Goal: Information Seeking & Learning: Find specific fact

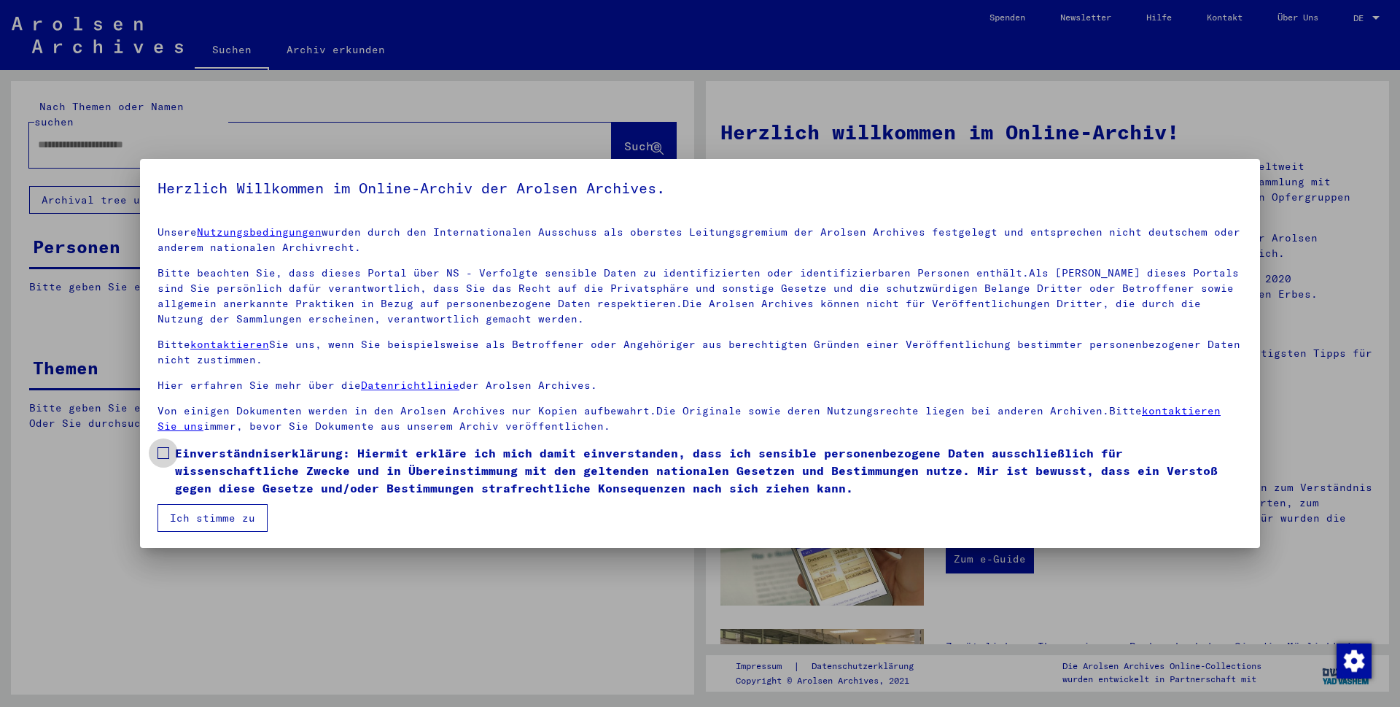
click at [169, 395] on label "Einverständniserklärung: Hiermit erkläre ich mich damit einverstanden, dass ich…" at bounding box center [700, 470] width 1085 height 53
click at [212, 395] on button "Ich stimme zu" at bounding box center [213, 518] width 110 height 28
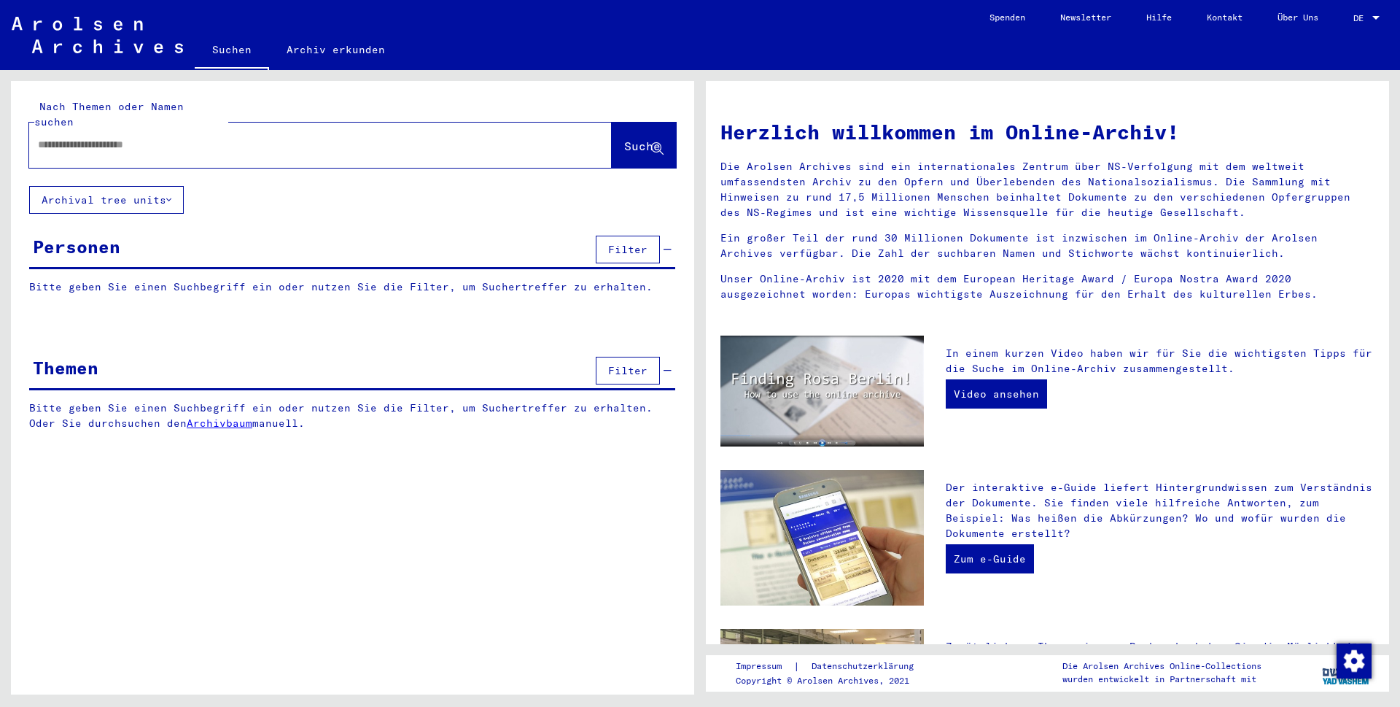
click at [181, 137] on input "text" at bounding box center [303, 144] width 530 height 15
type input "*******"
click at [624, 139] on span "Suche" at bounding box center [642, 146] width 36 height 15
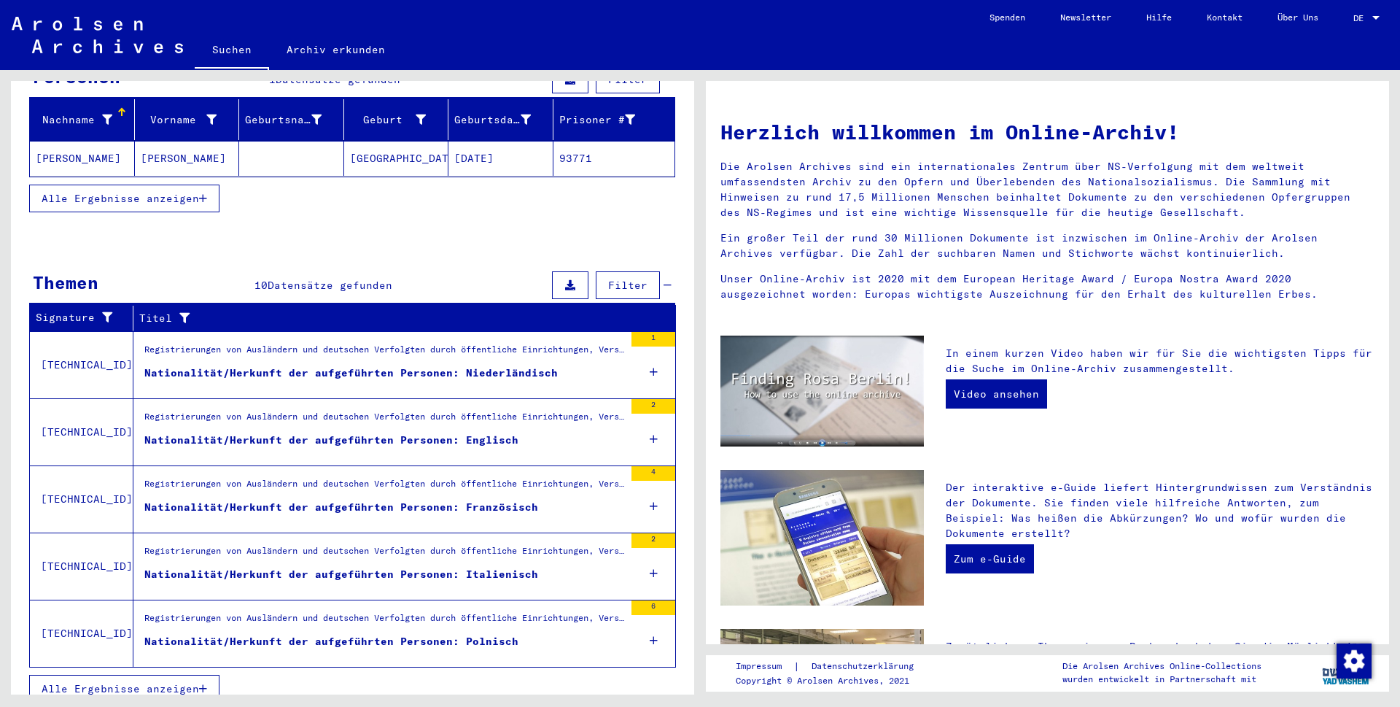
scroll to position [171, 0]
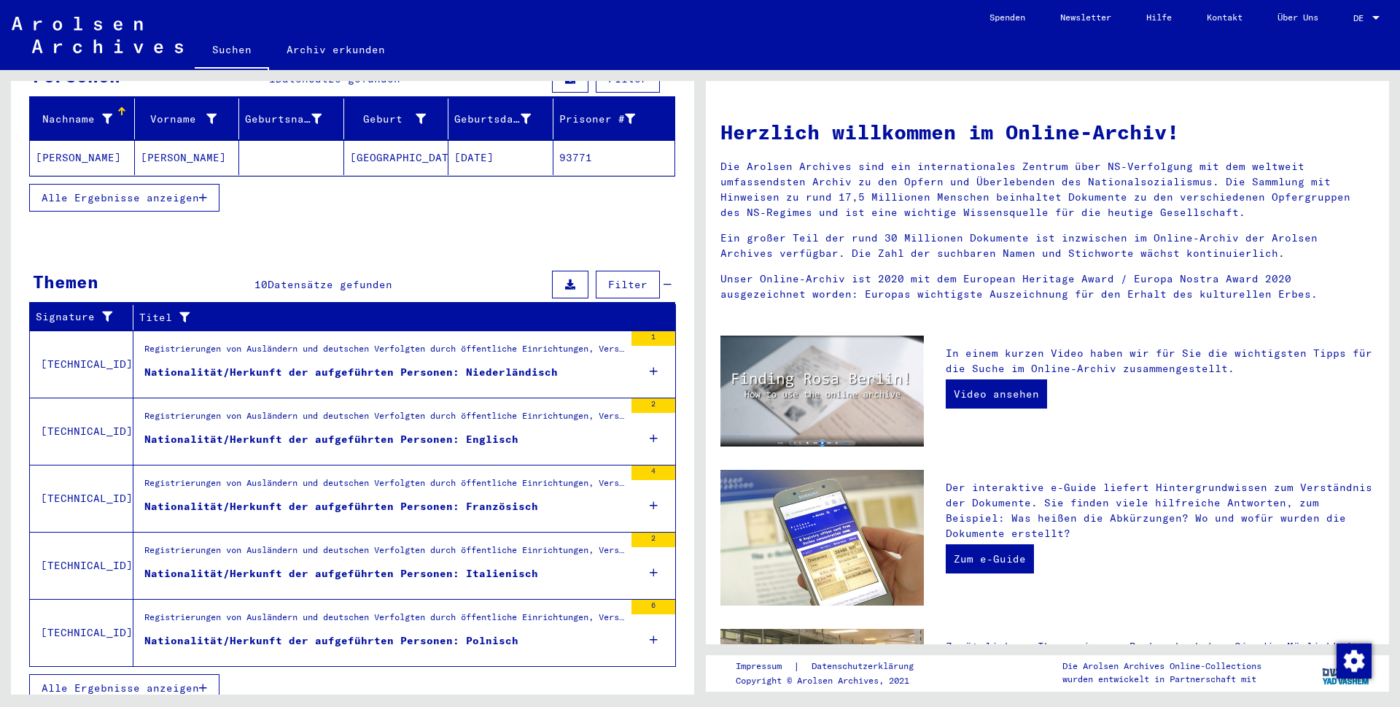
click at [279, 395] on div "Nationalität/Herkunft der aufgeführten Personen: Französisch" at bounding box center [341, 506] width 394 height 15
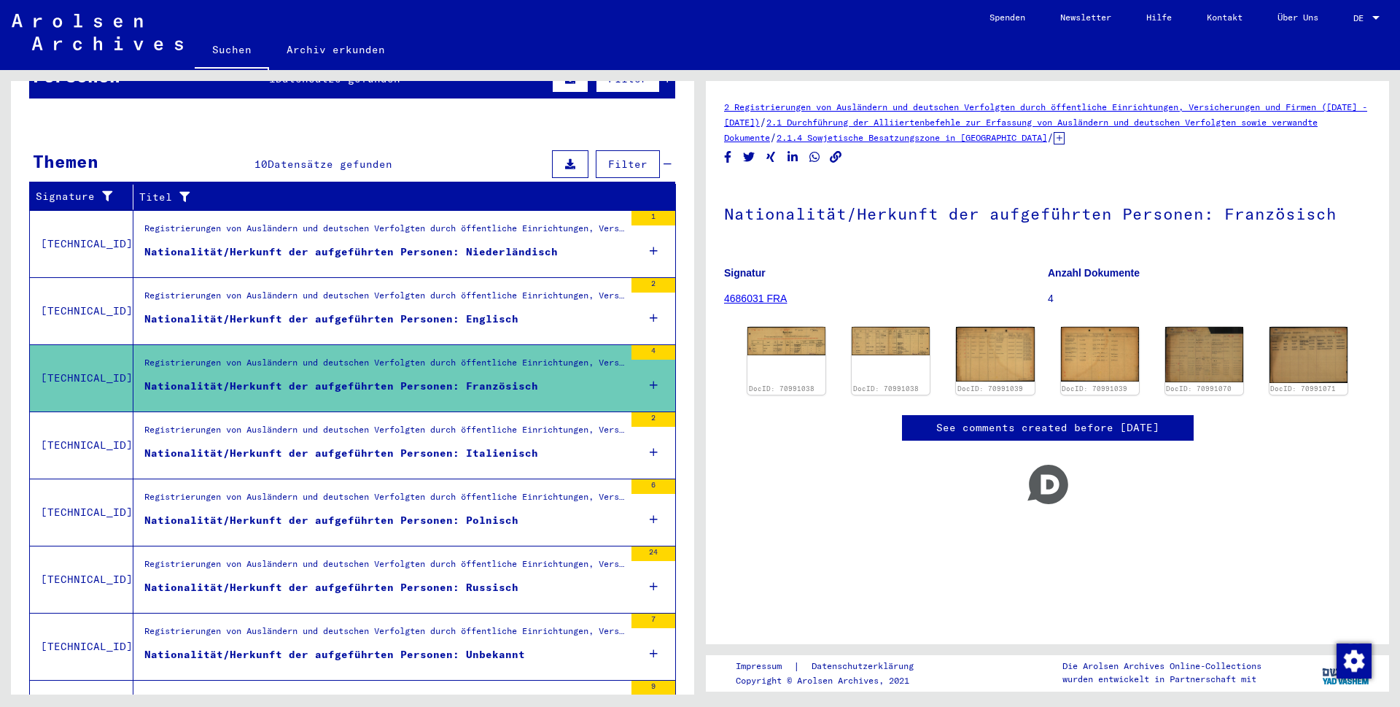
click at [711, 122] on link "2.1 Durchführung der Alliiertenbefehle zur Erfassung von Ausländern und deutsch…" at bounding box center [1021, 130] width 594 height 26
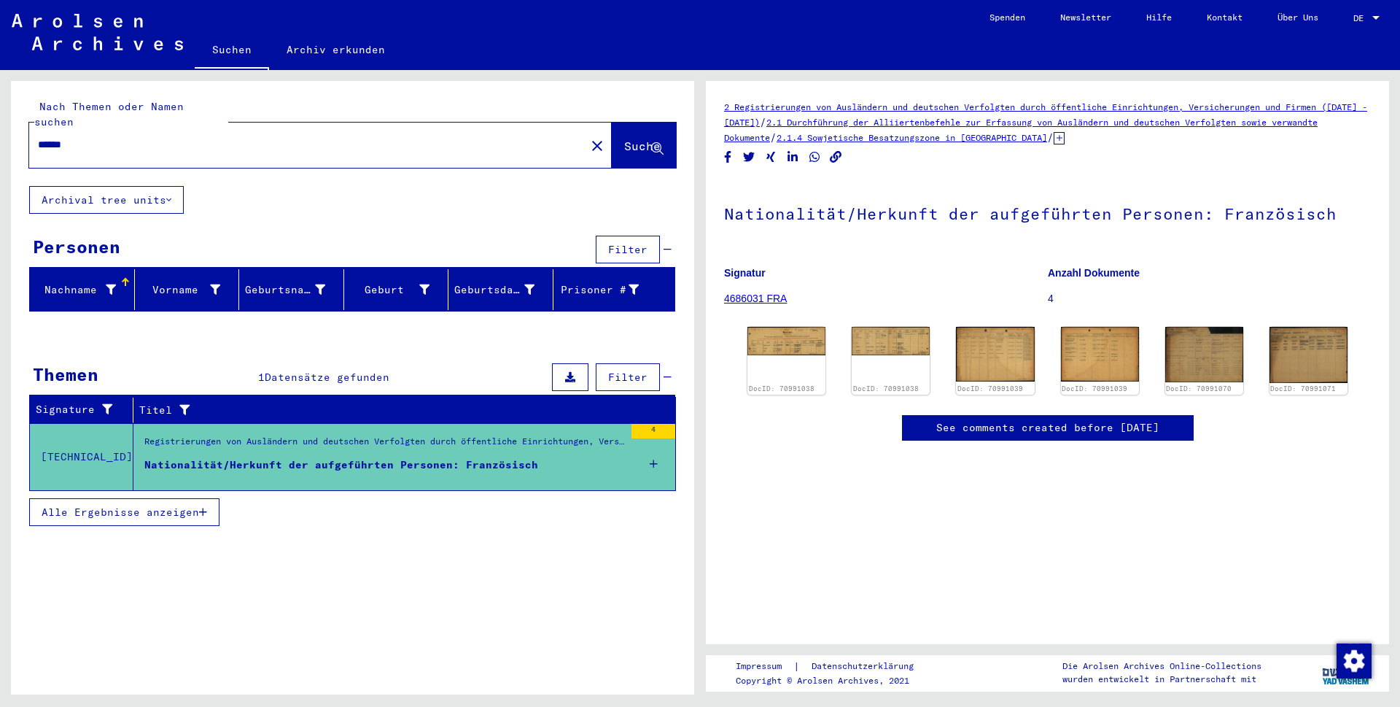
click at [711, 137] on icon at bounding box center [1059, 138] width 11 height 12
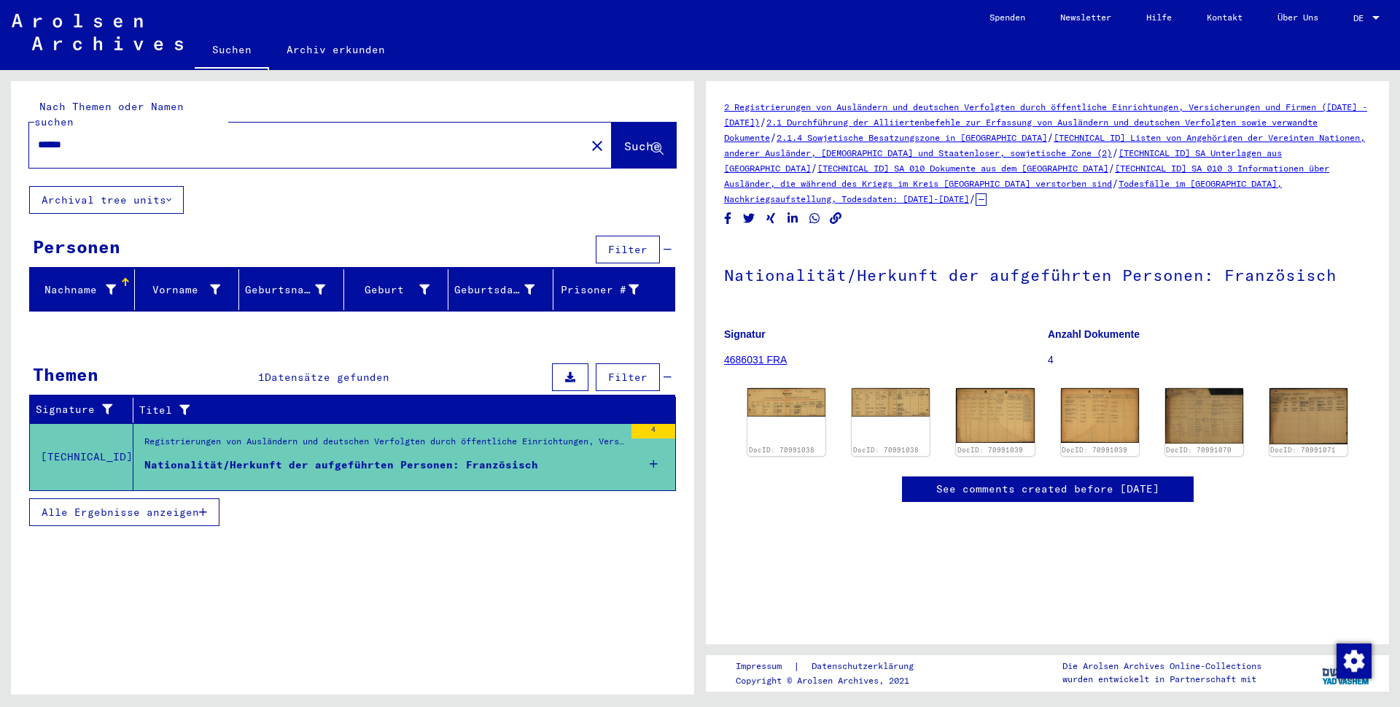
click at [711, 170] on link "[TECHNICAL_ID] SA Unterlagen aus [GEOGRAPHIC_DATA]" at bounding box center [1003, 160] width 558 height 26
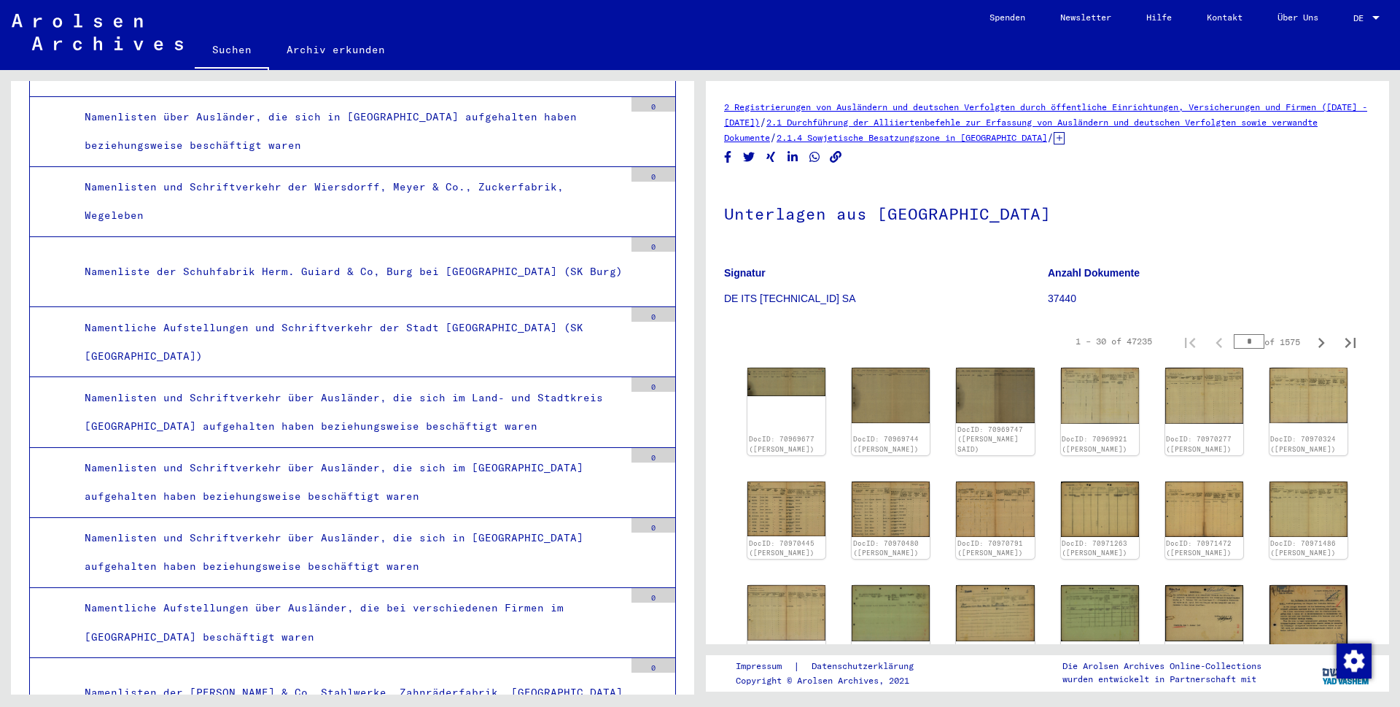
scroll to position [9681, 0]
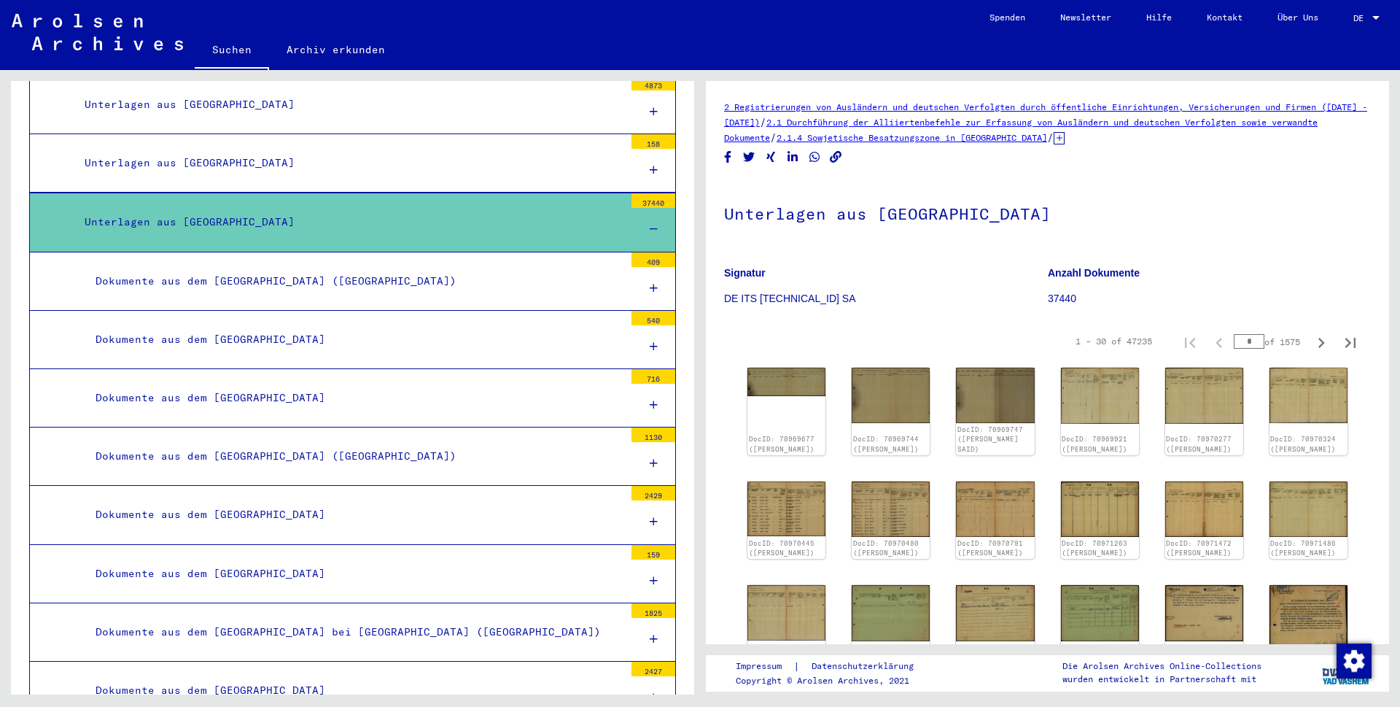
scroll to position [10618, 0]
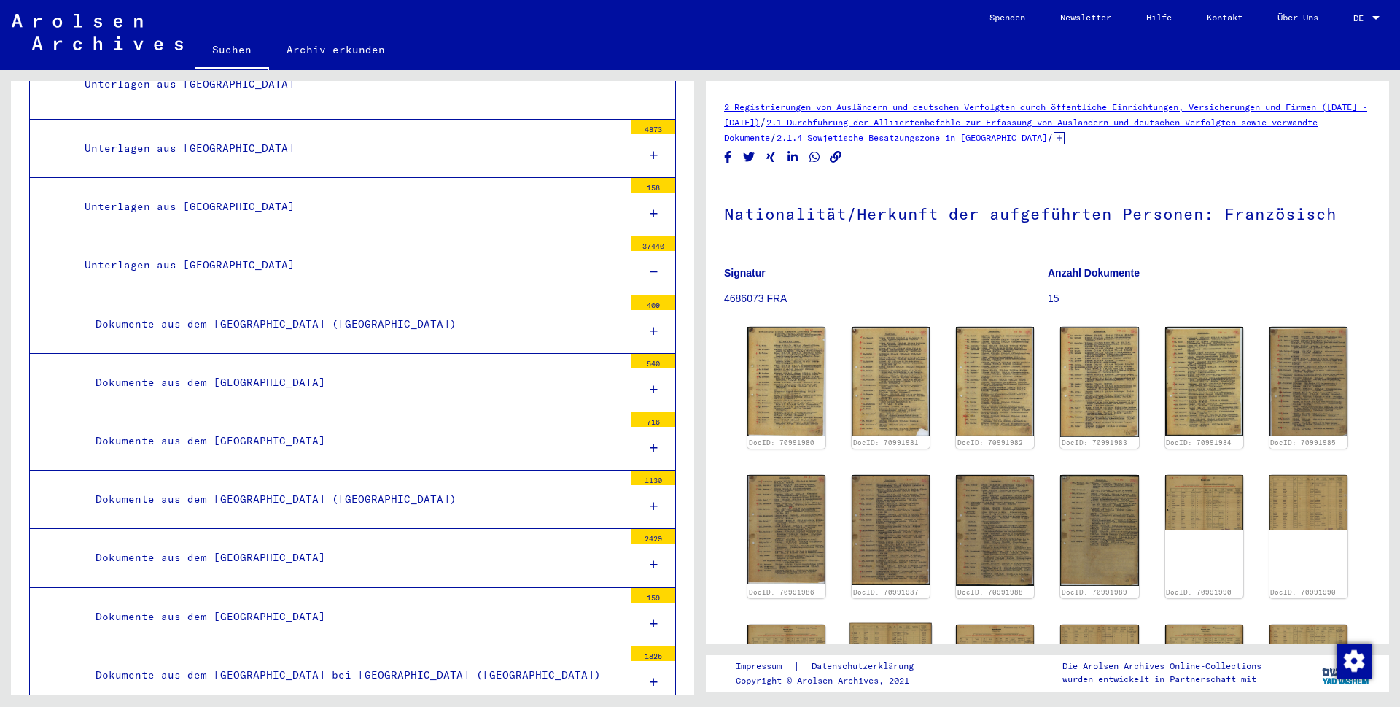
scroll to position [250, 0]
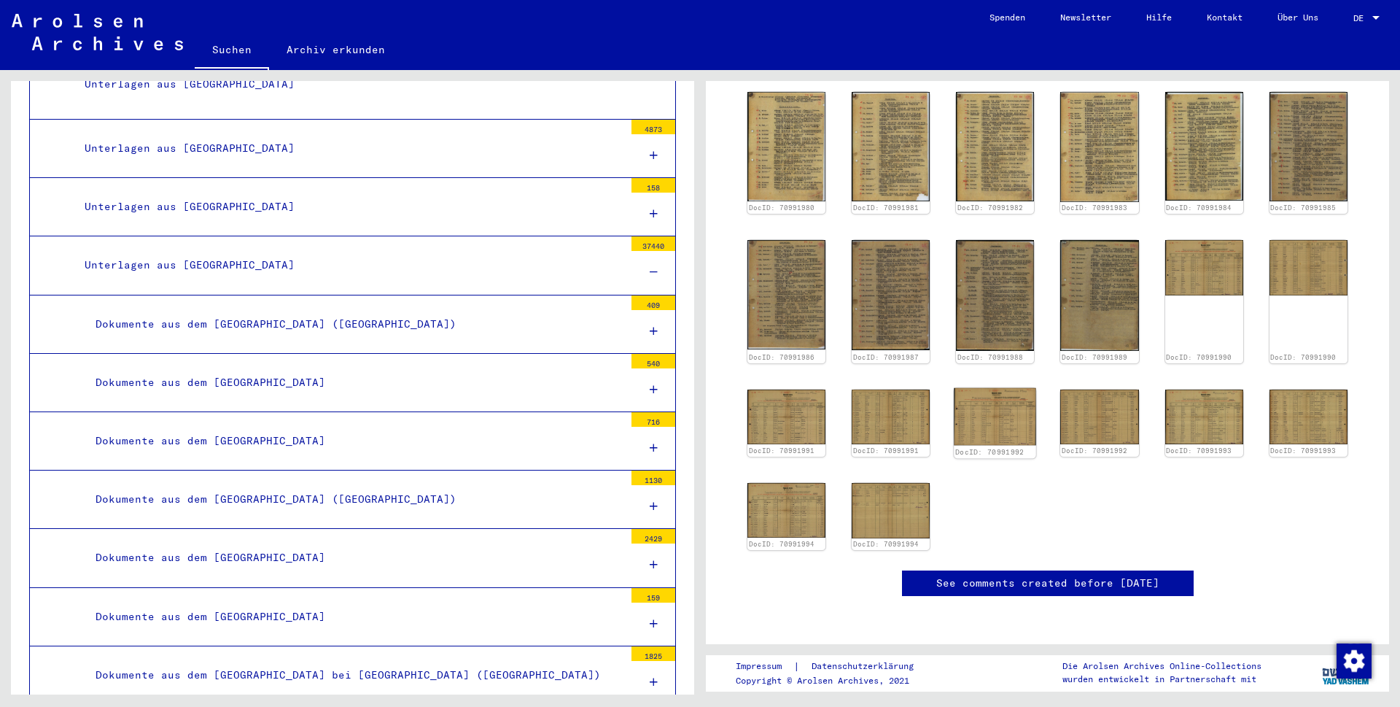
click at [711, 395] on img at bounding box center [996, 416] width 82 height 58
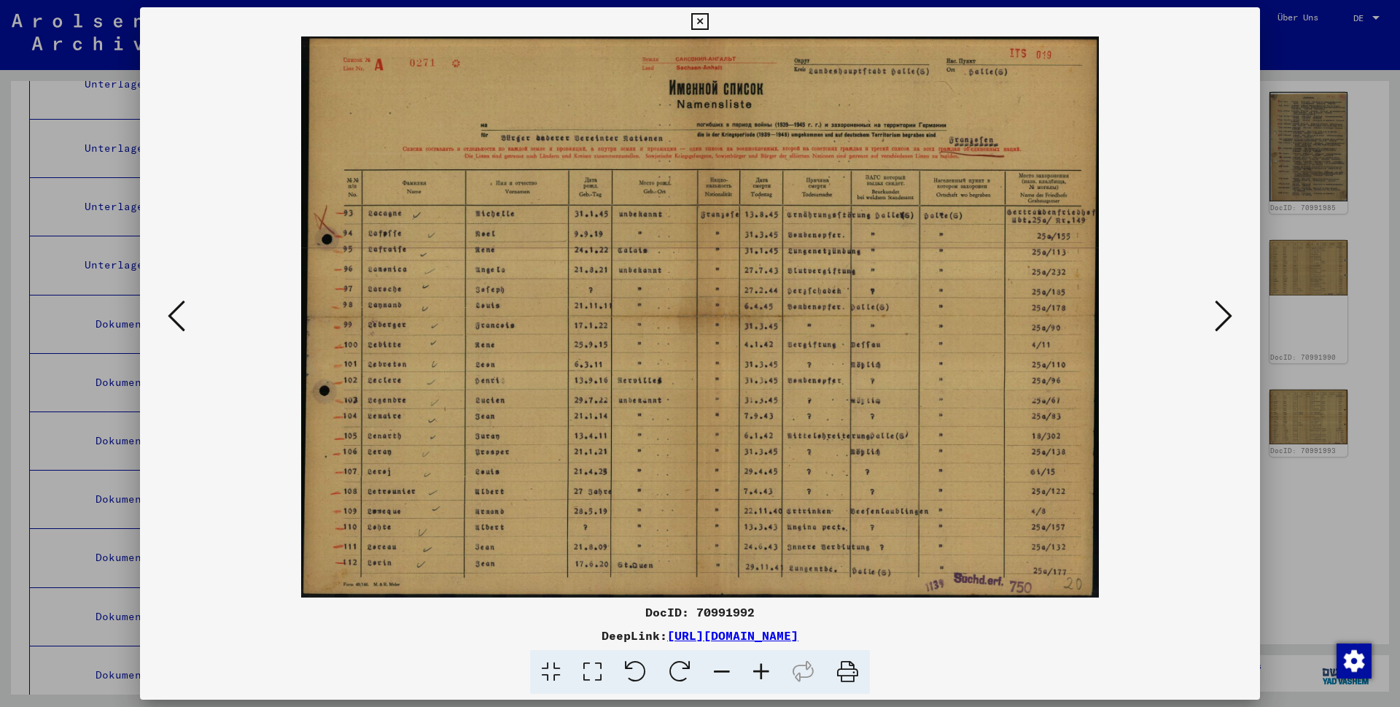
click at [711, 313] on icon at bounding box center [1224, 315] width 18 height 35
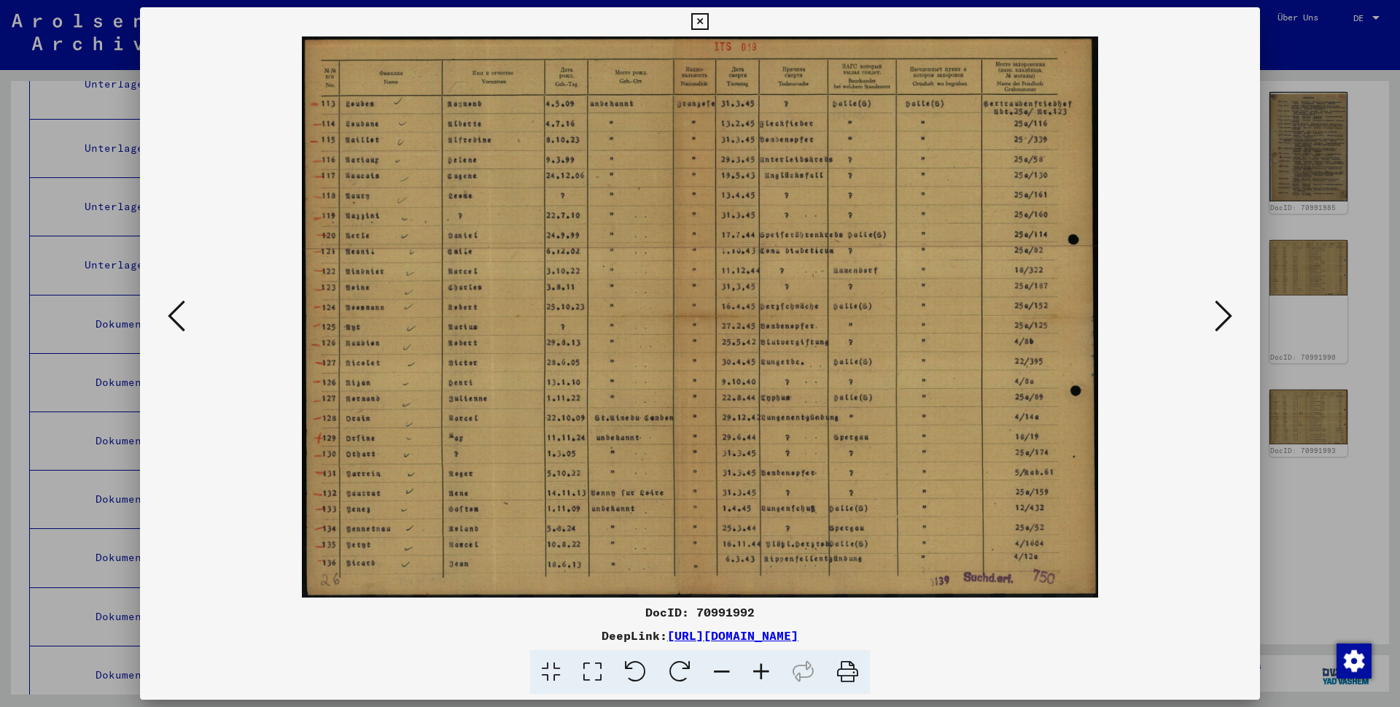
click at [711, 395] on icon at bounding box center [761, 672] width 39 height 44
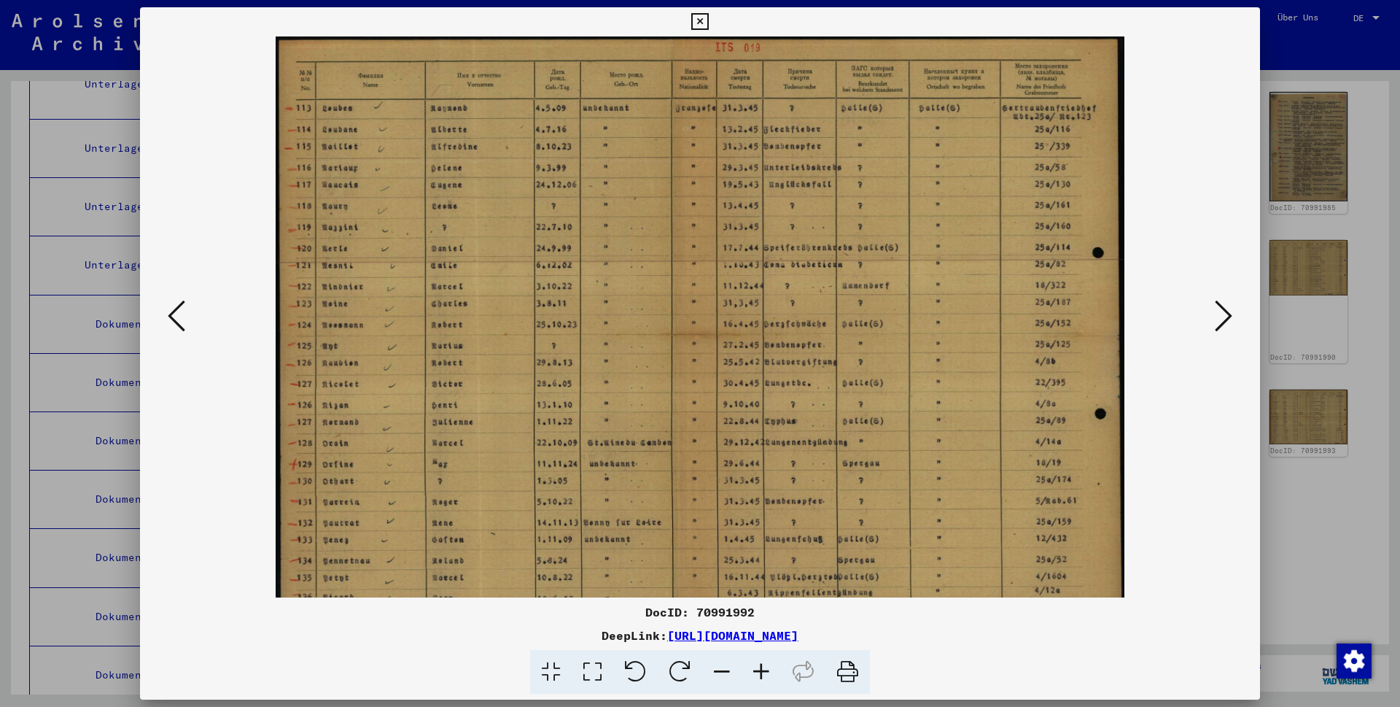
click at [711, 395] on icon at bounding box center [761, 672] width 39 height 44
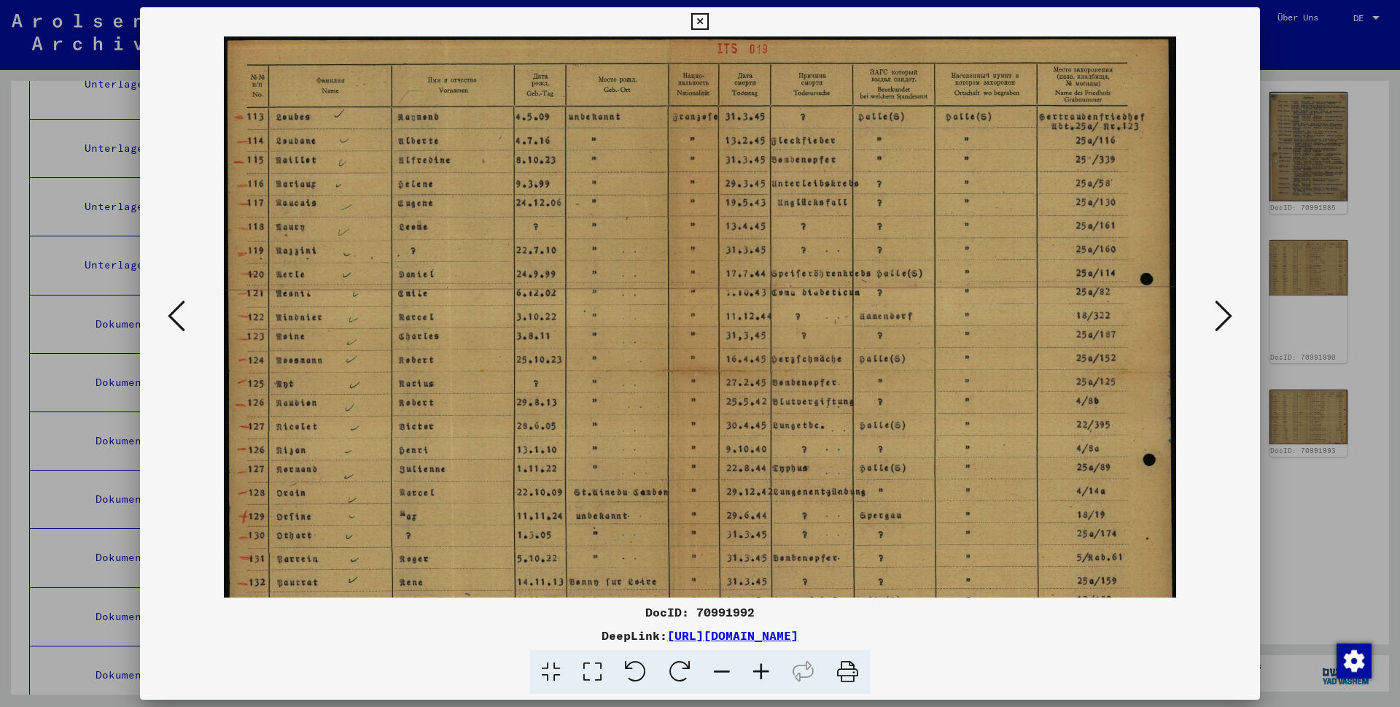
click at [711, 395] on icon at bounding box center [761, 672] width 39 height 44
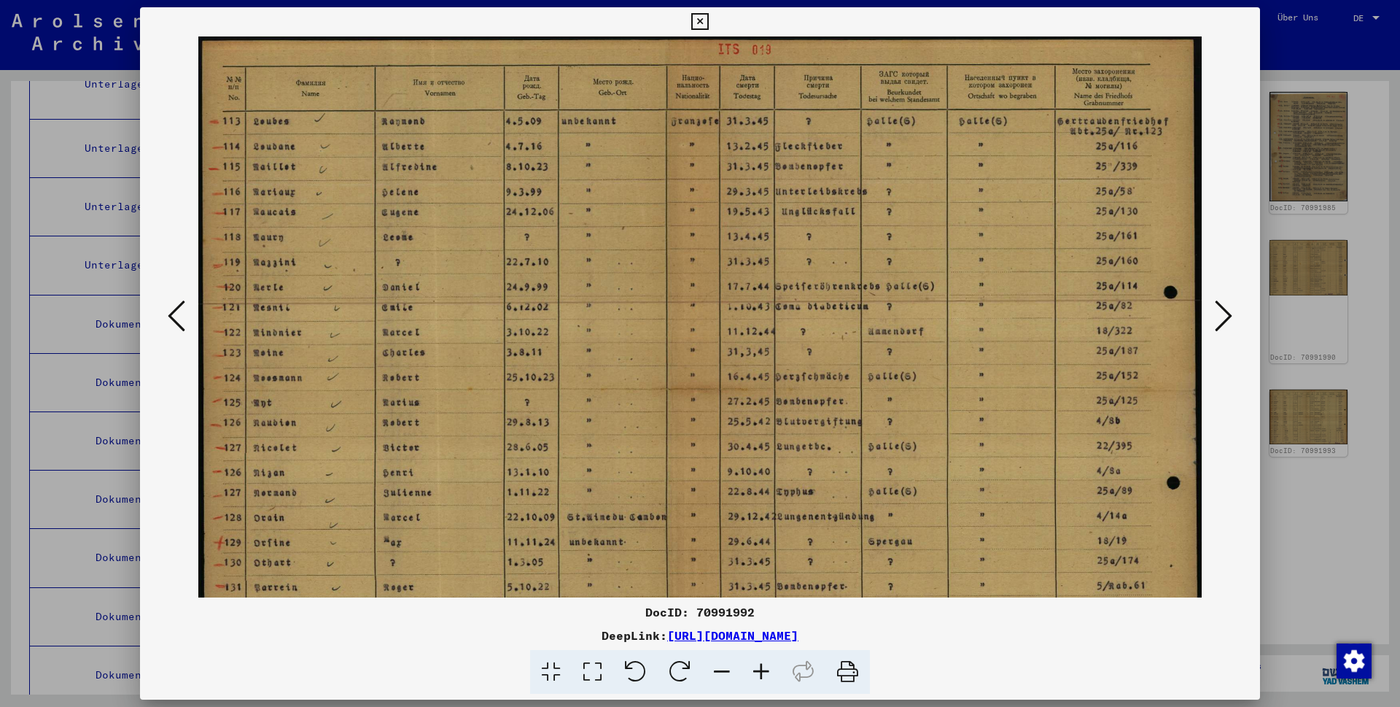
click at [711, 395] on icon at bounding box center [761, 672] width 39 height 44
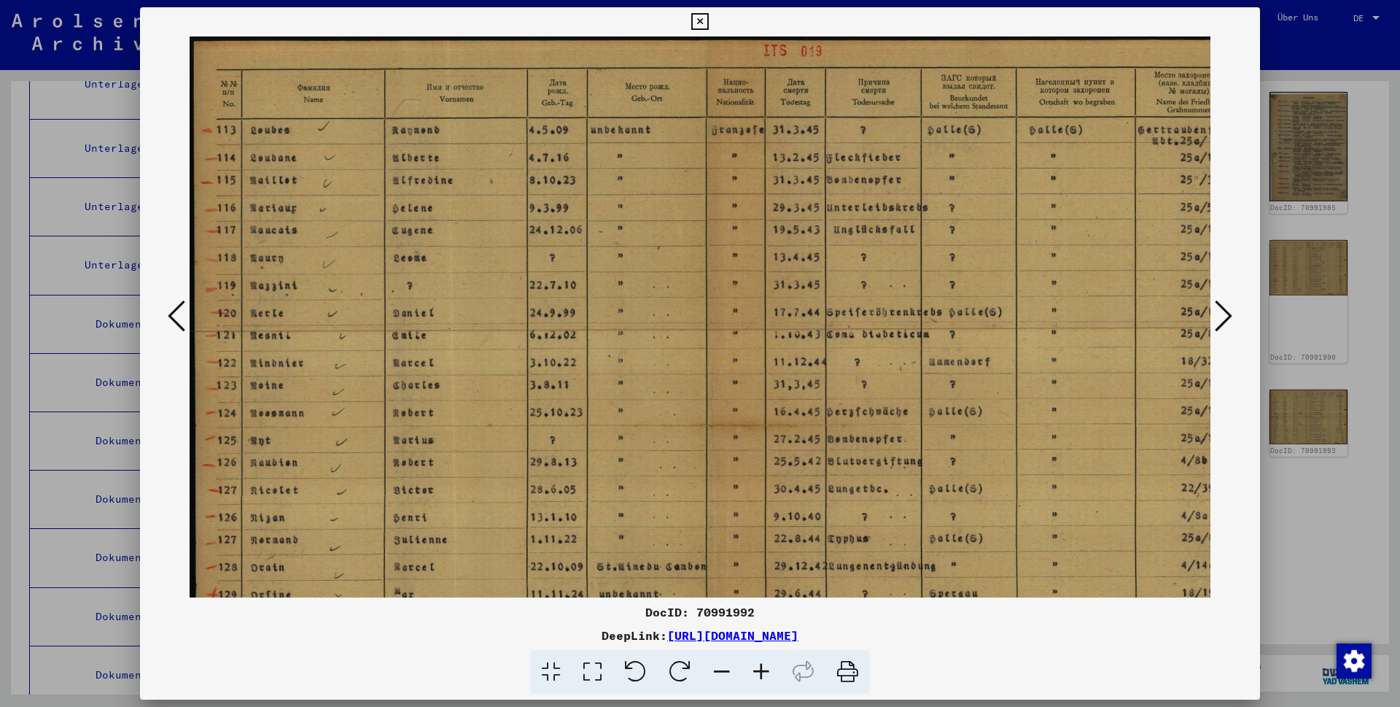
click at [711, 395] on icon at bounding box center [761, 672] width 39 height 44
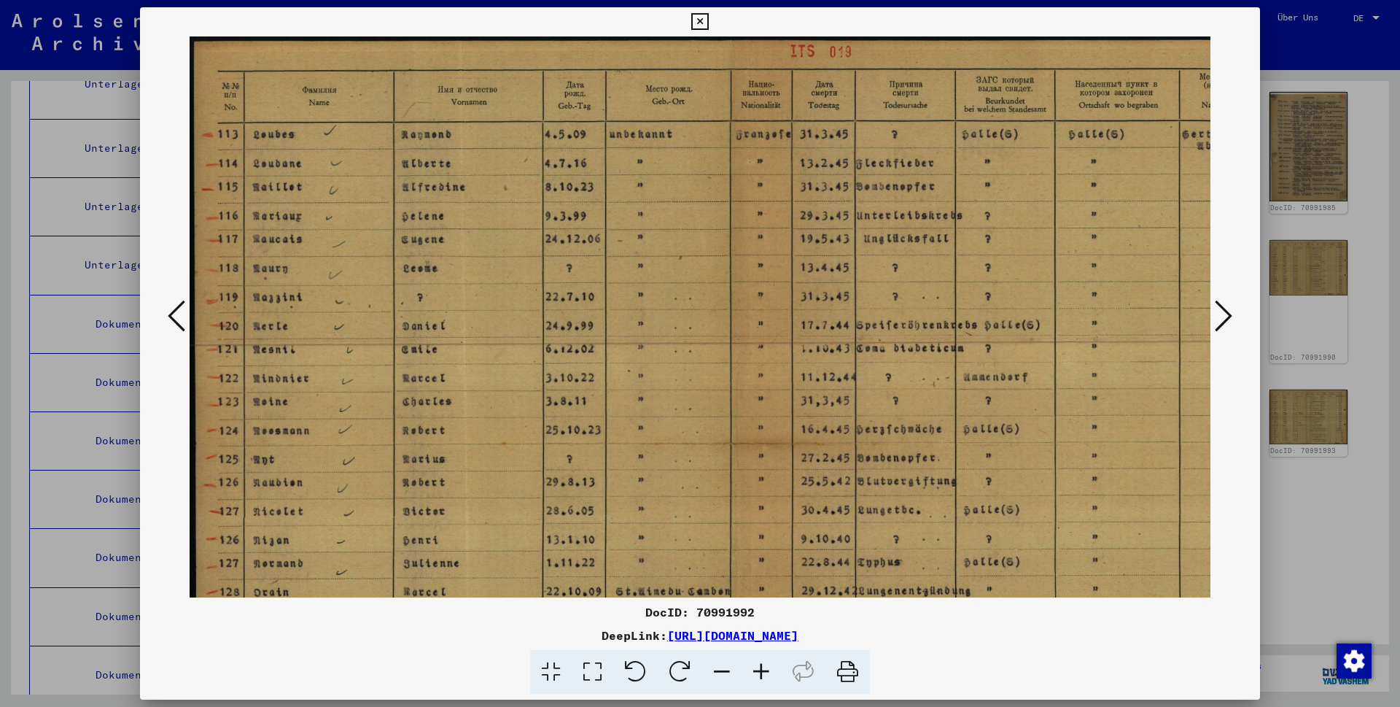
click at [711, 395] on icon at bounding box center [761, 672] width 39 height 44
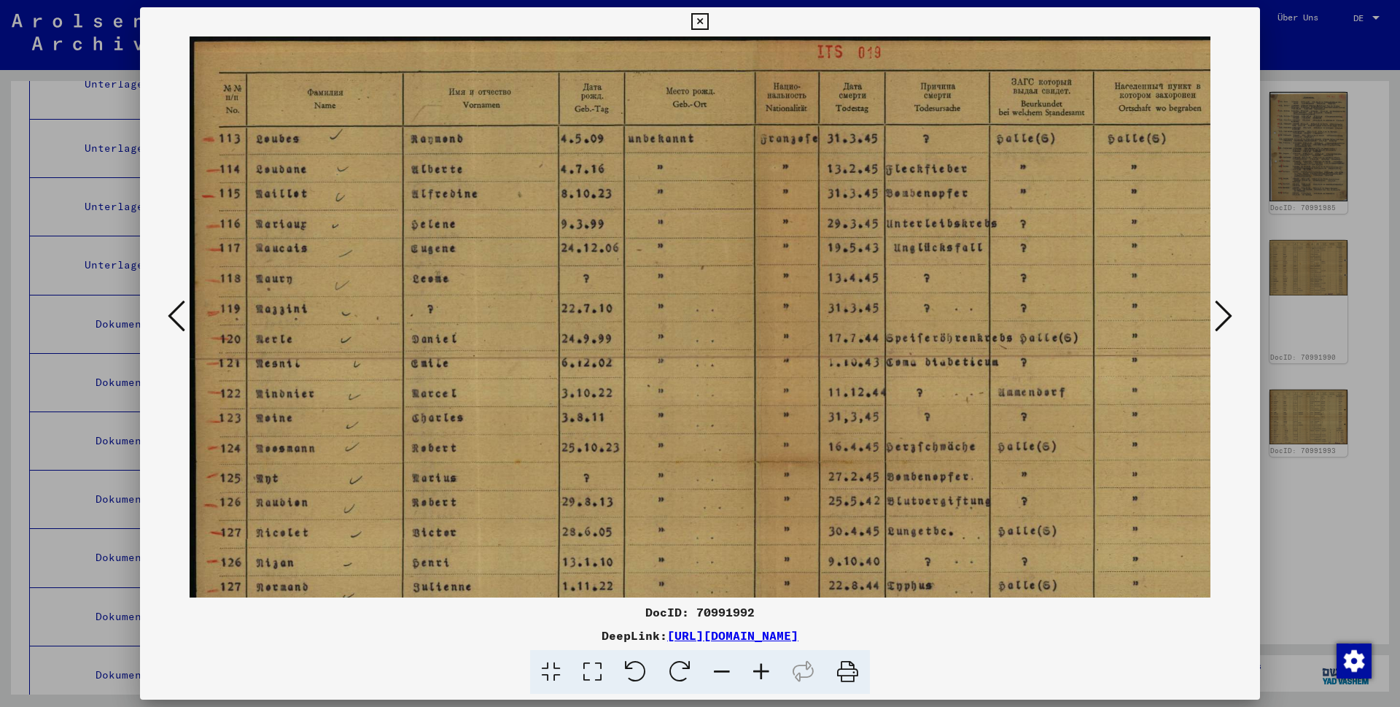
click at [711, 395] on icon at bounding box center [761, 672] width 39 height 44
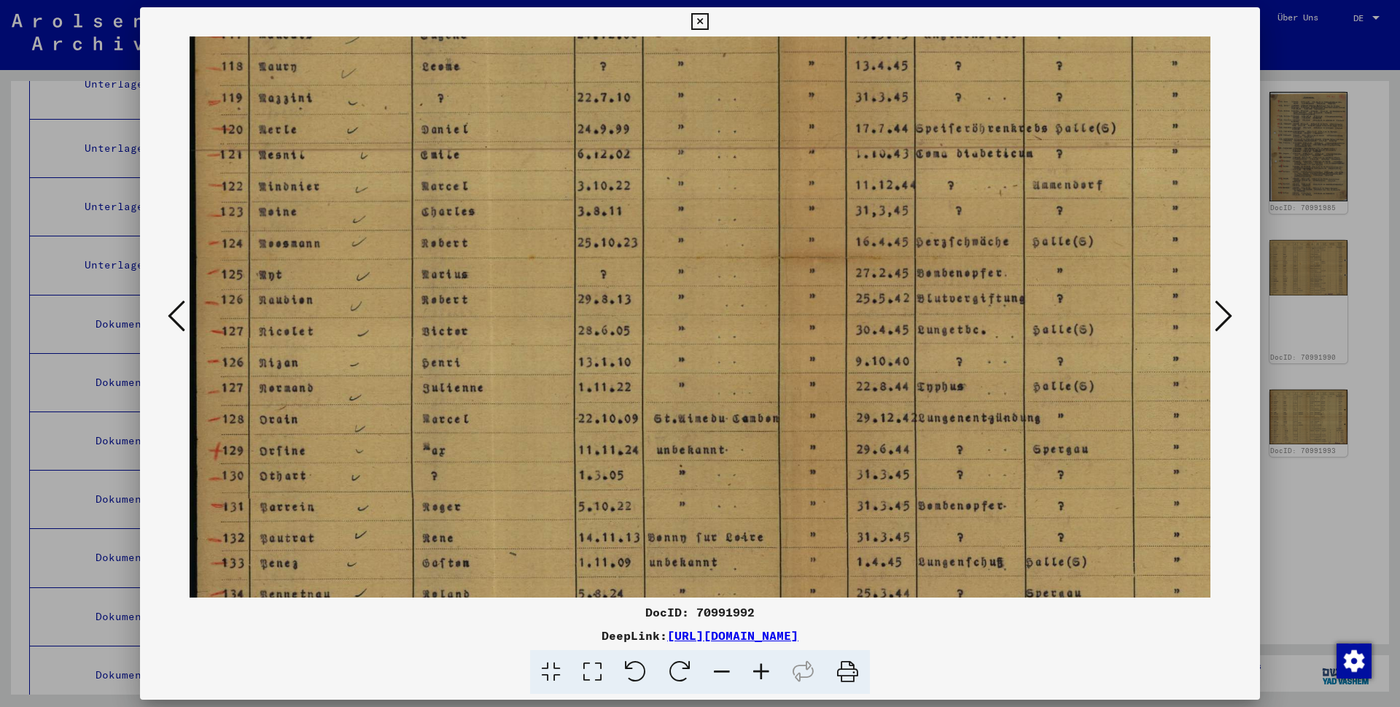
scroll to position [244, 0]
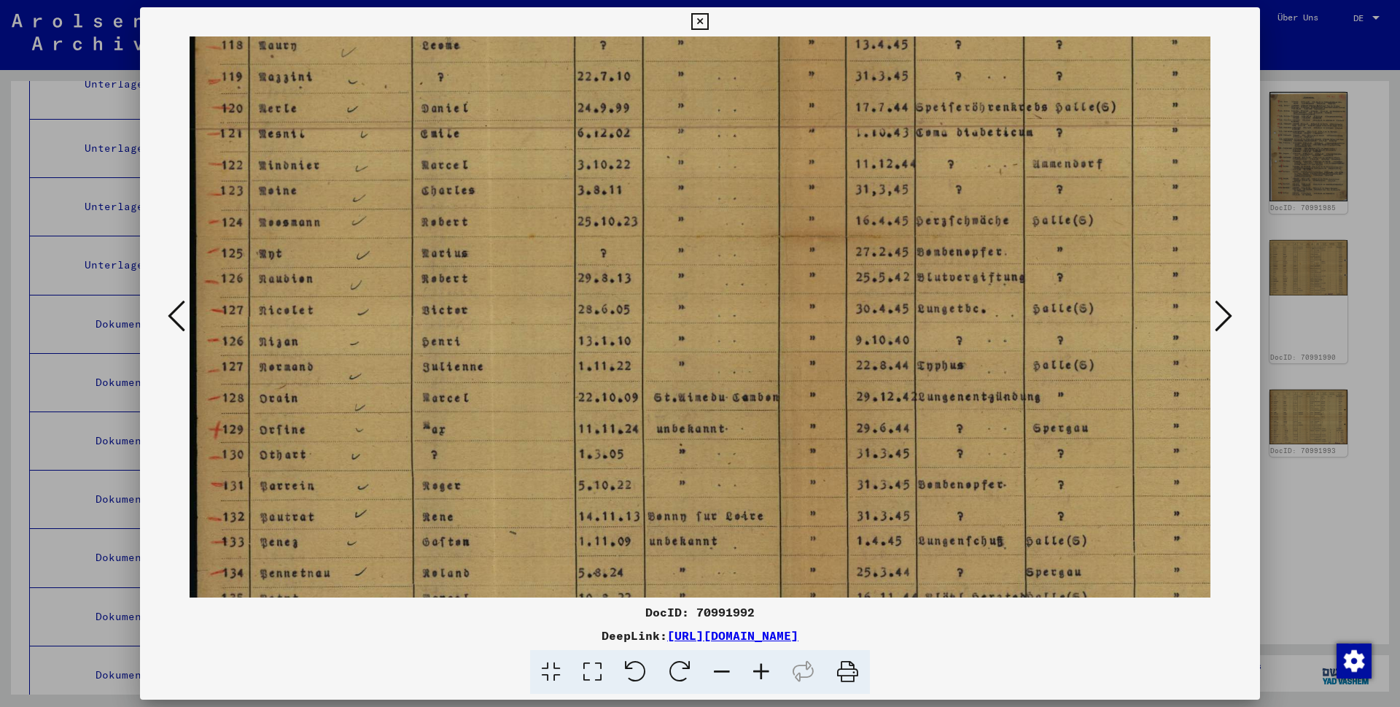
drag, startPoint x: 417, startPoint y: 469, endPoint x: 420, endPoint y: 225, distance: 243.6
click at [420, 225] on img at bounding box center [821, 237] width 1263 height 889
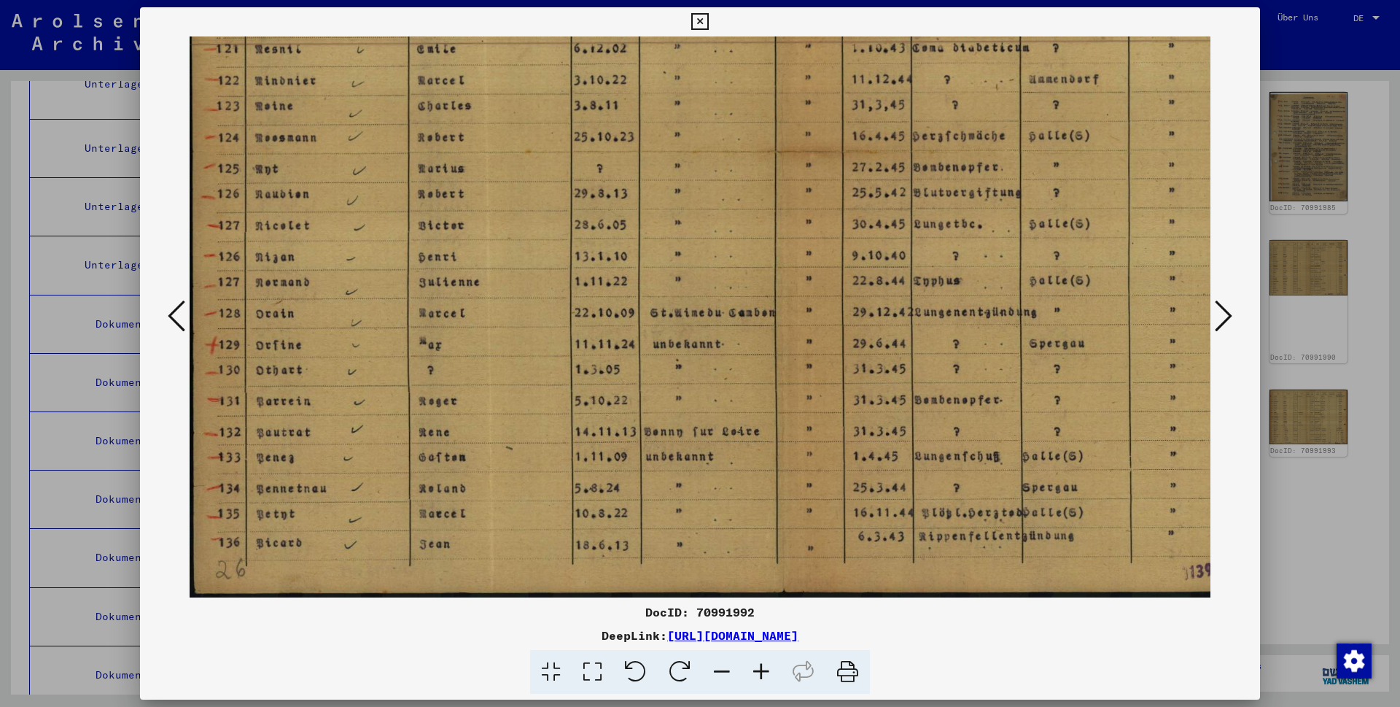
scroll to position [328, 6]
drag, startPoint x: 548, startPoint y: 361, endPoint x: 546, endPoint y: 95, distance: 266.2
click at [546, 95] on img at bounding box center [815, 152] width 1263 height 889
click at [711, 321] on icon at bounding box center [1224, 315] width 18 height 35
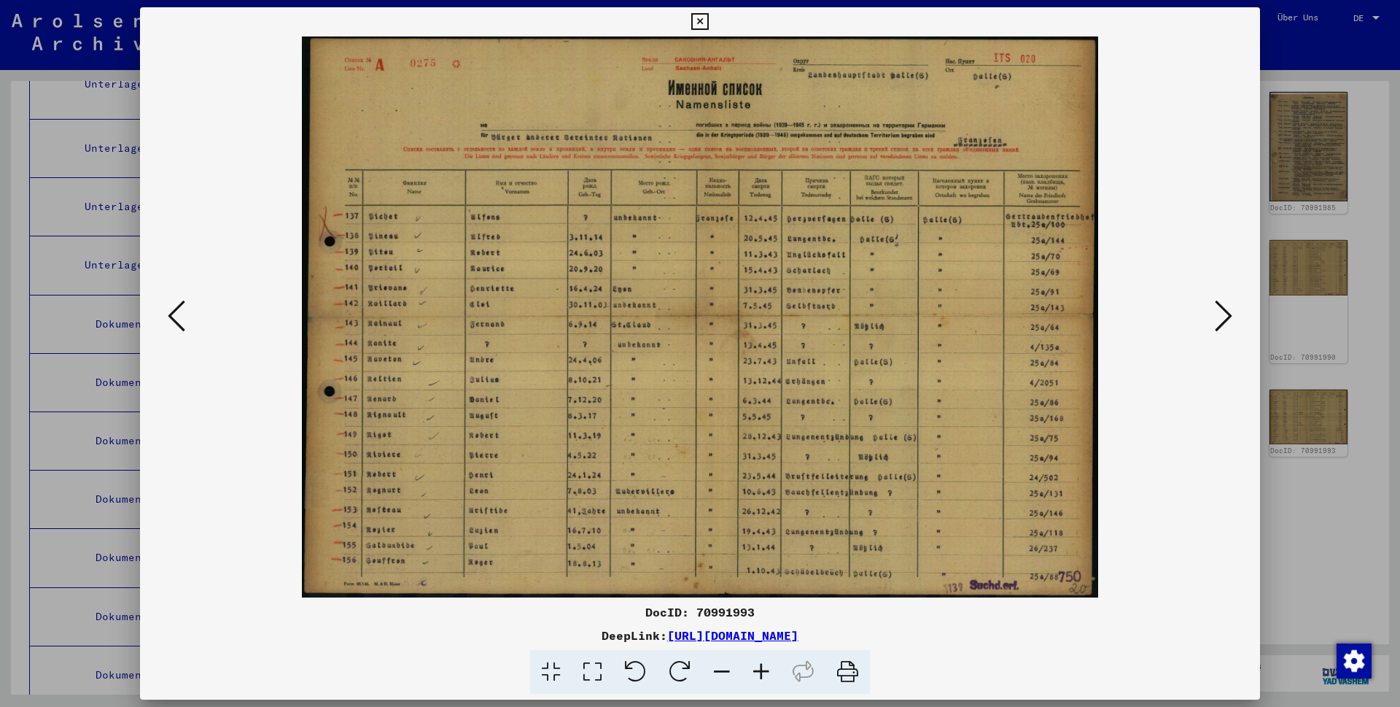
click at [711, 395] on icon at bounding box center [761, 672] width 39 height 44
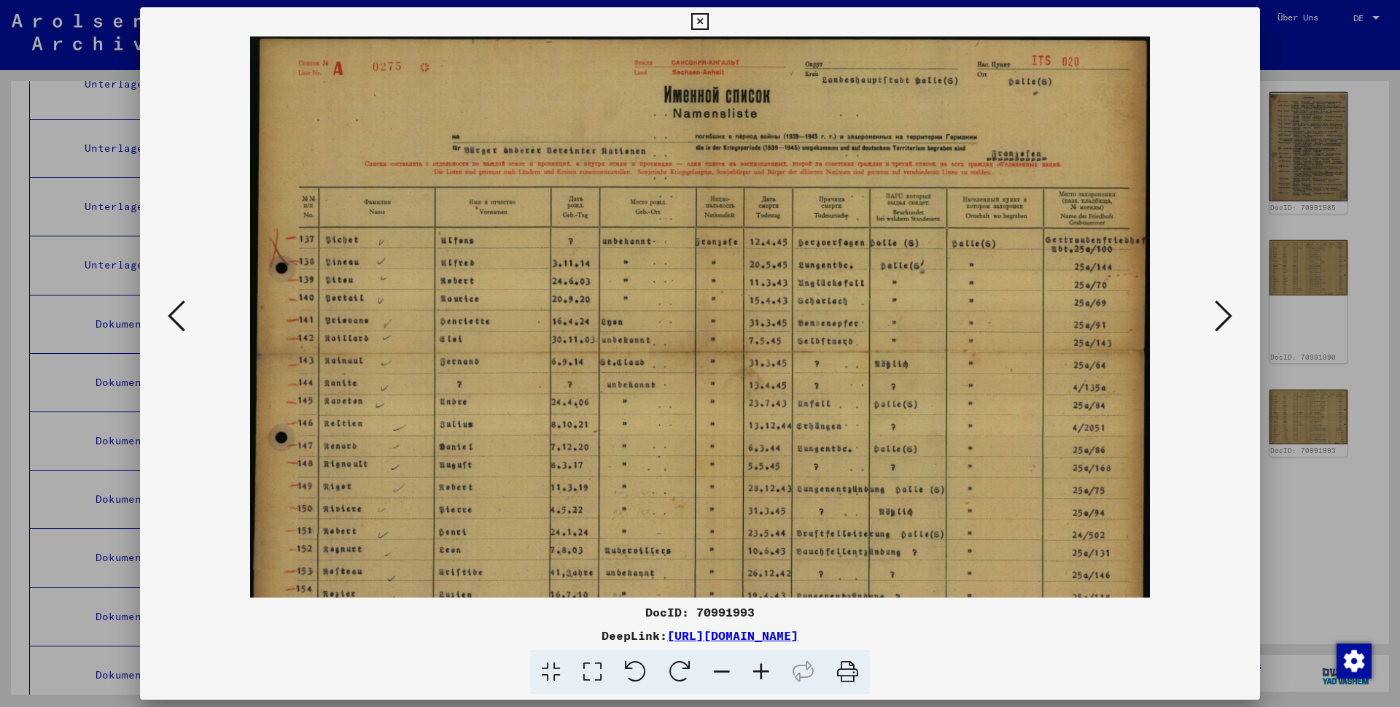
click at [711, 395] on icon at bounding box center [761, 672] width 39 height 44
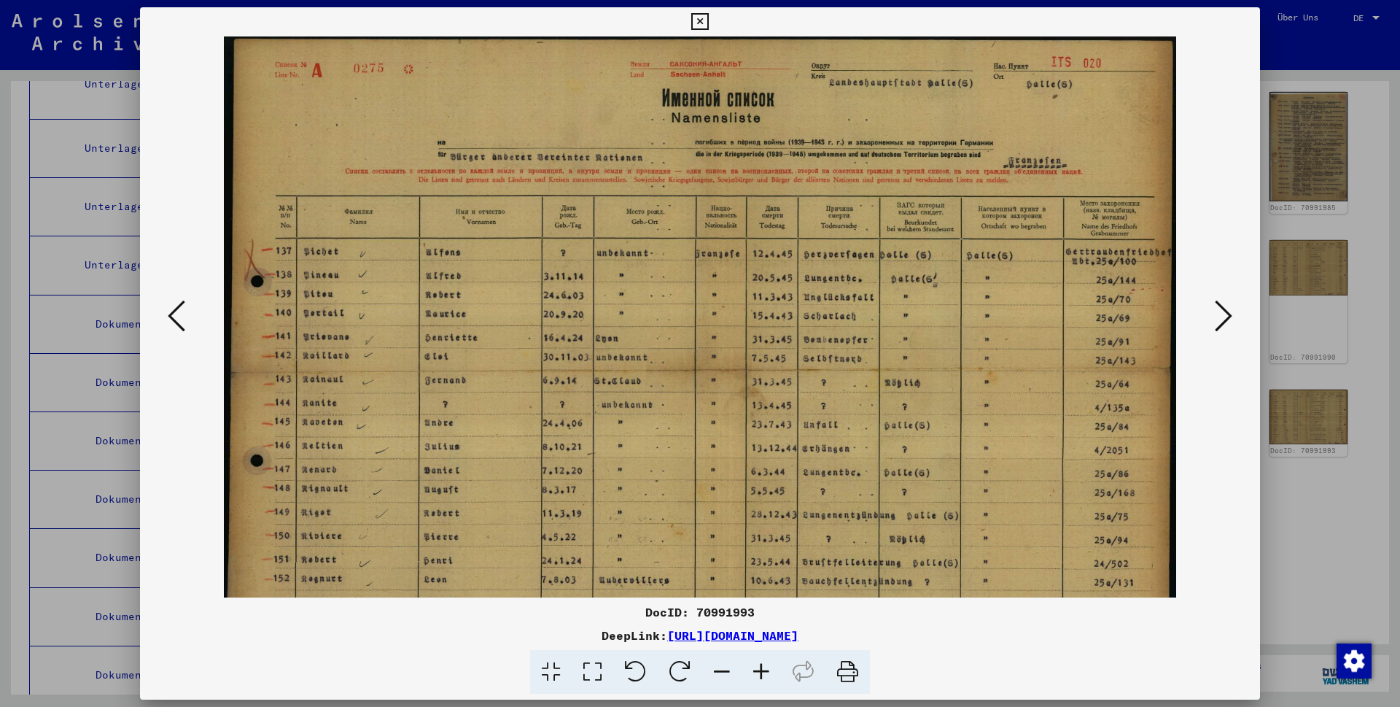
click at [711, 395] on icon at bounding box center [761, 672] width 39 height 44
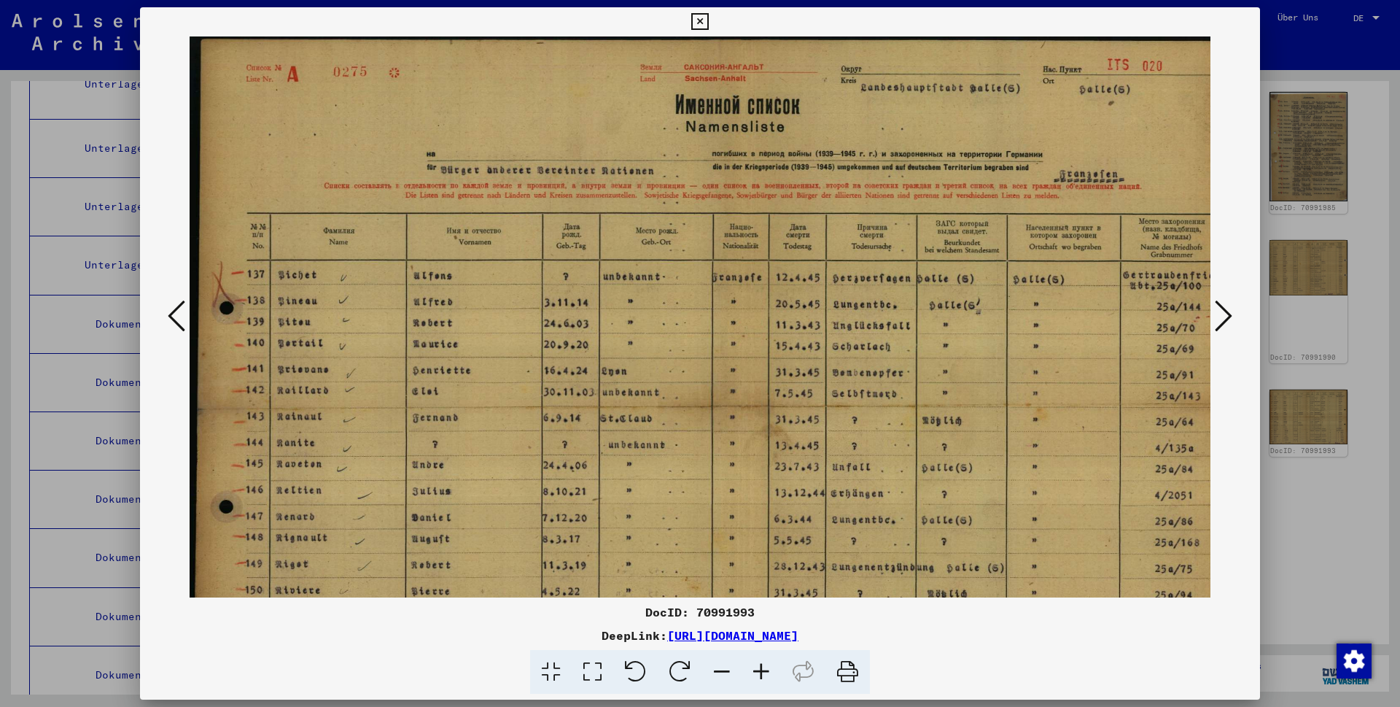
click at [711, 395] on icon at bounding box center [761, 672] width 39 height 44
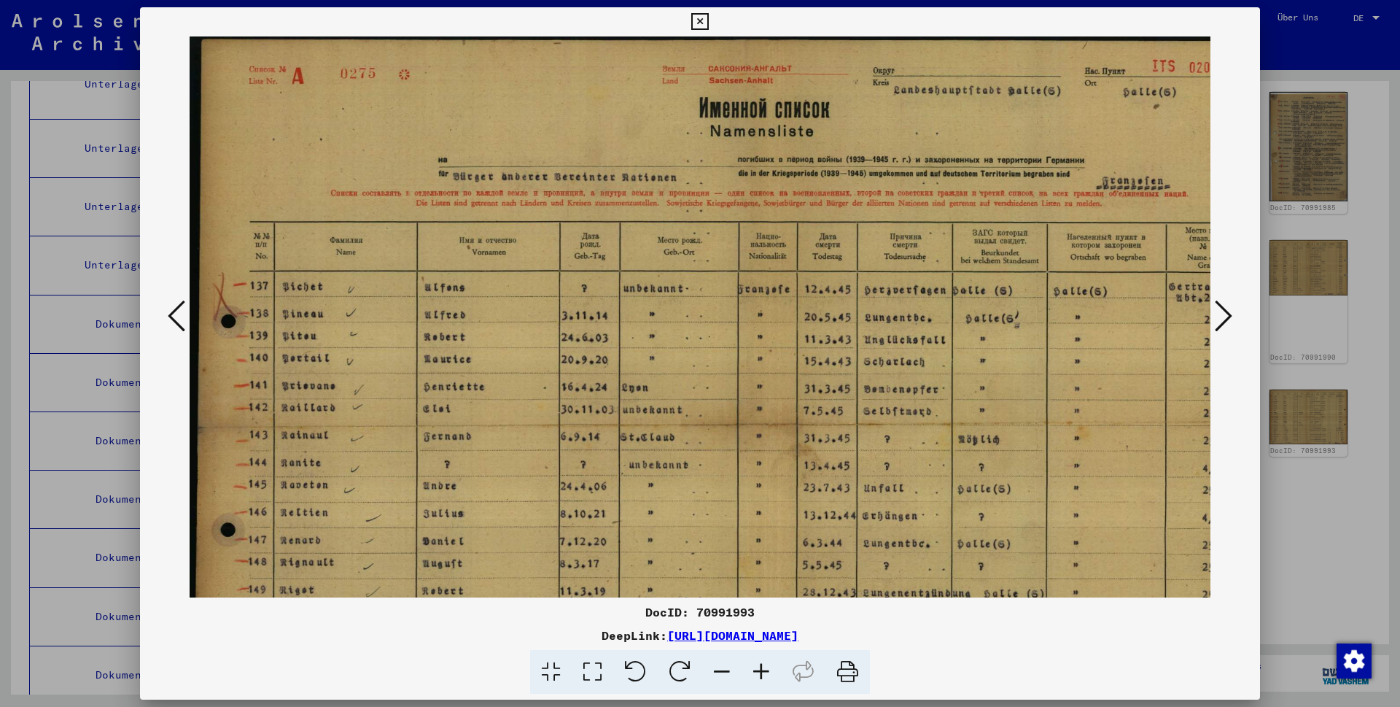
click at [711, 395] on icon at bounding box center [761, 672] width 39 height 44
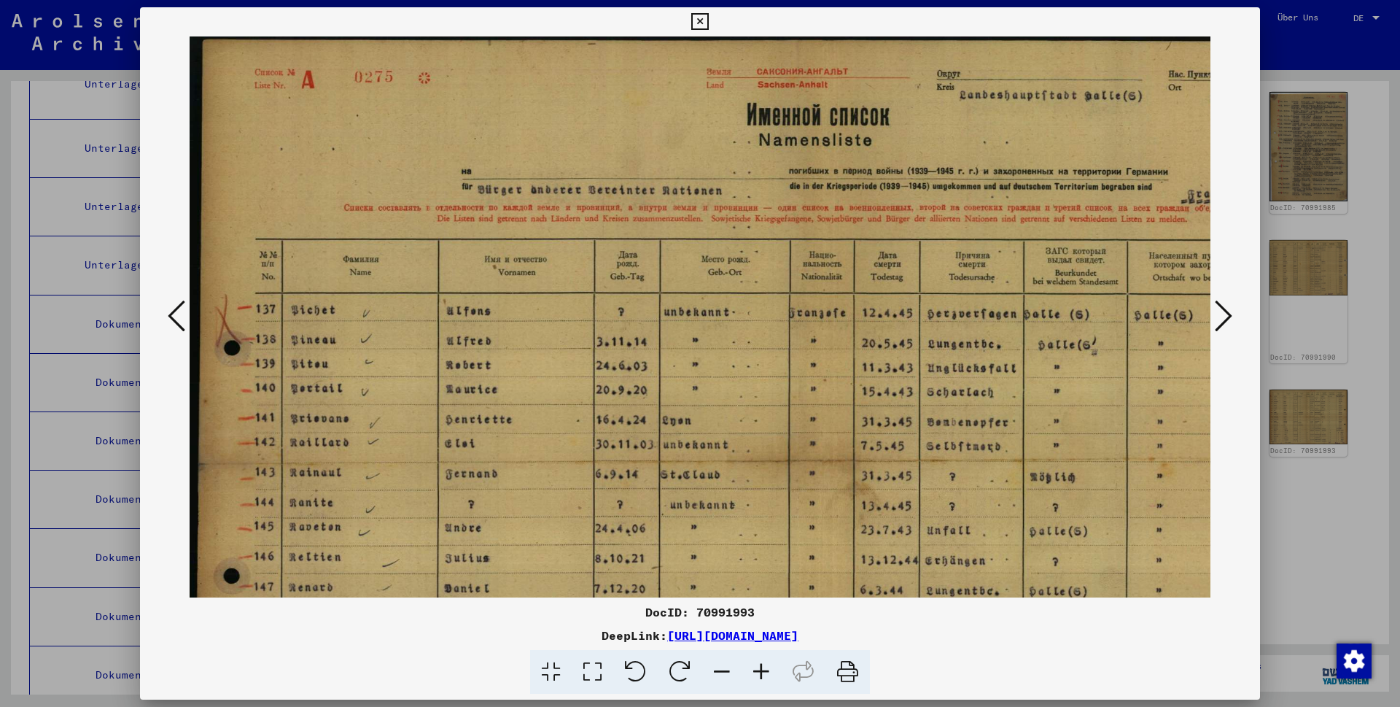
click at [711, 395] on icon at bounding box center [761, 672] width 39 height 44
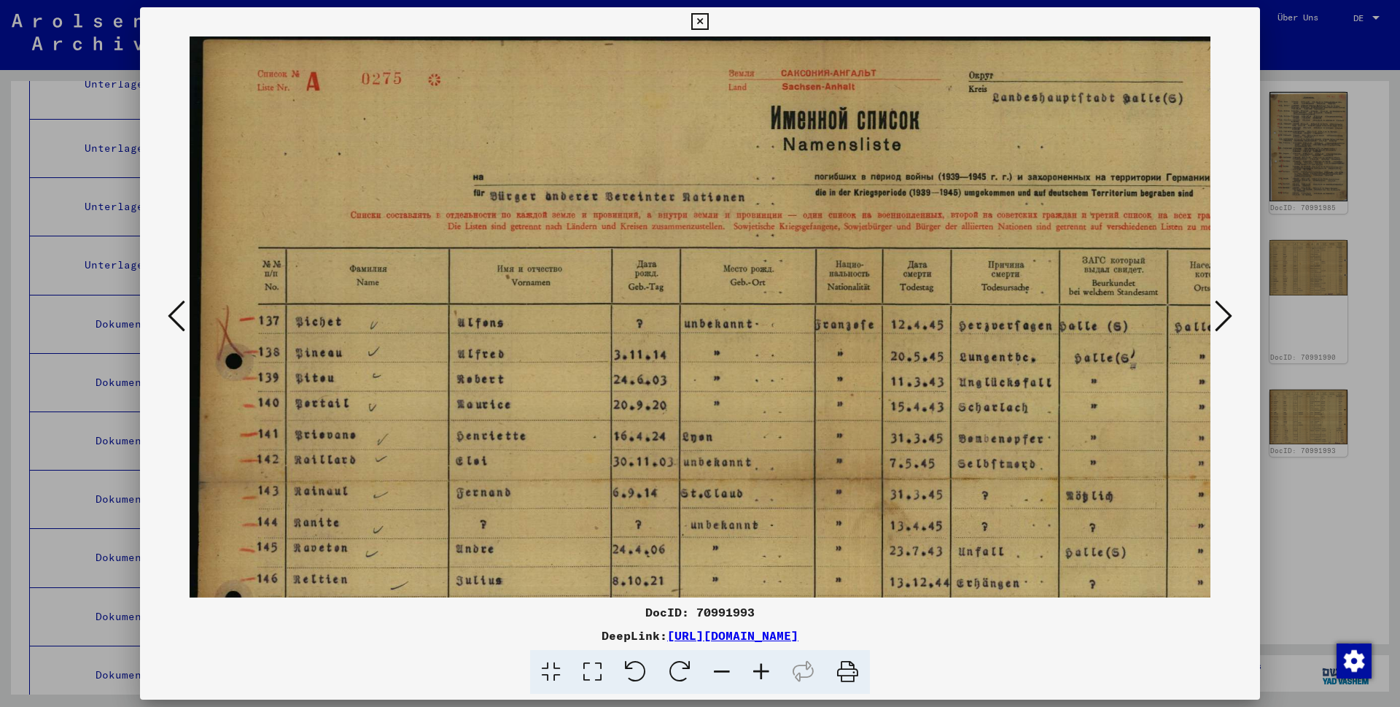
click at [178, 321] on icon at bounding box center [177, 315] width 18 height 35
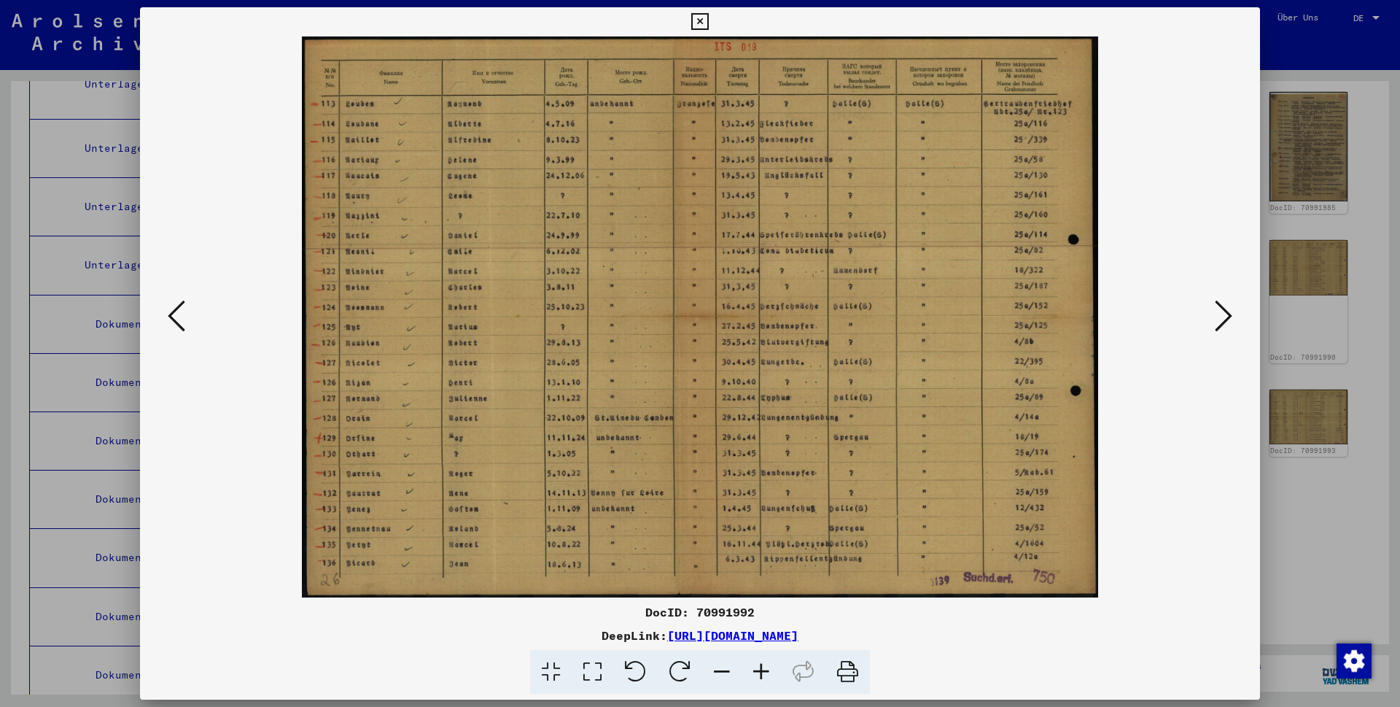
click at [711, 322] on icon at bounding box center [1224, 315] width 18 height 35
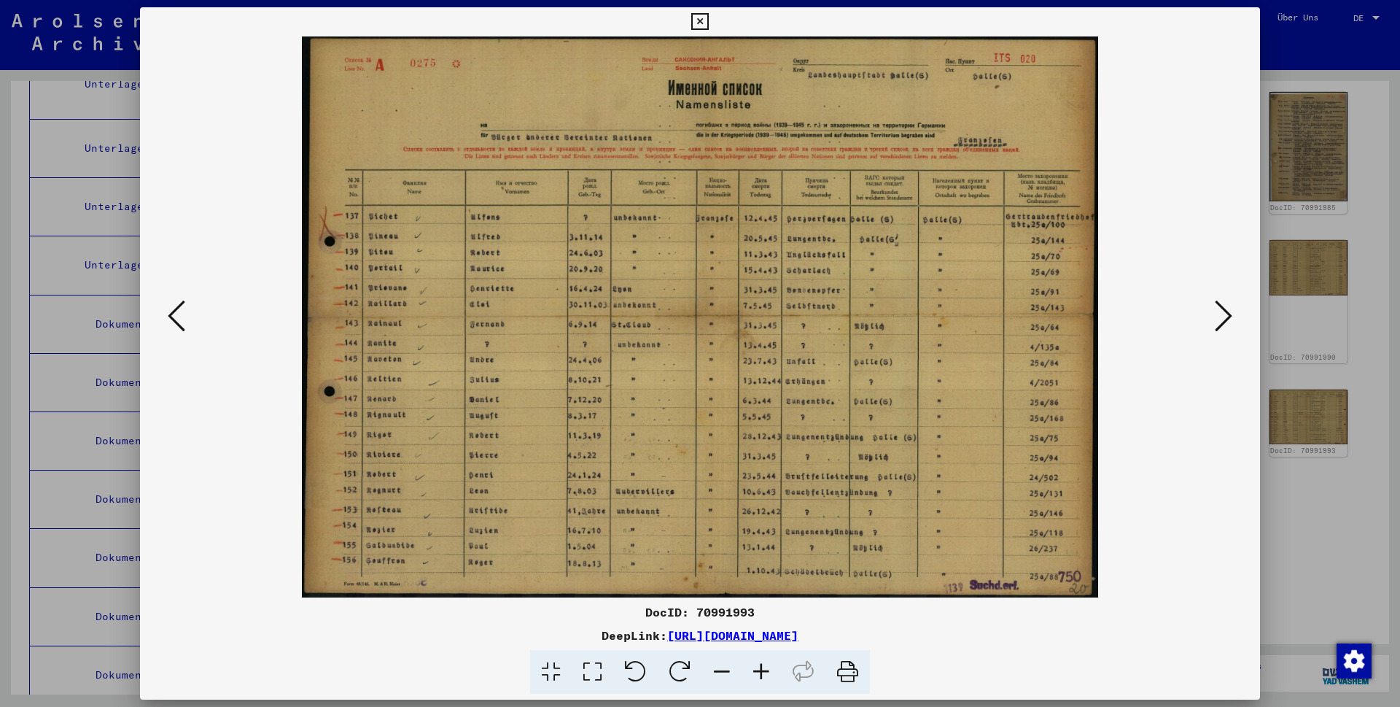
click at [711, 395] on icon at bounding box center [761, 672] width 39 height 44
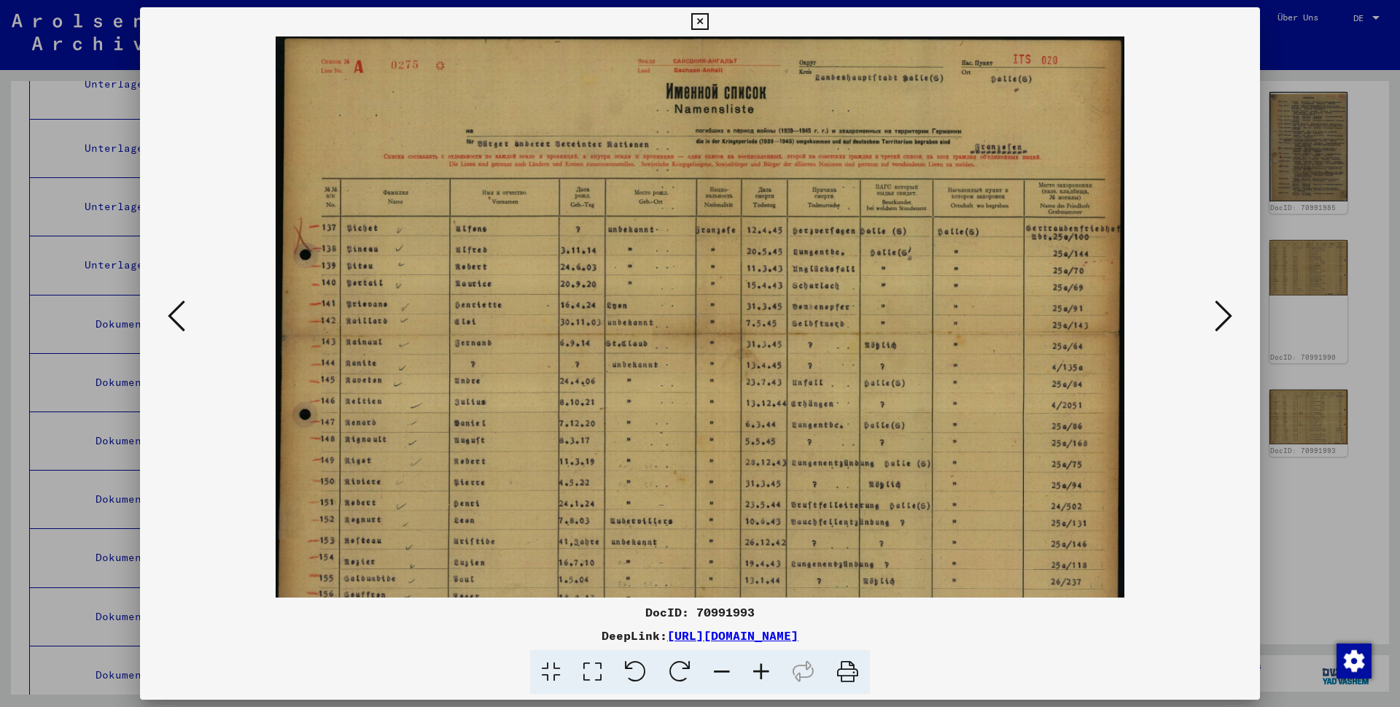
click at [711, 395] on icon at bounding box center [761, 672] width 39 height 44
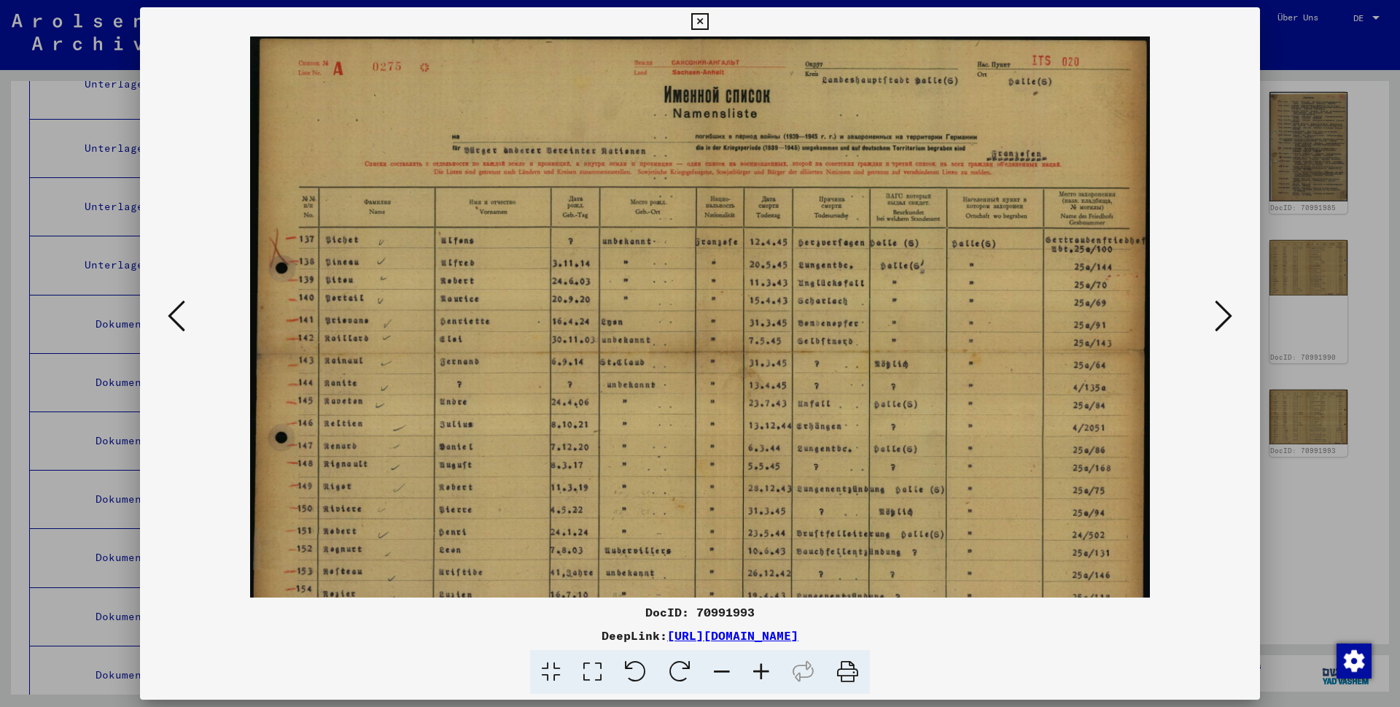
click at [711, 395] on icon at bounding box center [761, 672] width 39 height 44
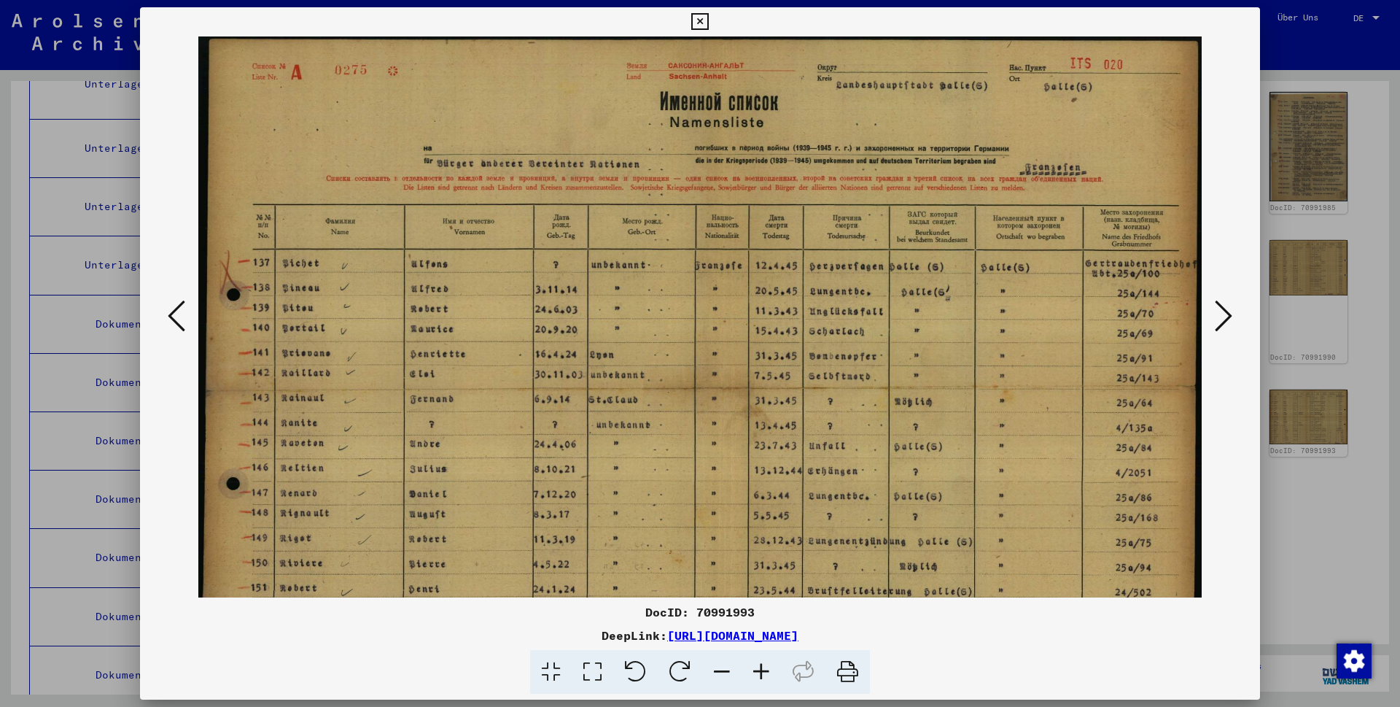
click at [711, 395] on icon at bounding box center [761, 672] width 39 height 44
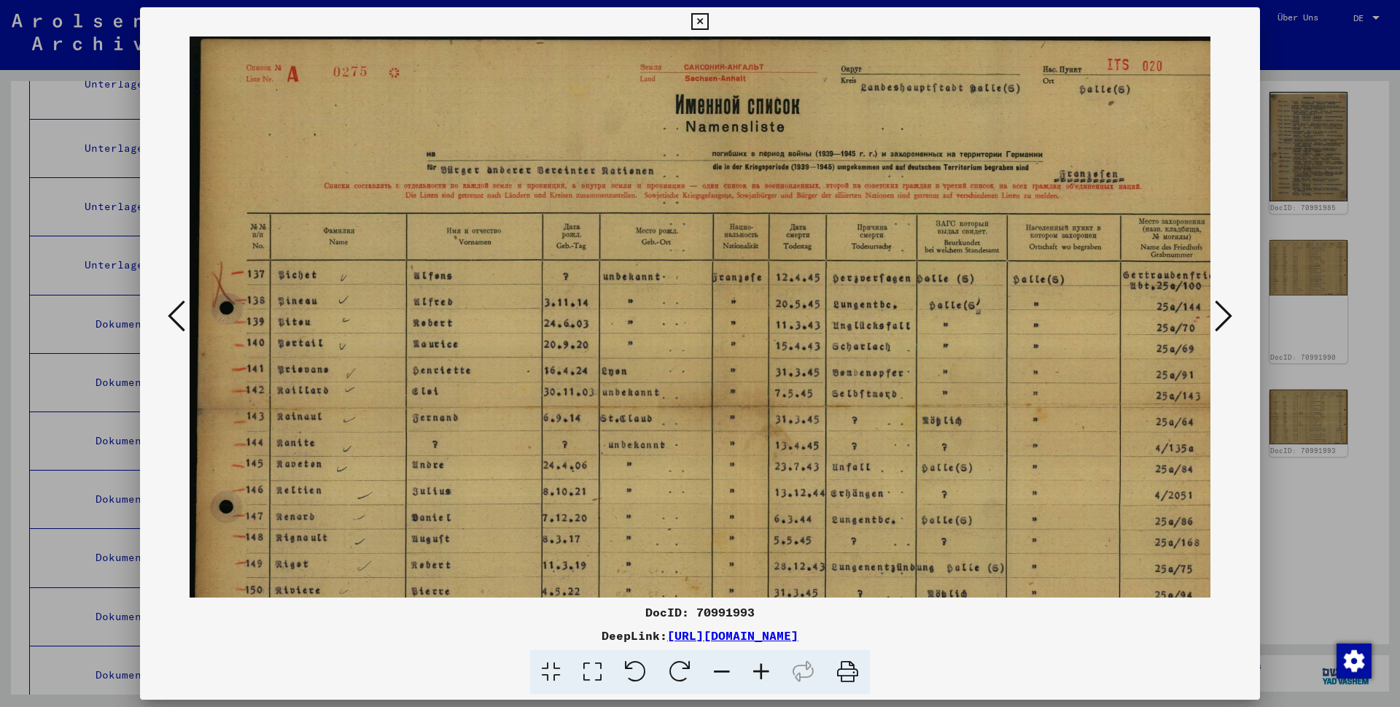
drag, startPoint x: 763, startPoint y: 672, endPoint x: 777, endPoint y: 647, distance: 28.4
click at [711, 395] on icon at bounding box center [761, 672] width 39 height 44
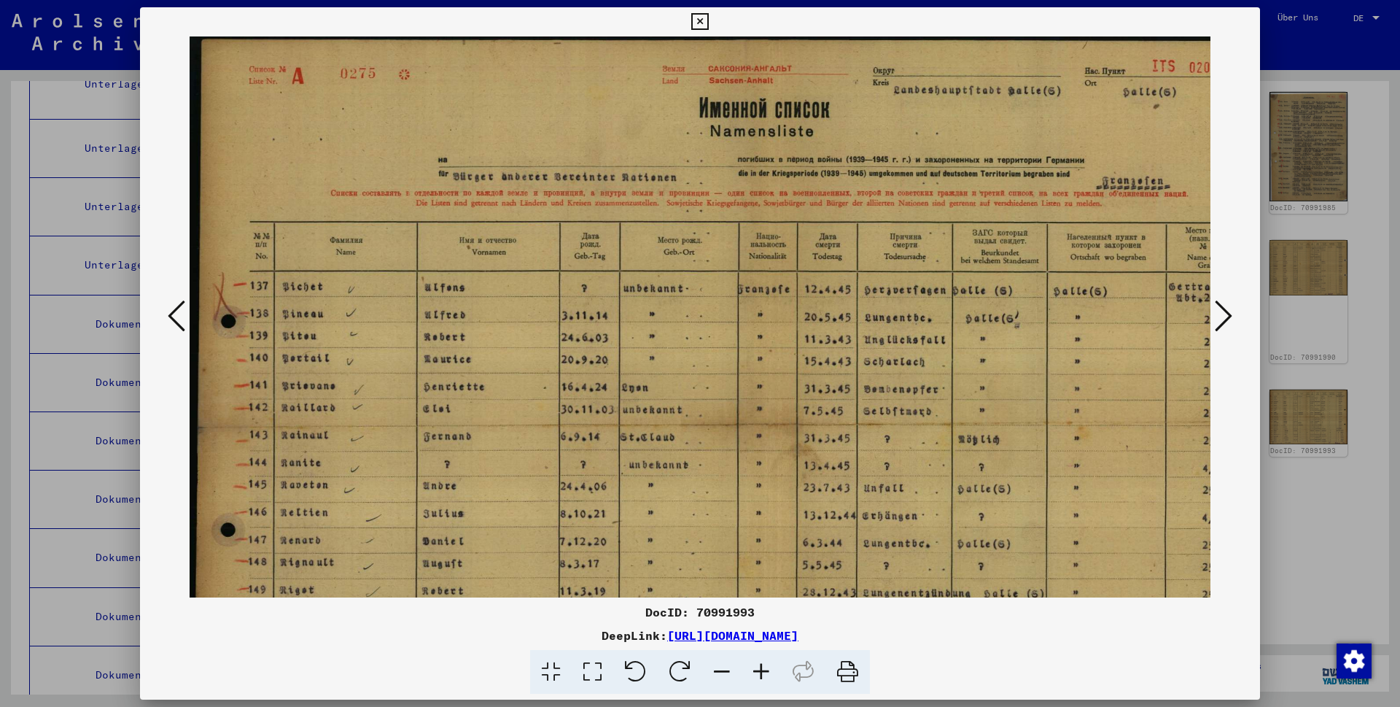
click at [711, 395] on icon at bounding box center [761, 672] width 39 height 44
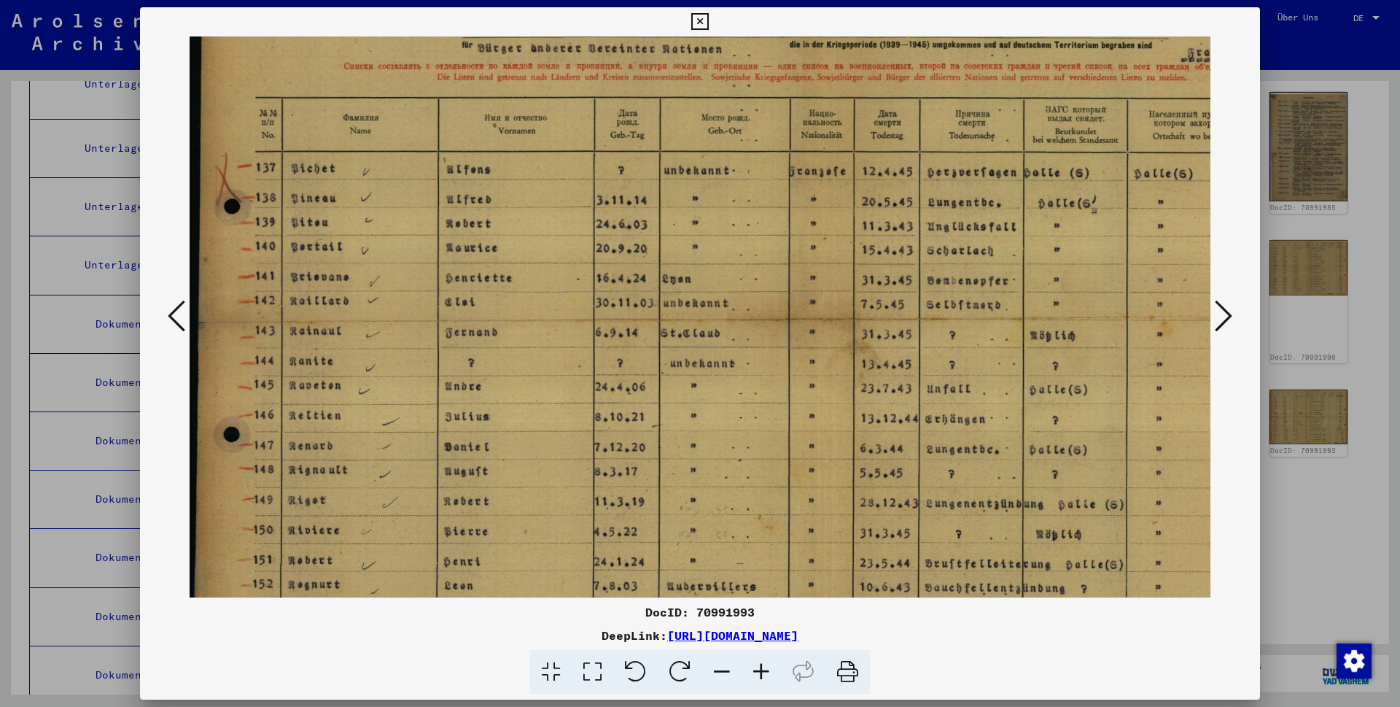
scroll to position [141, 0]
drag, startPoint x: 516, startPoint y: 384, endPoint x: 531, endPoint y: 305, distance: 80.1
click at [531, 305] on img at bounding box center [795, 322] width 1211 height 853
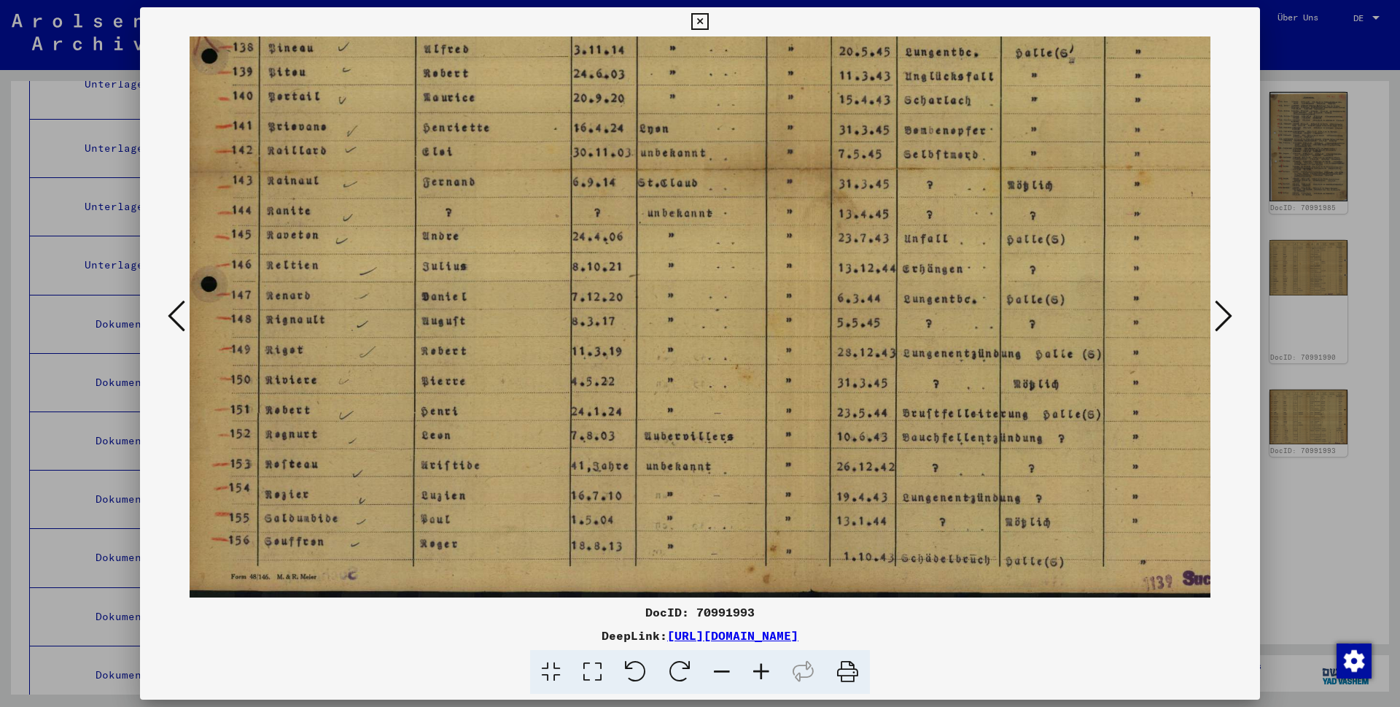
scroll to position [292, 26]
drag, startPoint x: 432, startPoint y: 484, endPoint x: 406, endPoint y: 134, distance: 350.3
click at [406, 134] on img at bounding box center [769, 171] width 1211 height 853
click at [711, 313] on icon at bounding box center [1224, 315] width 18 height 35
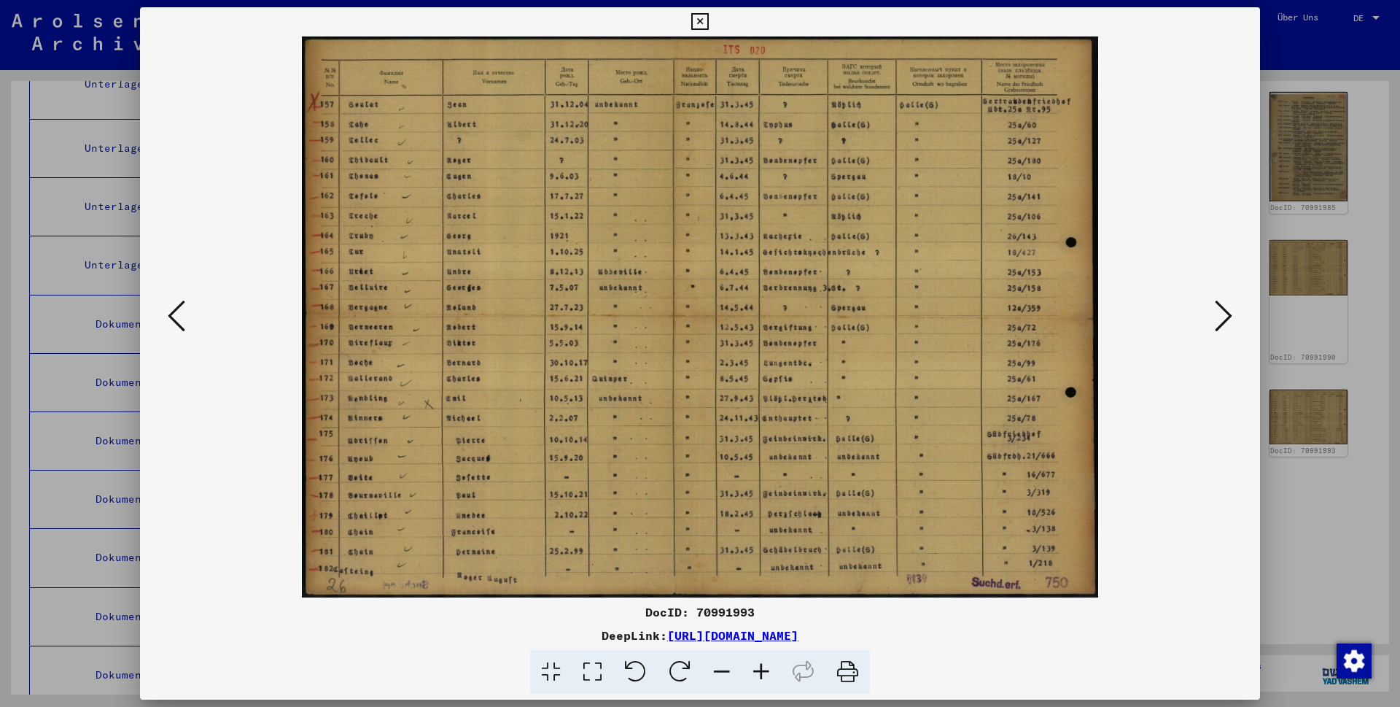
scroll to position [0, 0]
click at [711, 395] on icon at bounding box center [761, 672] width 39 height 44
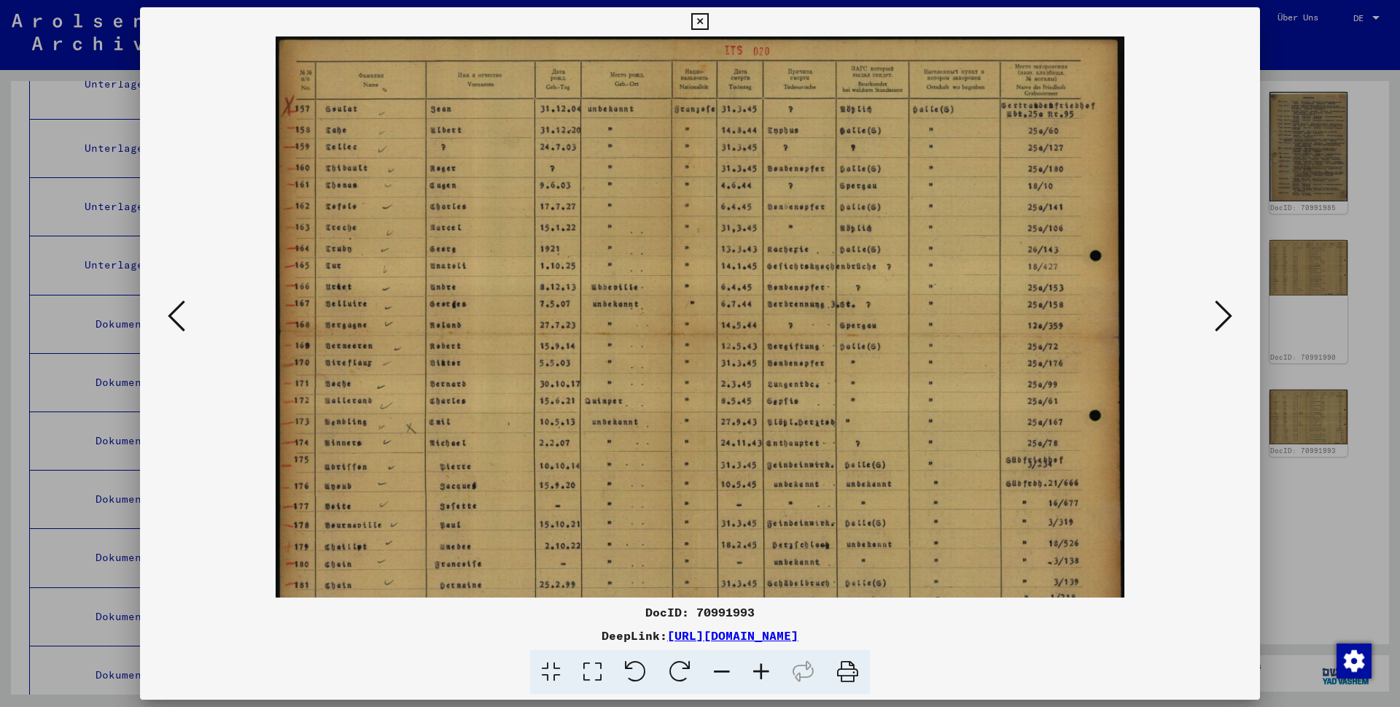
click at [711, 395] on icon at bounding box center [761, 672] width 39 height 44
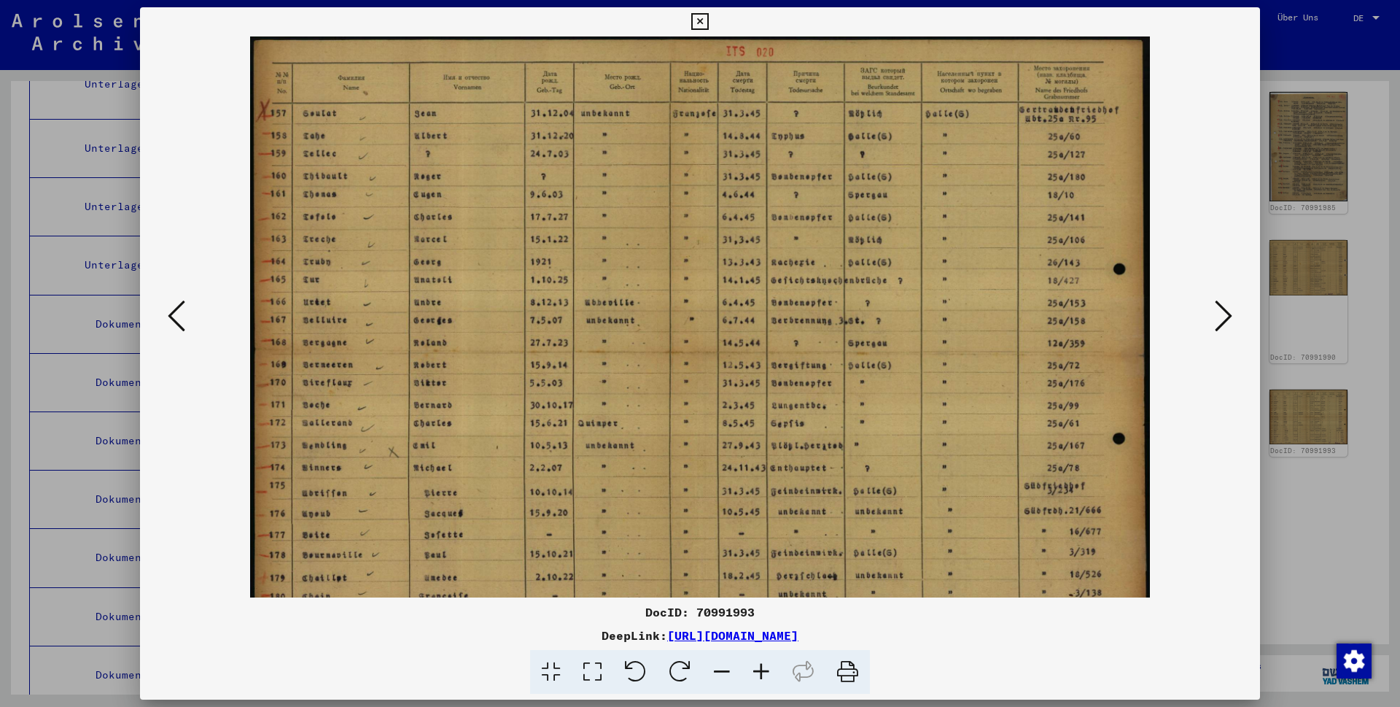
click at [711, 395] on icon at bounding box center [761, 672] width 39 height 44
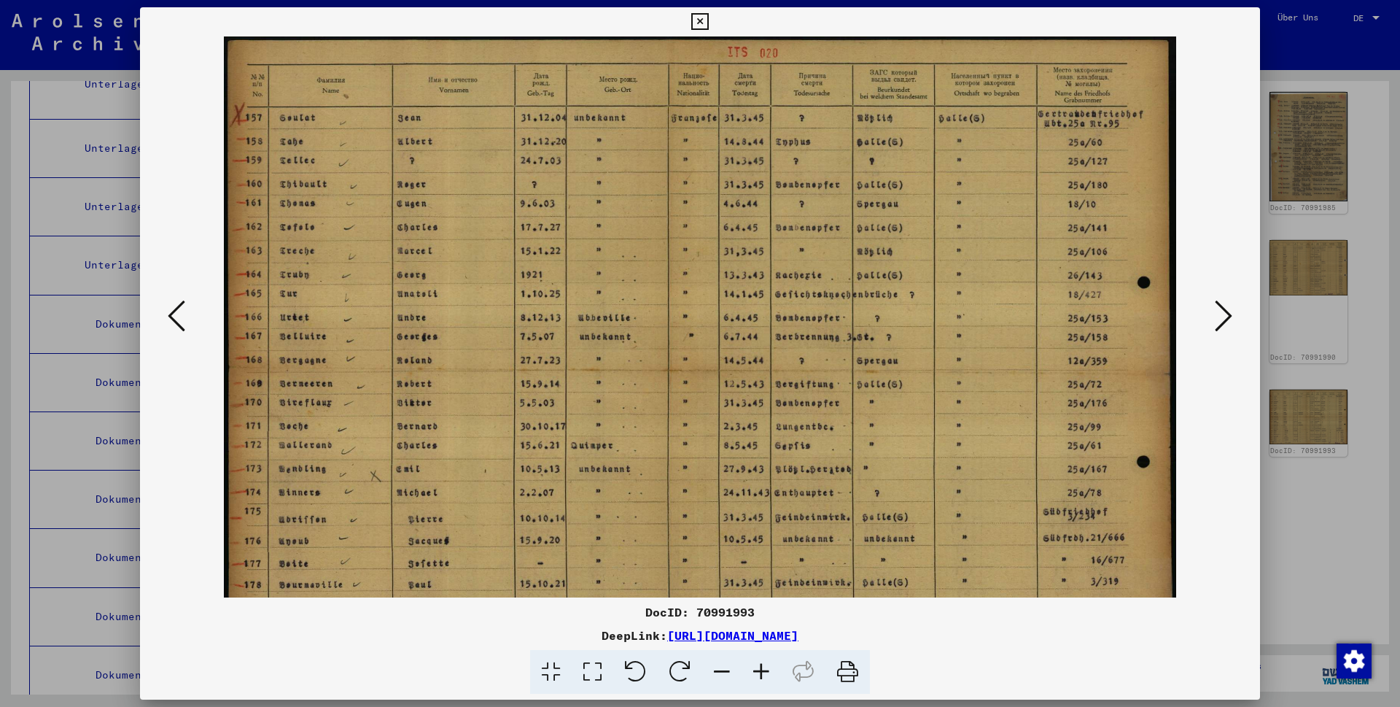
click at [711, 395] on icon at bounding box center [761, 672] width 39 height 44
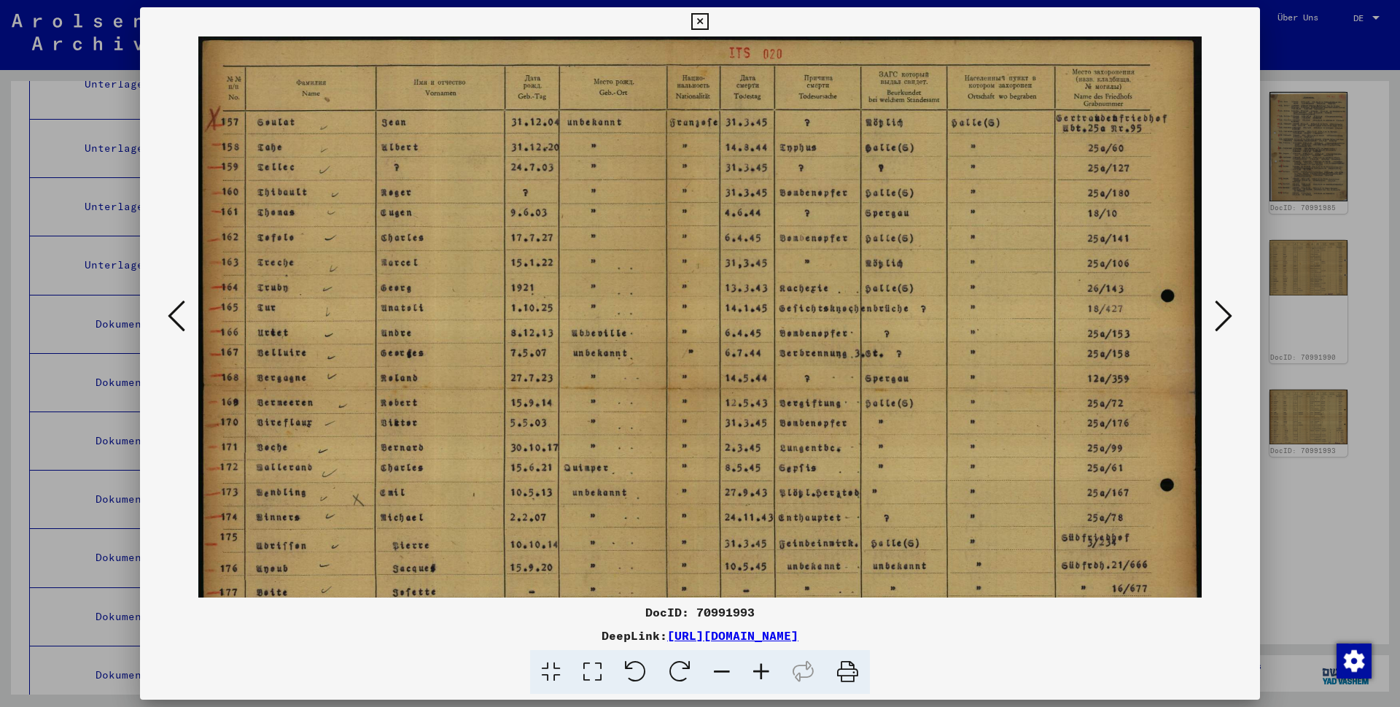
click at [711, 395] on icon at bounding box center [761, 672] width 39 height 44
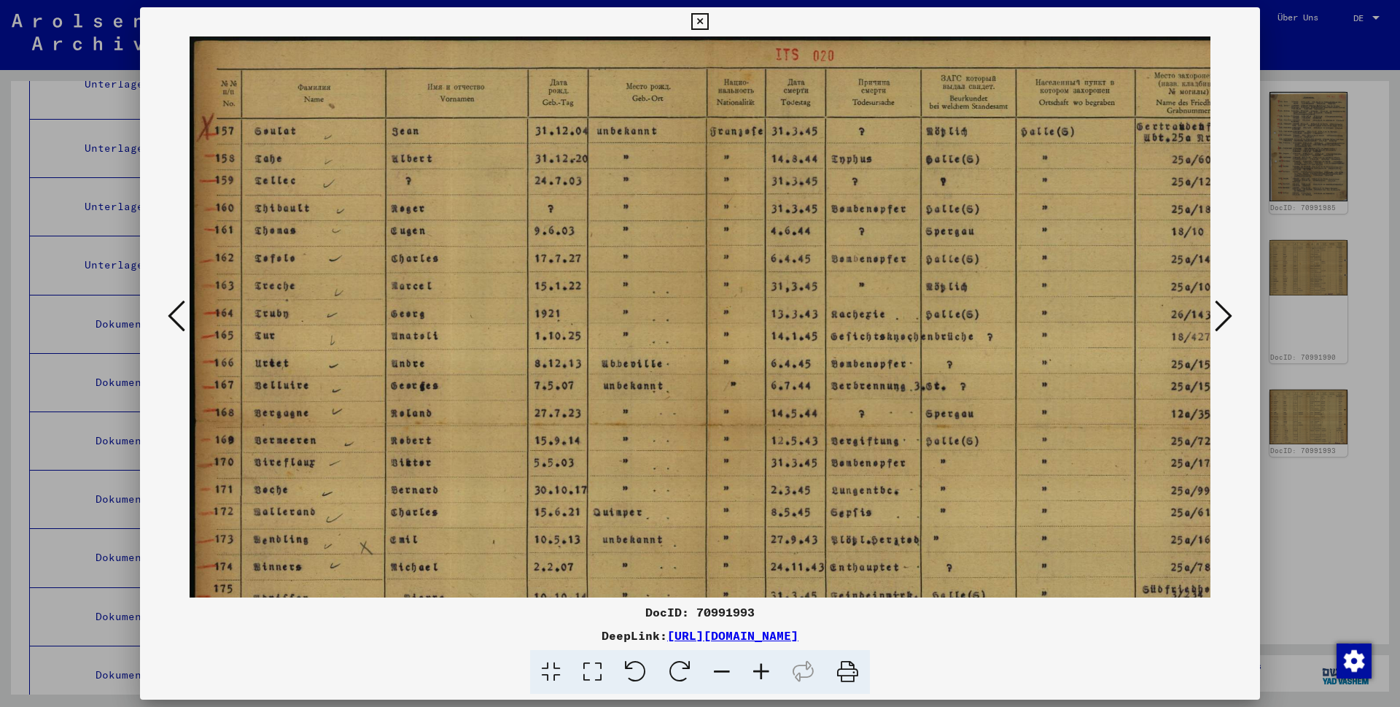
click at [711, 395] on icon at bounding box center [761, 672] width 39 height 44
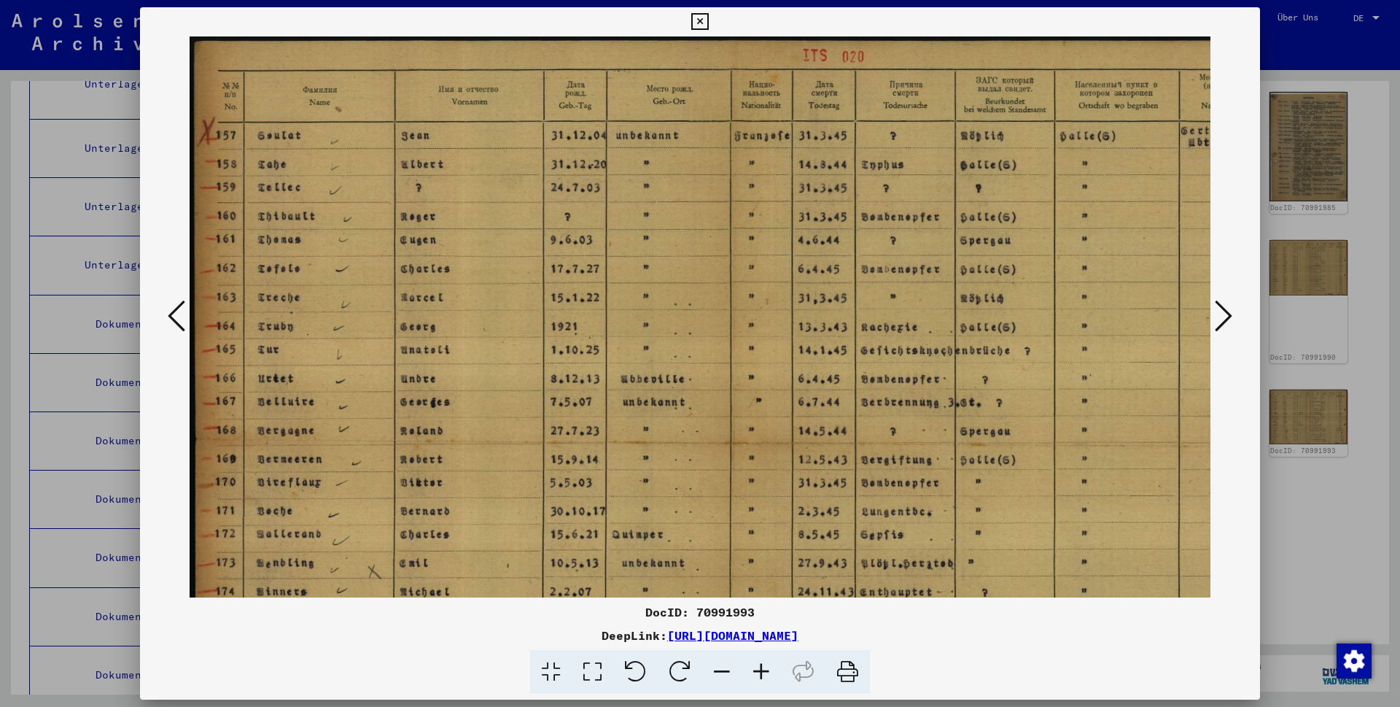
drag, startPoint x: 629, startPoint y: 256, endPoint x: 731, endPoint y: 308, distance: 113.8
click at [711, 308] on img at bounding box center [770, 444] width 1160 height 816
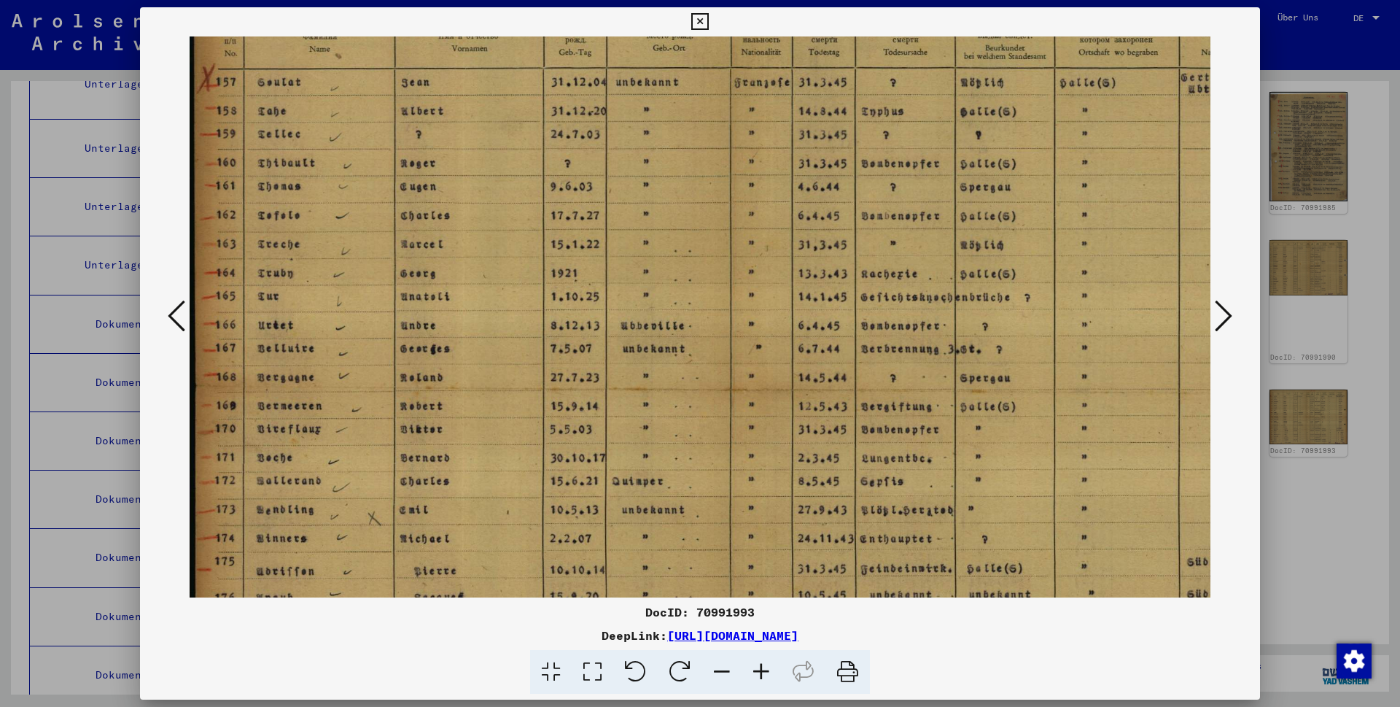
scroll to position [41, 0]
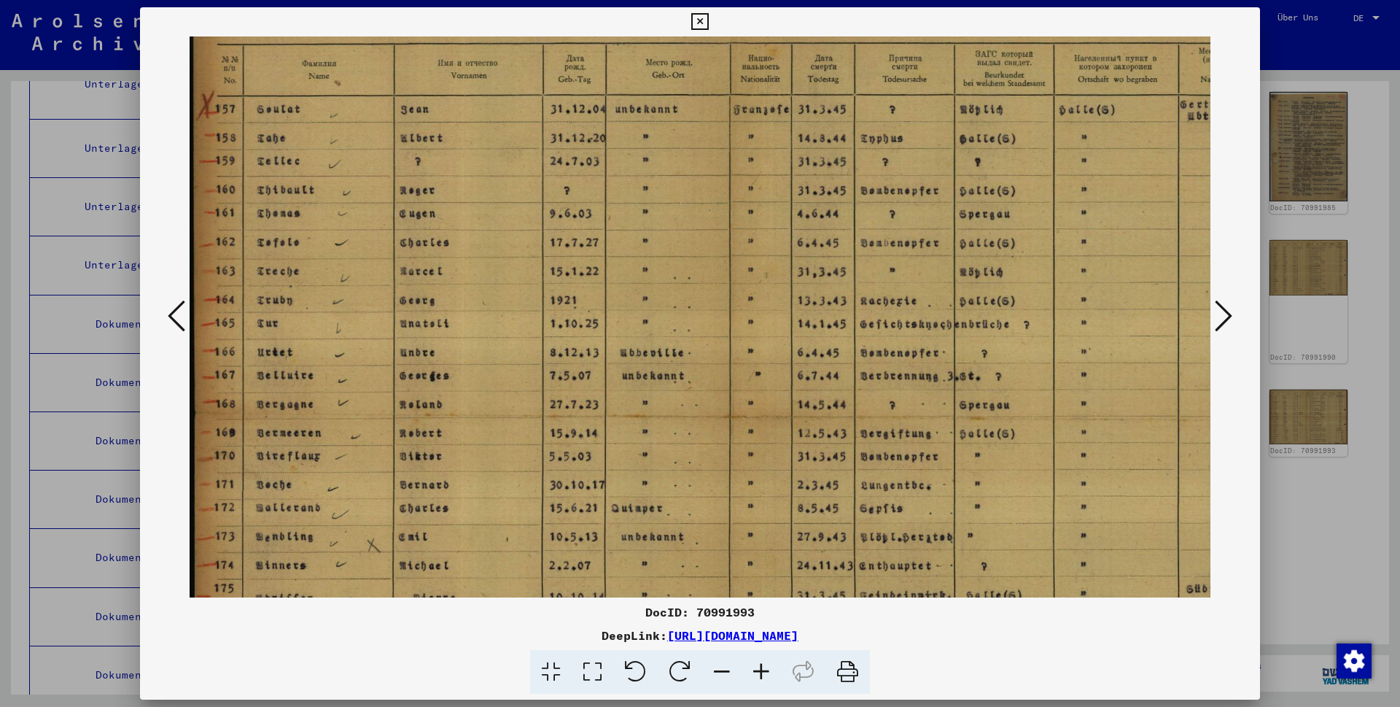
drag, startPoint x: 427, startPoint y: 505, endPoint x: 455, endPoint y: 433, distance: 76.7
click at [455, 395] on img at bounding box center [769, 418] width 1160 height 816
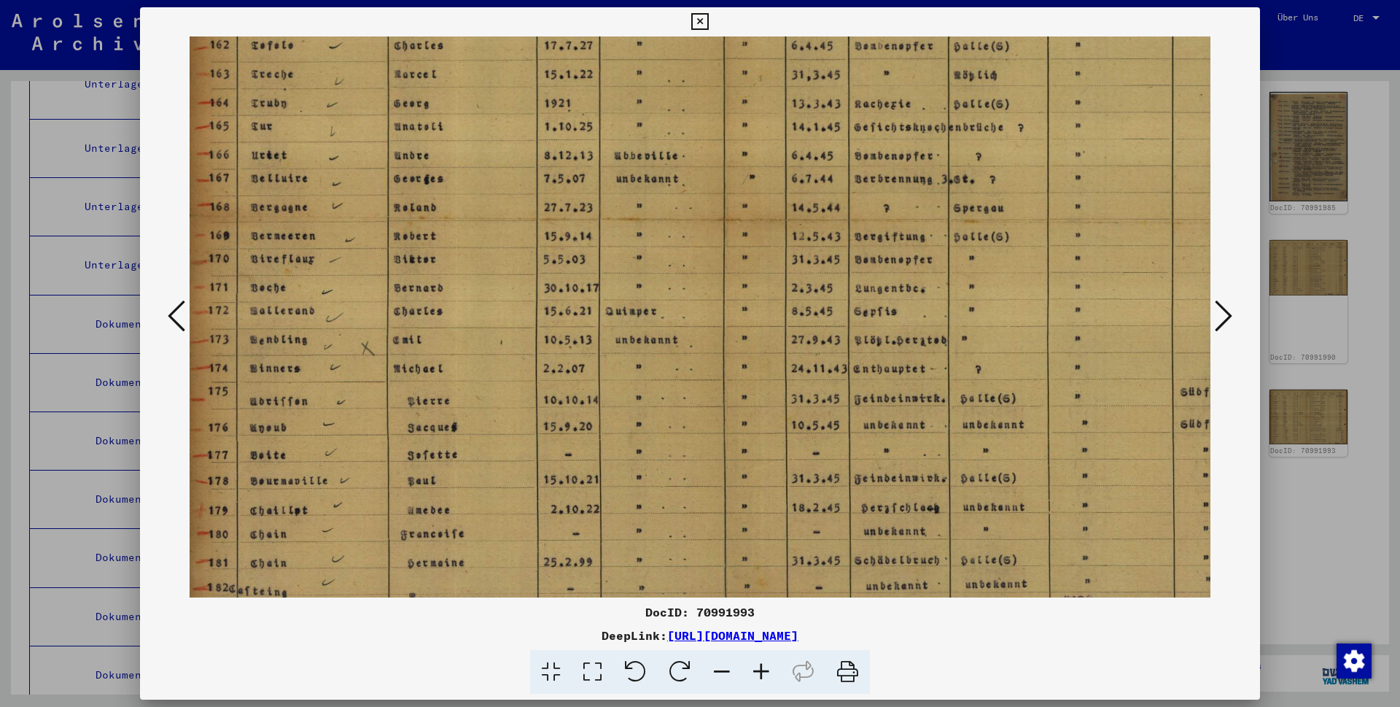
scroll to position [214, 4]
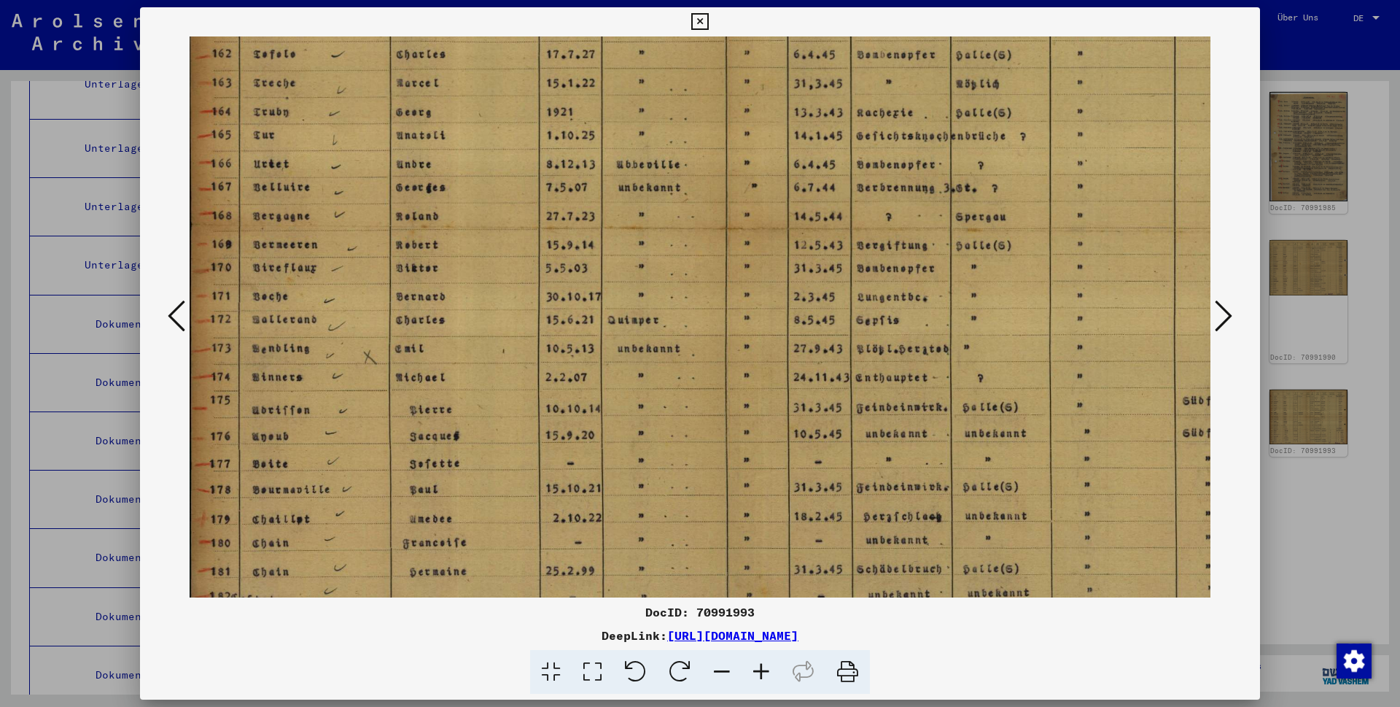
drag, startPoint x: 450, startPoint y: 409, endPoint x: 454, endPoint y: 233, distance: 176.5
click at [454, 233] on img at bounding box center [765, 230] width 1160 height 816
drag, startPoint x: 1, startPoint y: 205, endPoint x: -3, endPoint y: 273, distance: 67.9
click at [0, 273] on html "Suchen Archiv erkunden Spenden Newsletter Hilfe Kontakt Über Uns Suchen Archiv …" at bounding box center [700, 353] width 1400 height 707
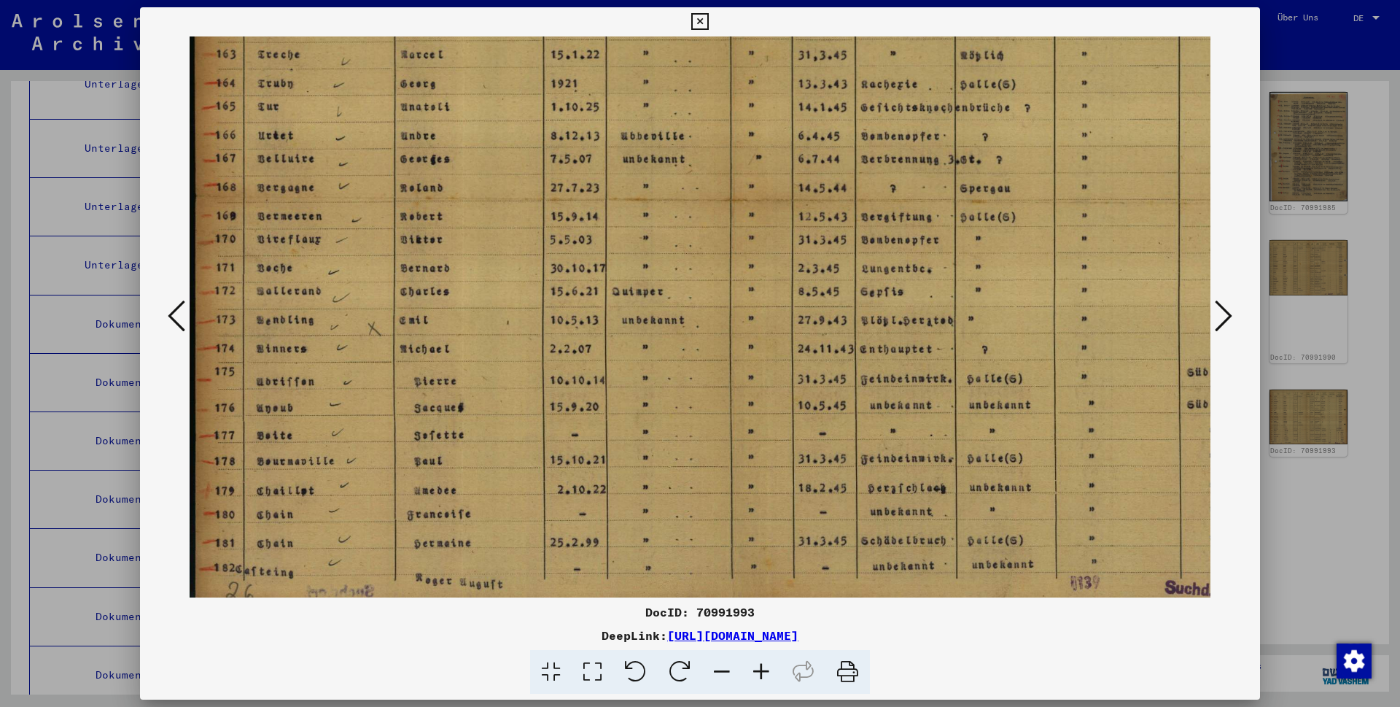
scroll to position [242, 0]
drag, startPoint x: 325, startPoint y: 438, endPoint x: 390, endPoint y: 287, distance: 164.3
click at [390, 287] on img at bounding box center [770, 202] width 1160 height 816
click at [336, 395] on img at bounding box center [770, 202] width 1160 height 816
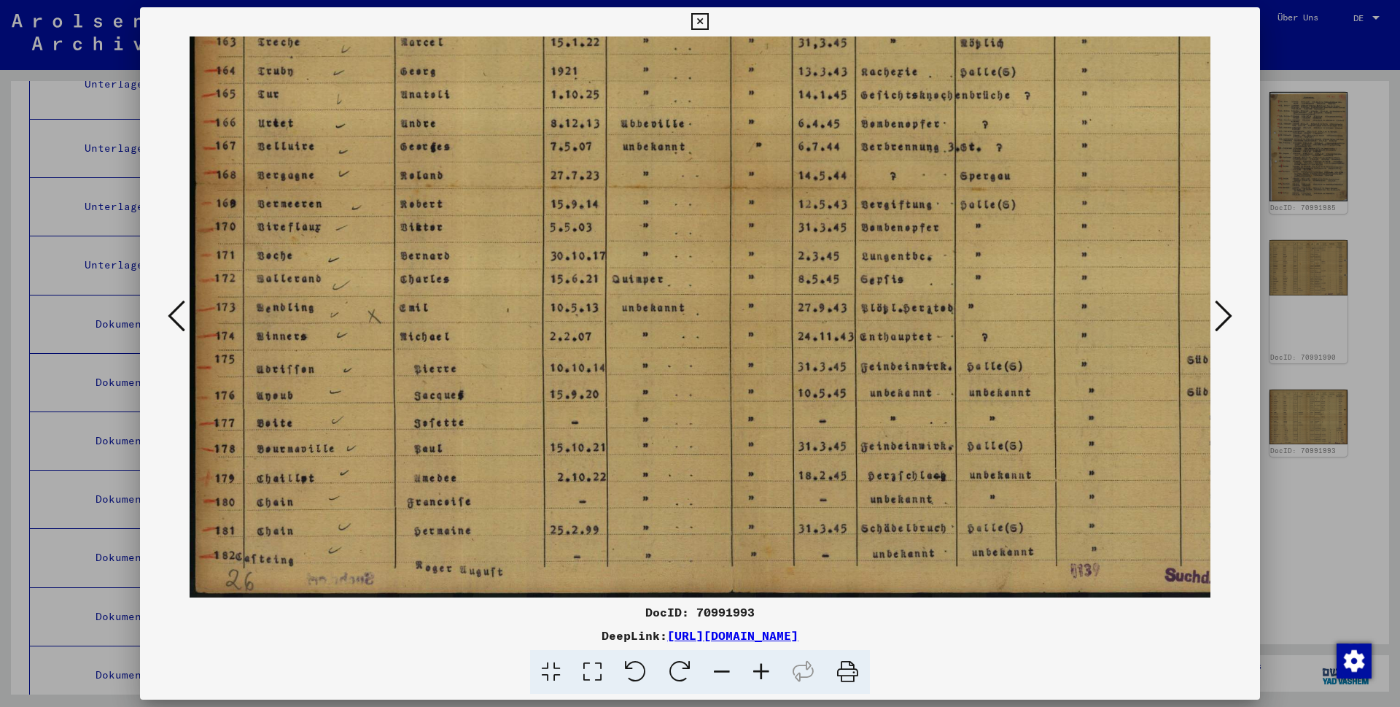
drag, startPoint x: 432, startPoint y: 361, endPoint x: 467, endPoint y: 259, distance: 107.7
click at [467, 259] on img at bounding box center [770, 189] width 1160 height 816
click at [711, 311] on icon at bounding box center [1224, 315] width 18 height 35
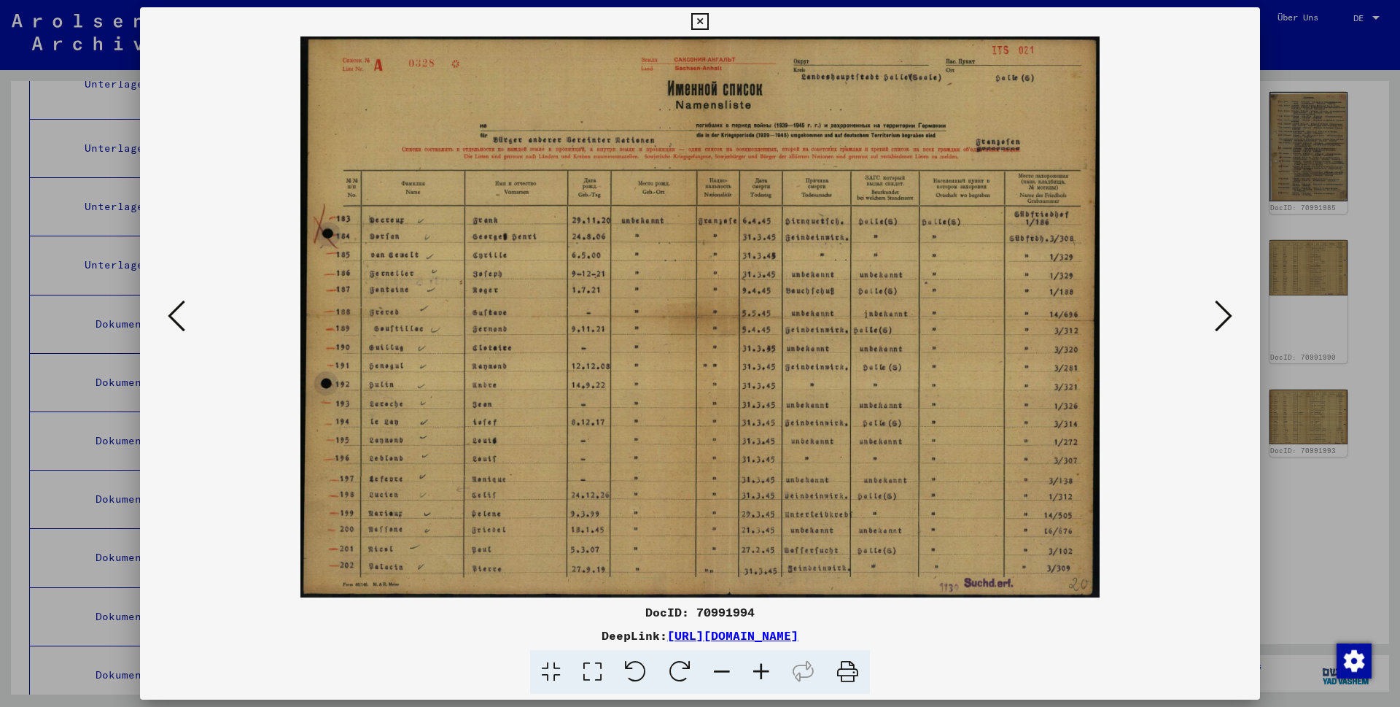
click at [711, 395] on icon at bounding box center [761, 672] width 39 height 44
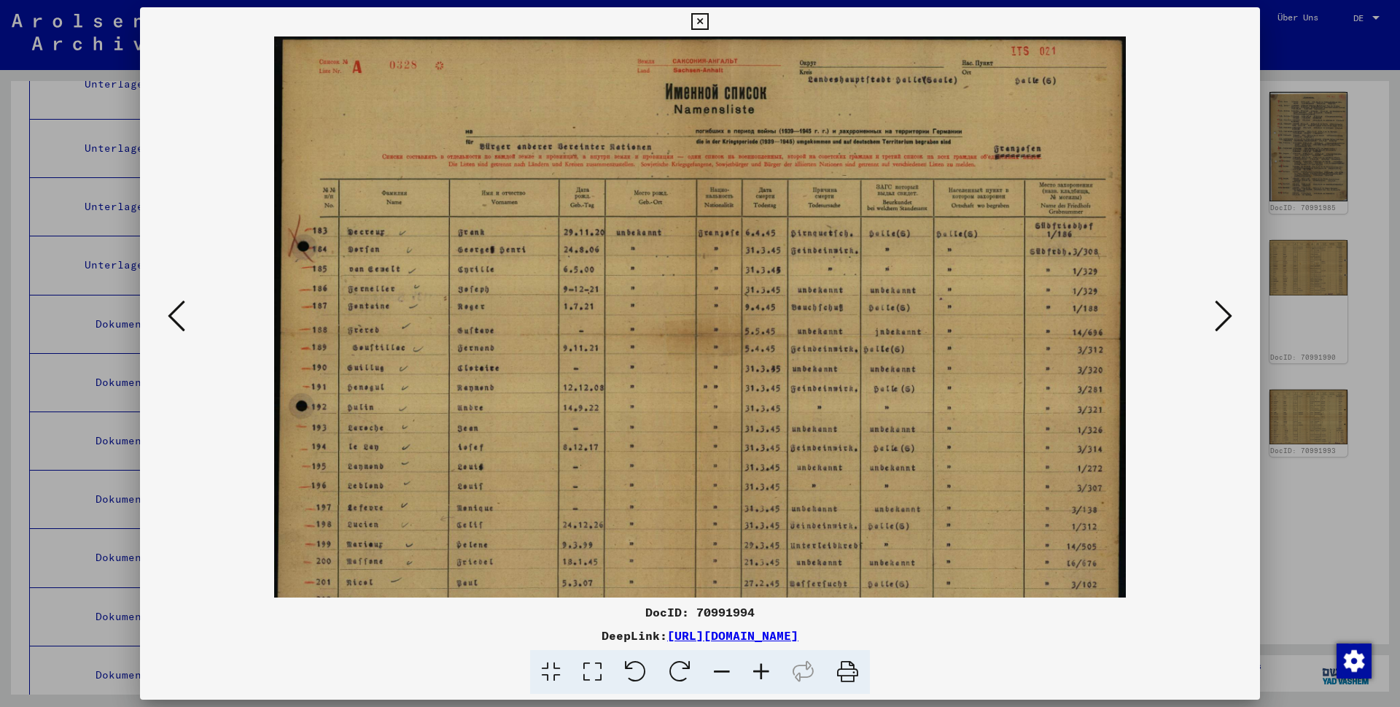
click at [711, 395] on icon at bounding box center [761, 672] width 39 height 44
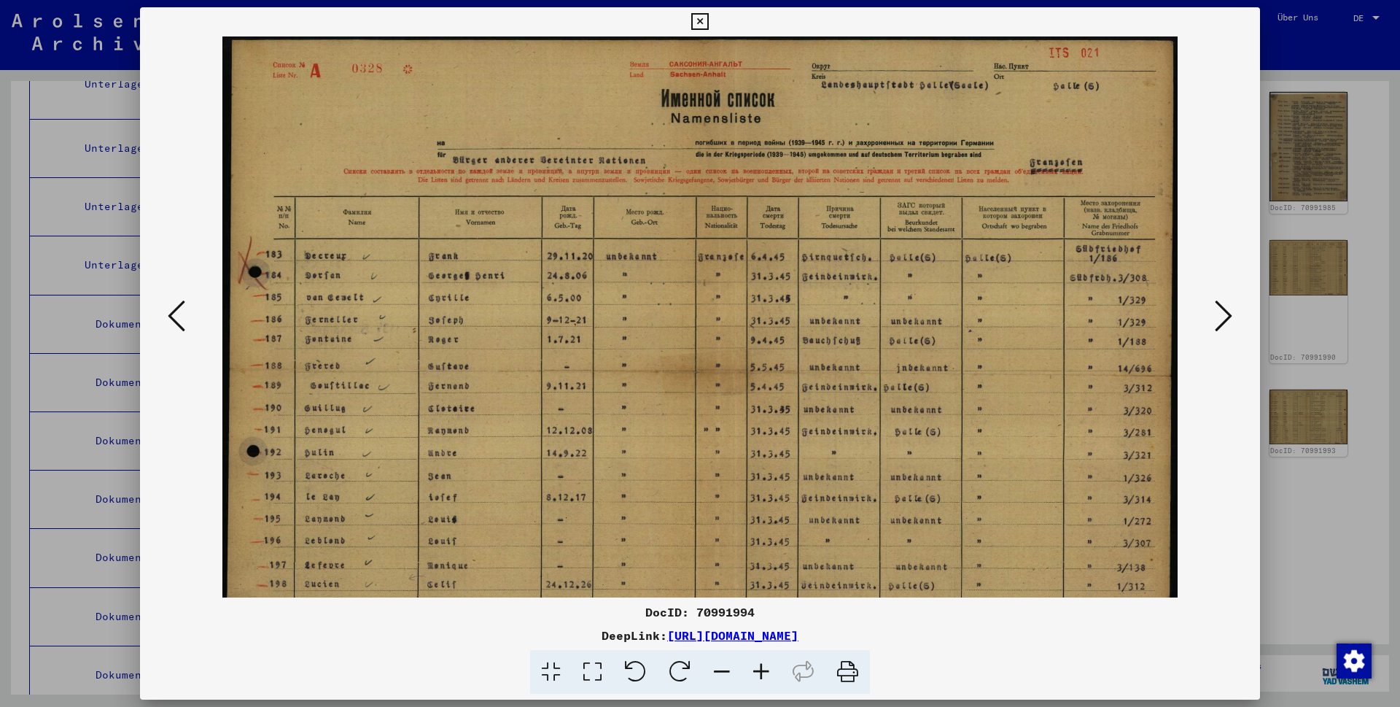
click at [711, 395] on icon at bounding box center [761, 672] width 39 height 44
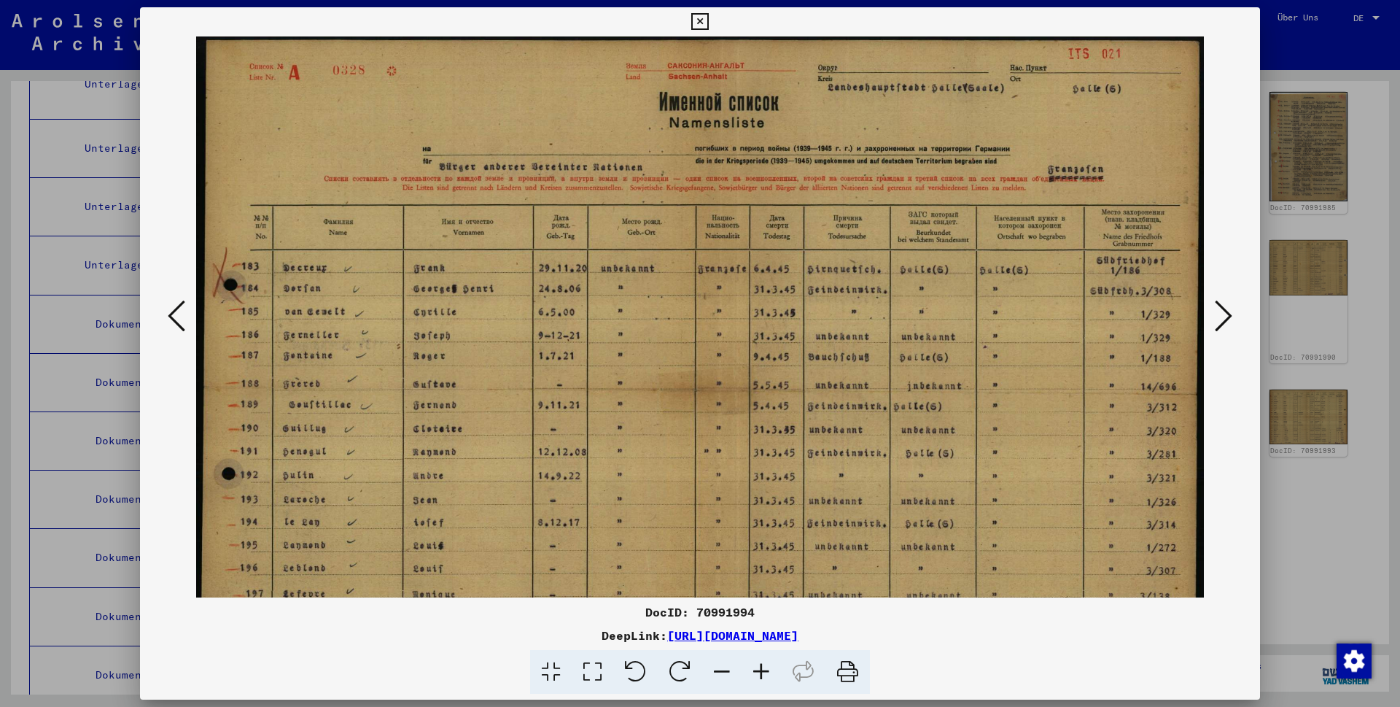
click at [711, 395] on icon at bounding box center [761, 672] width 39 height 44
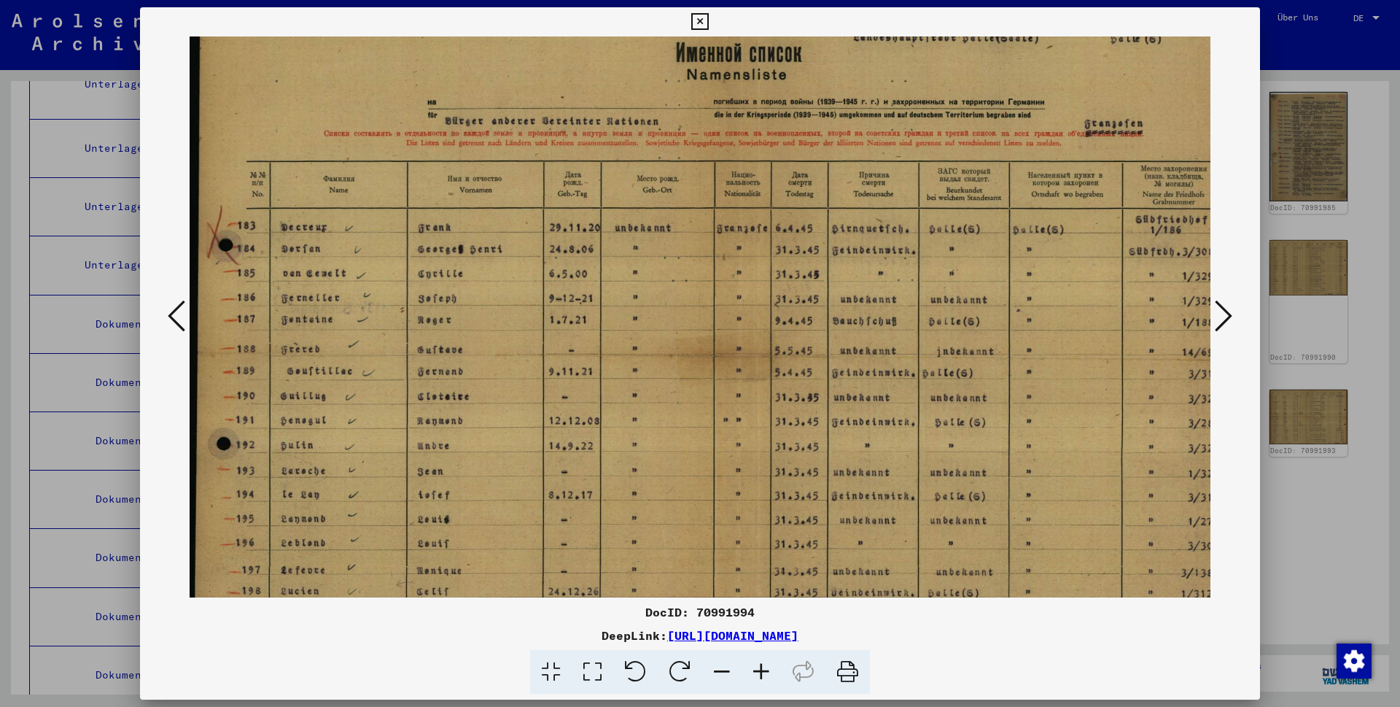
scroll to position [51, 0]
drag, startPoint x: 533, startPoint y: 405, endPoint x: 621, endPoint y: 220, distance: 204.9
click at [621, 220] on img at bounding box center [719, 356] width 1059 height 743
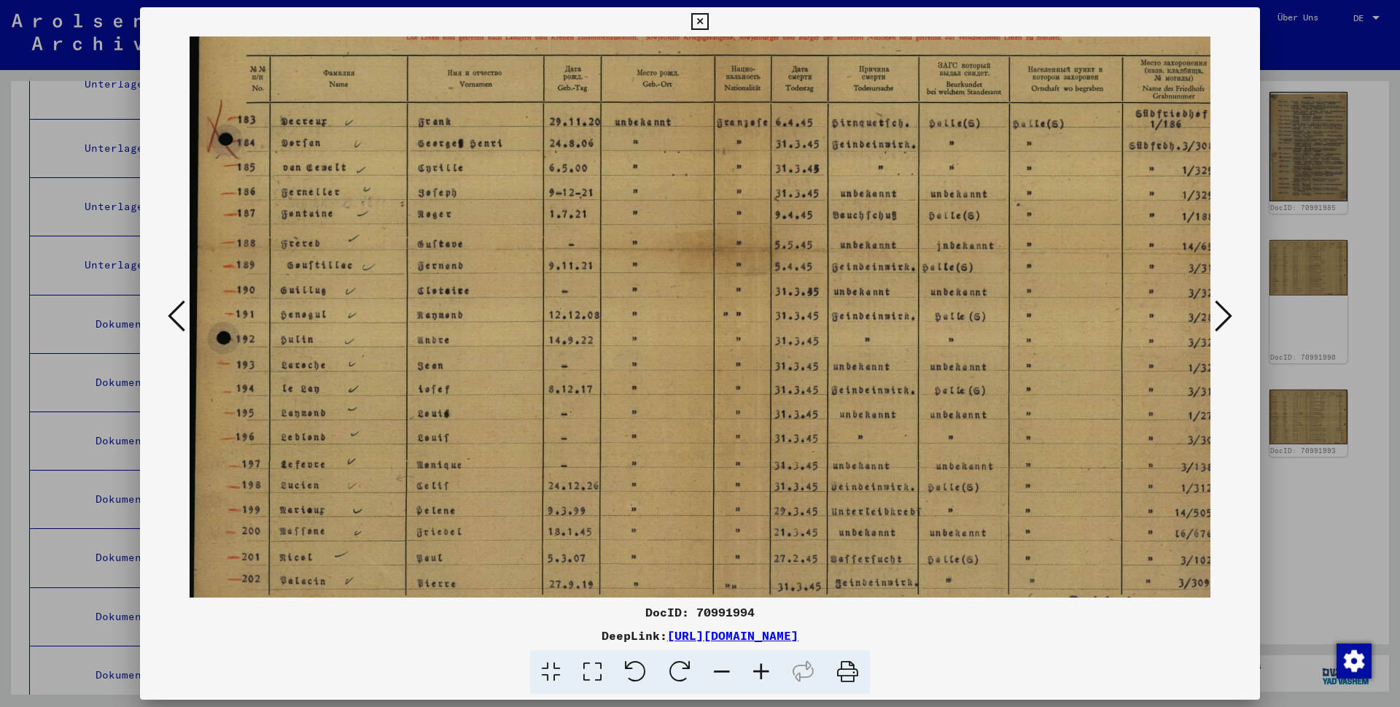
scroll to position [182, 0]
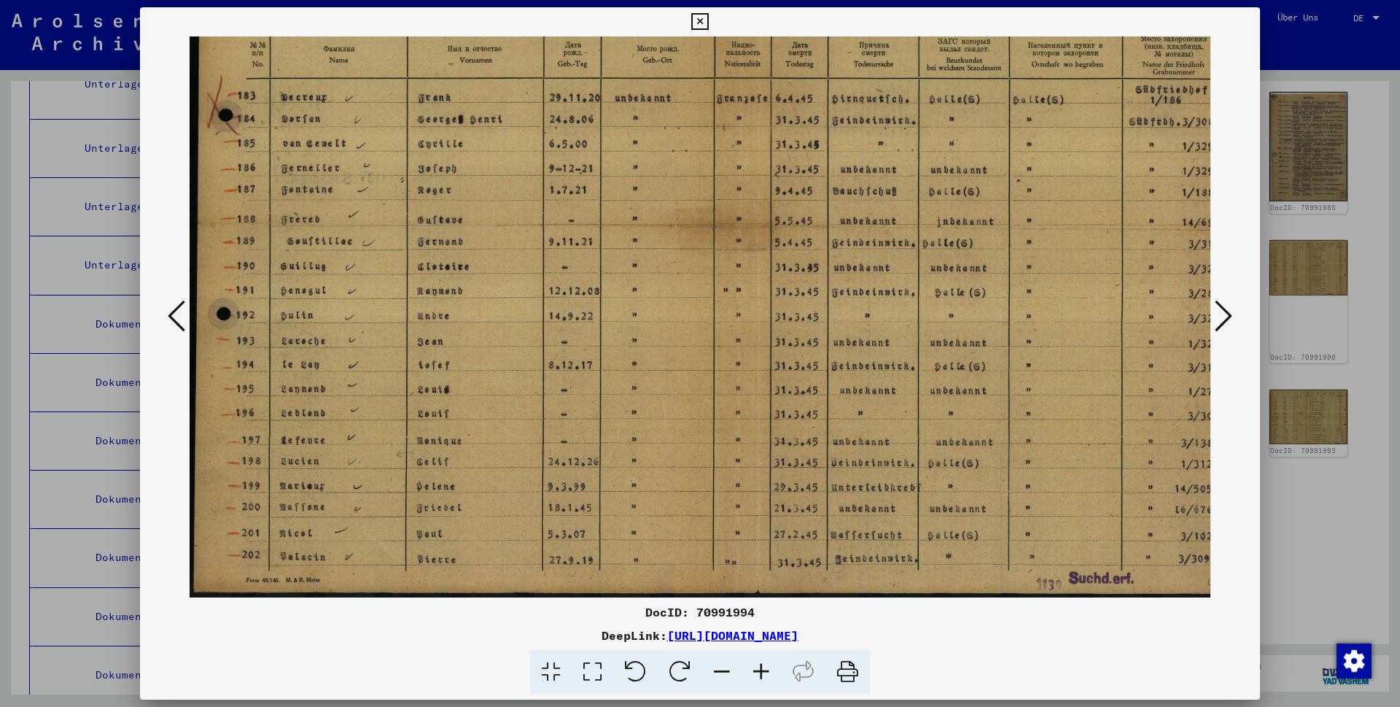
drag, startPoint x: 444, startPoint y: 362, endPoint x: 450, endPoint y: 179, distance: 182.4
click at [450, 179] on img at bounding box center [719, 225] width 1059 height 743
click at [711, 395] on icon at bounding box center [761, 672] width 39 height 44
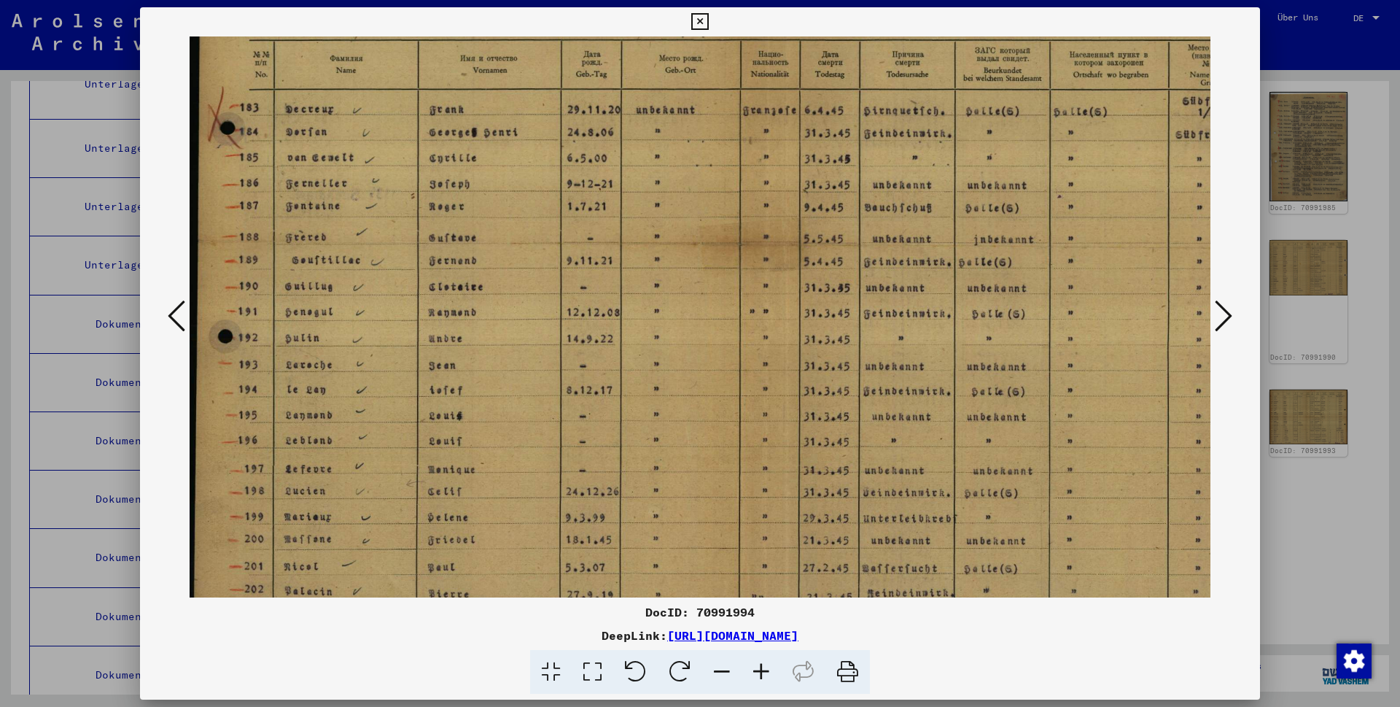
click at [711, 395] on icon at bounding box center [761, 672] width 39 height 44
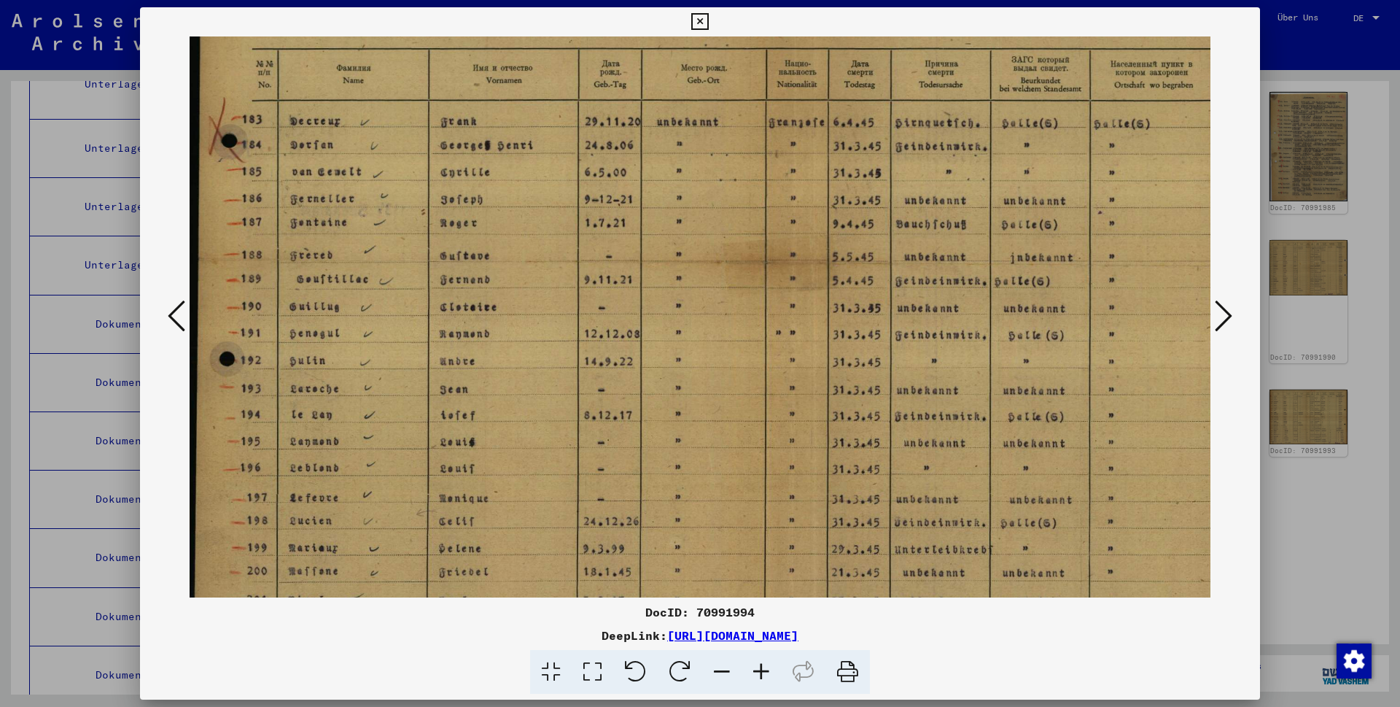
click at [711, 395] on icon at bounding box center [761, 672] width 39 height 44
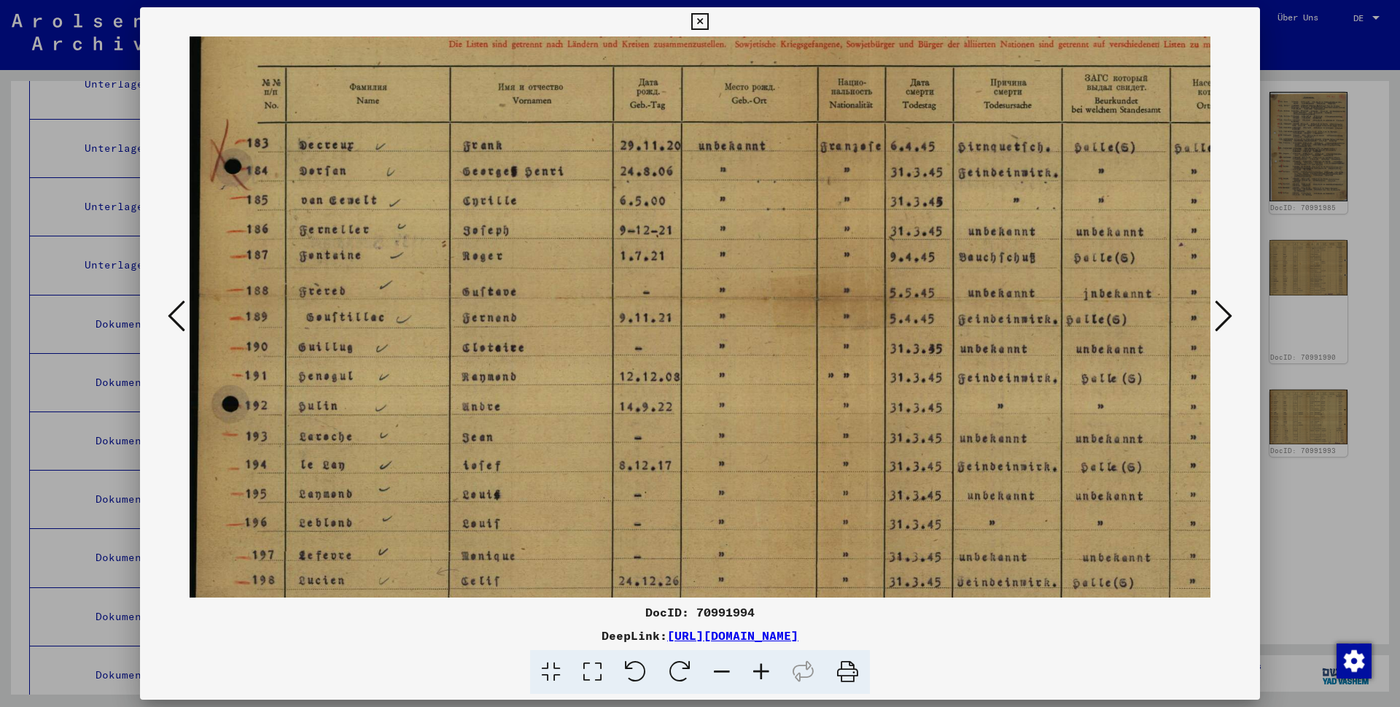
click at [711, 395] on icon at bounding box center [761, 672] width 39 height 44
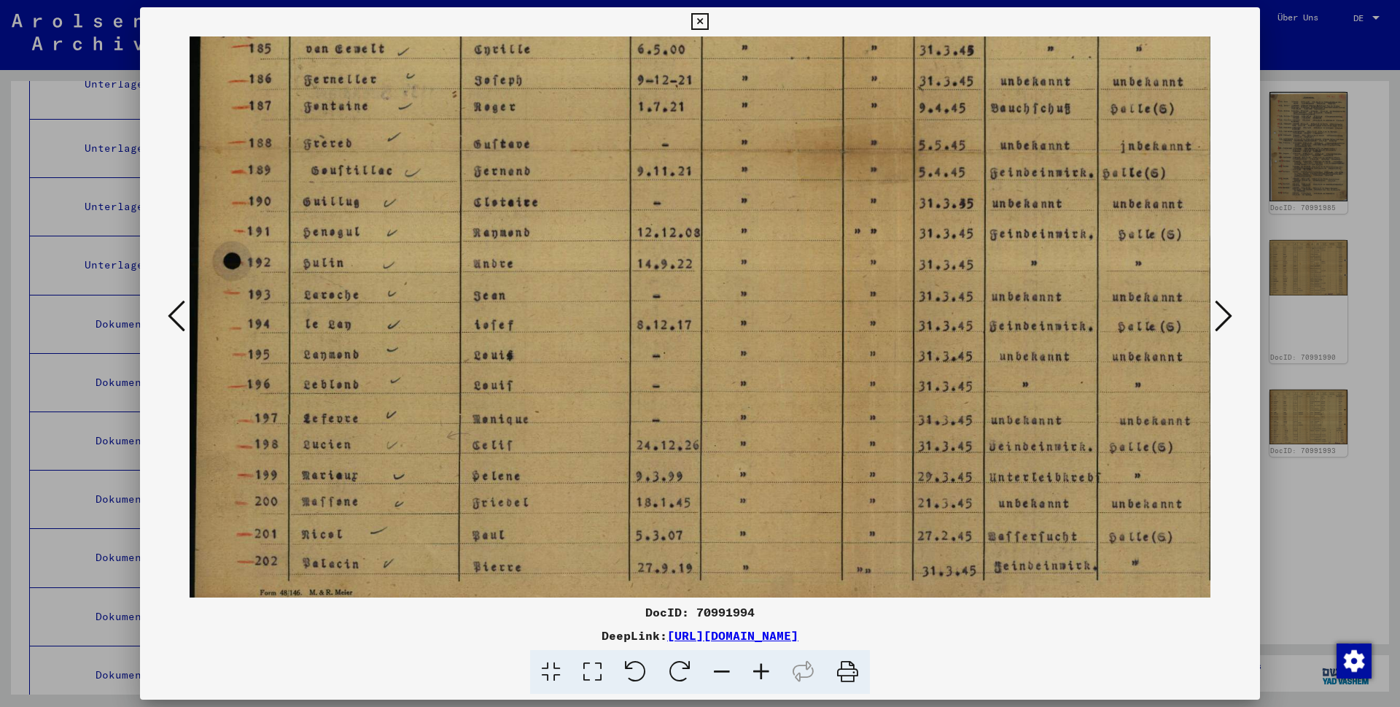
scroll to position [365, 0]
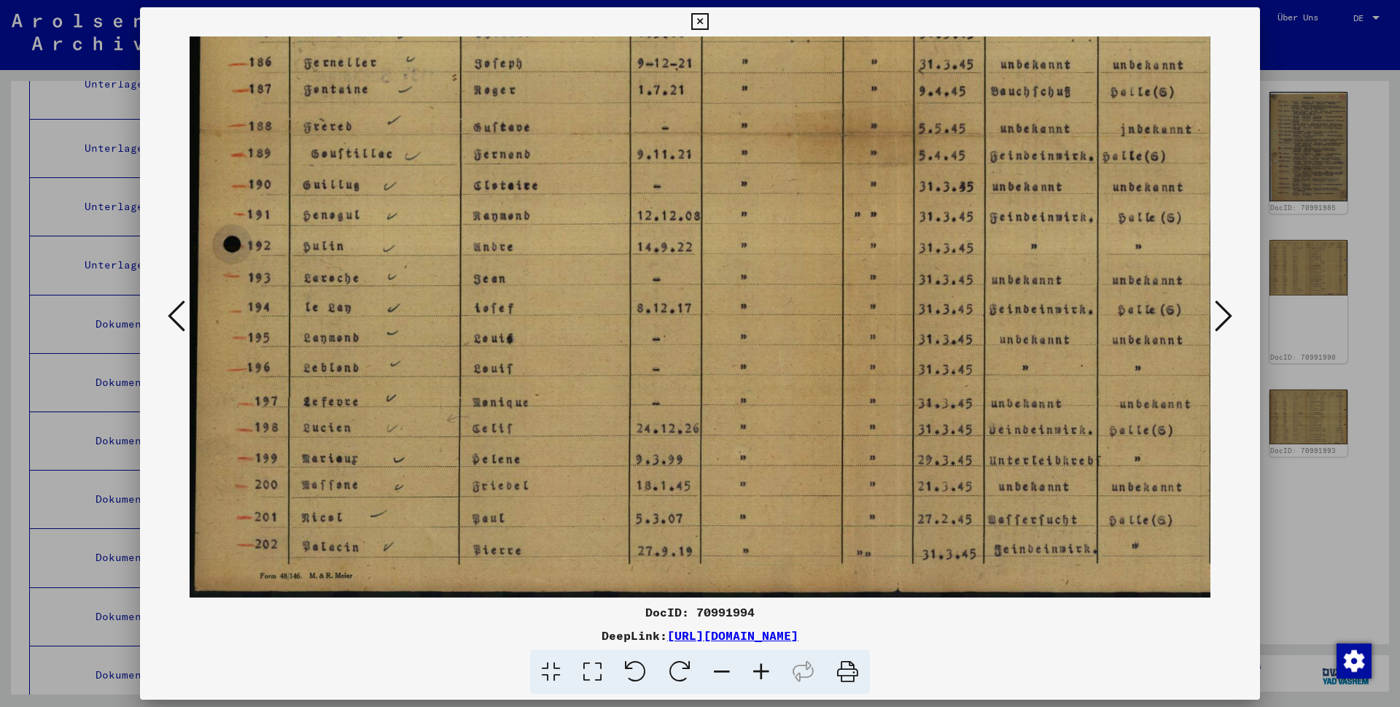
drag, startPoint x: 400, startPoint y: 474, endPoint x: 408, endPoint y: 275, distance: 199.3
click at [408, 275] on img at bounding box center [849, 134] width 1319 height 925
click at [711, 316] on icon at bounding box center [1224, 315] width 18 height 35
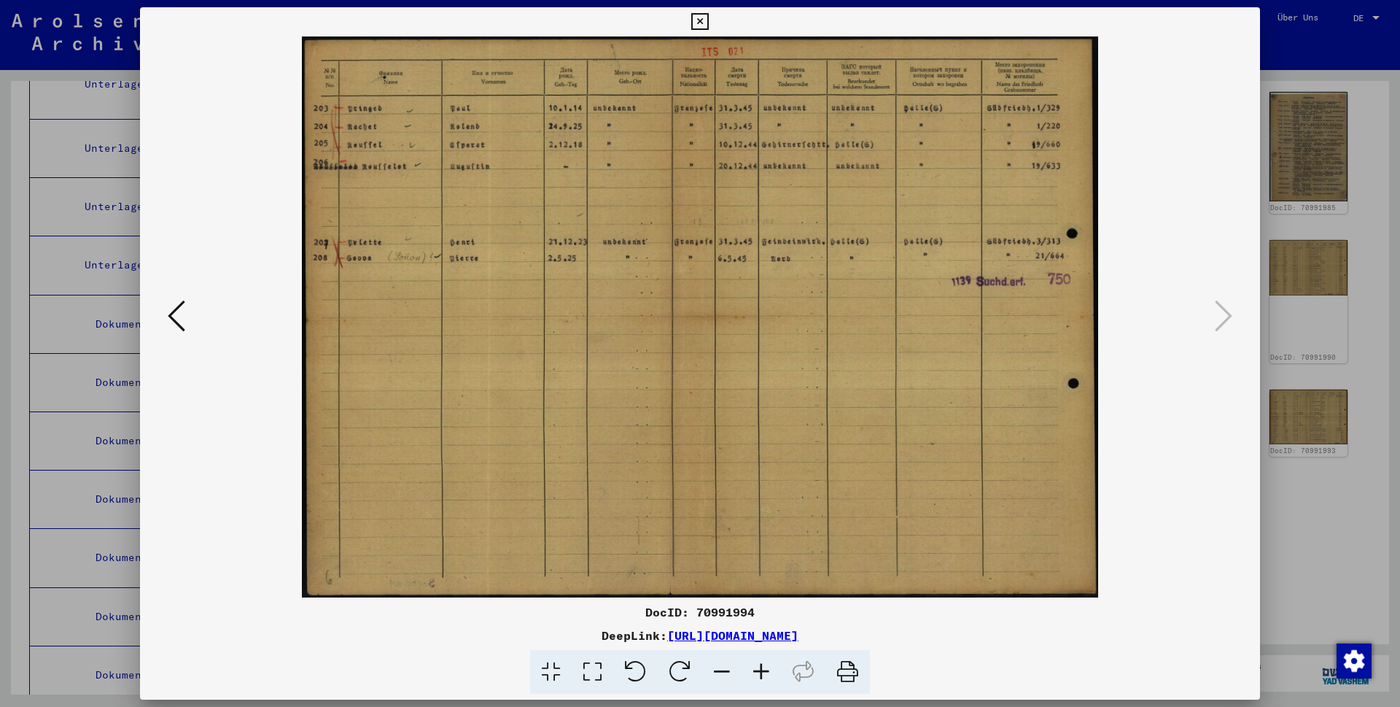
scroll to position [0, 0]
click at [711, 395] on icon at bounding box center [761, 672] width 39 height 44
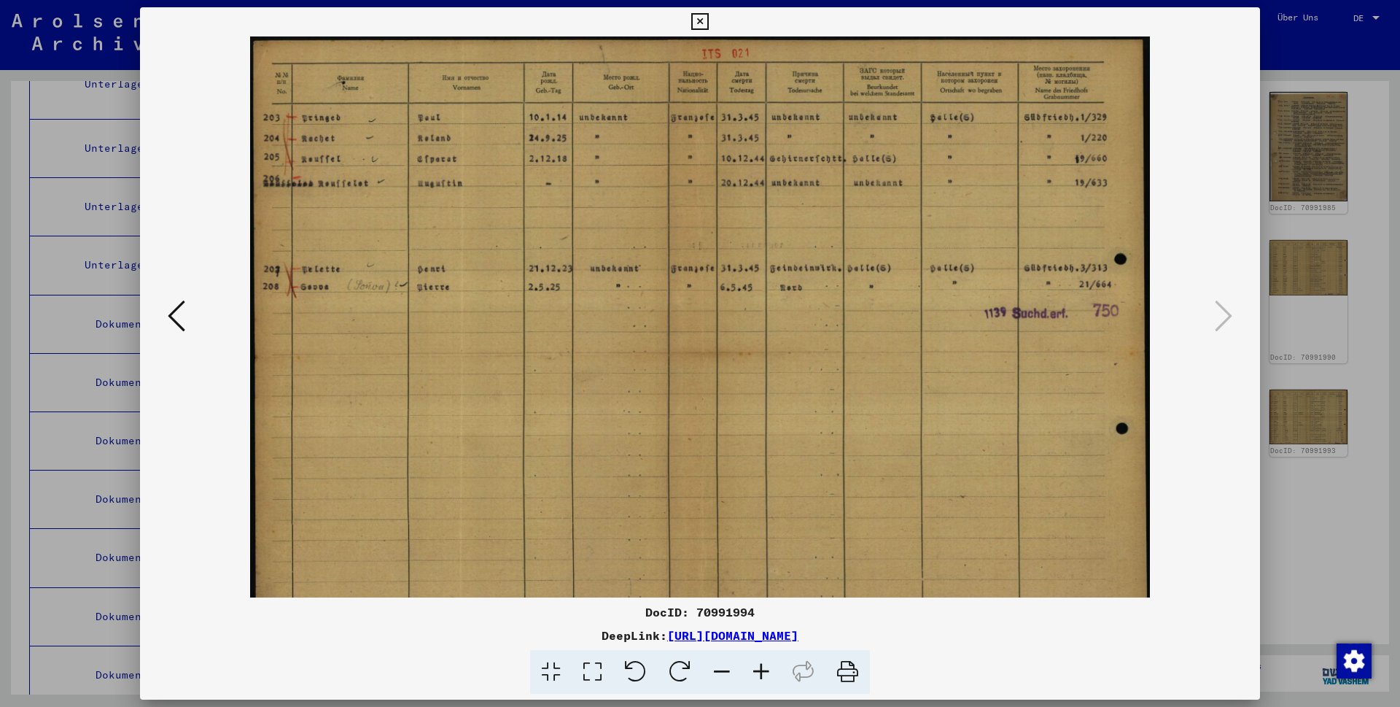
click at [711, 395] on icon at bounding box center [761, 672] width 39 height 44
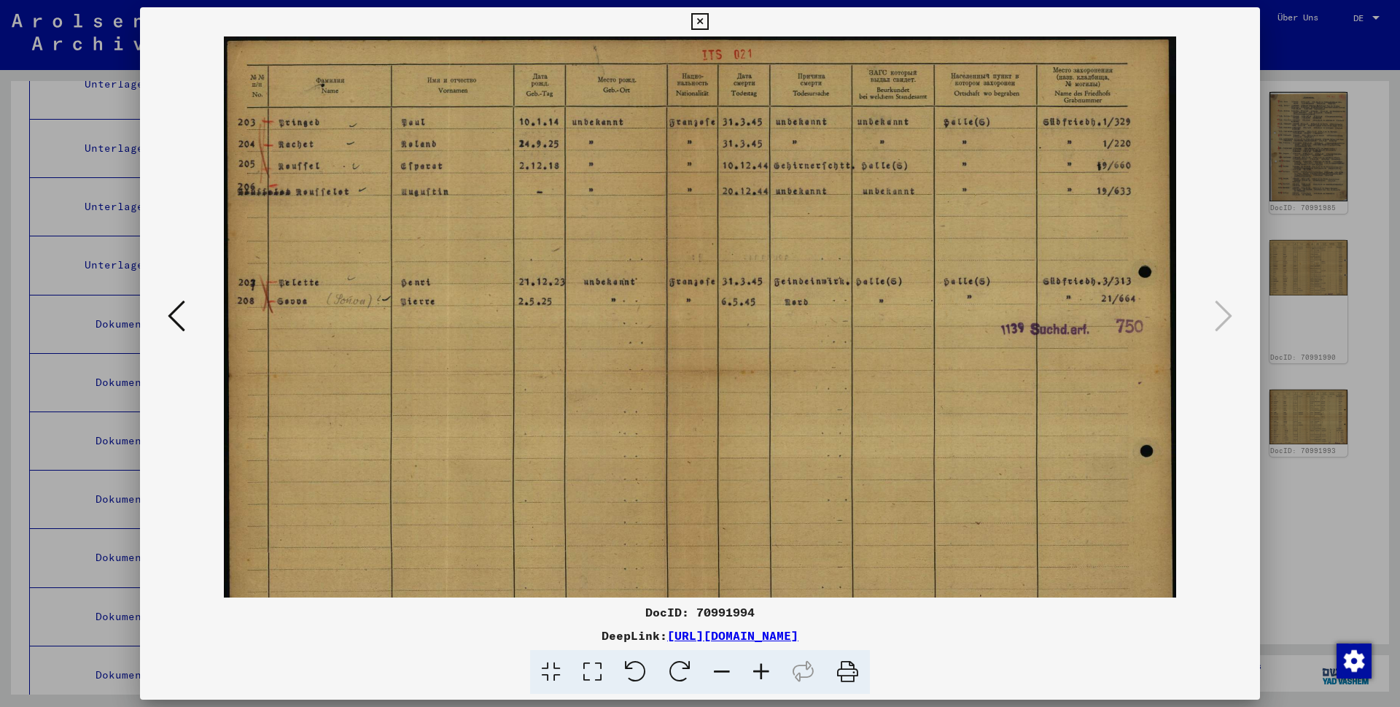
click at [711, 395] on icon at bounding box center [761, 672] width 39 height 44
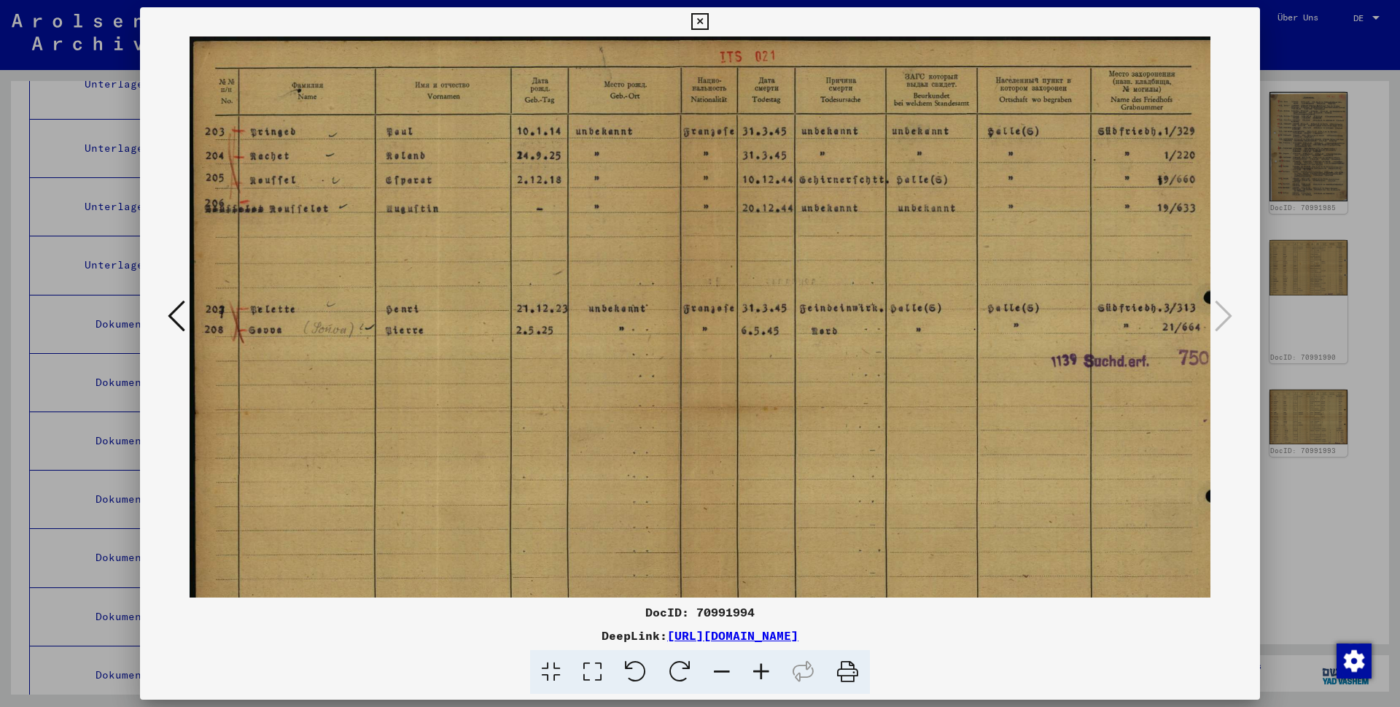
click at [711, 395] on icon at bounding box center [761, 672] width 39 height 44
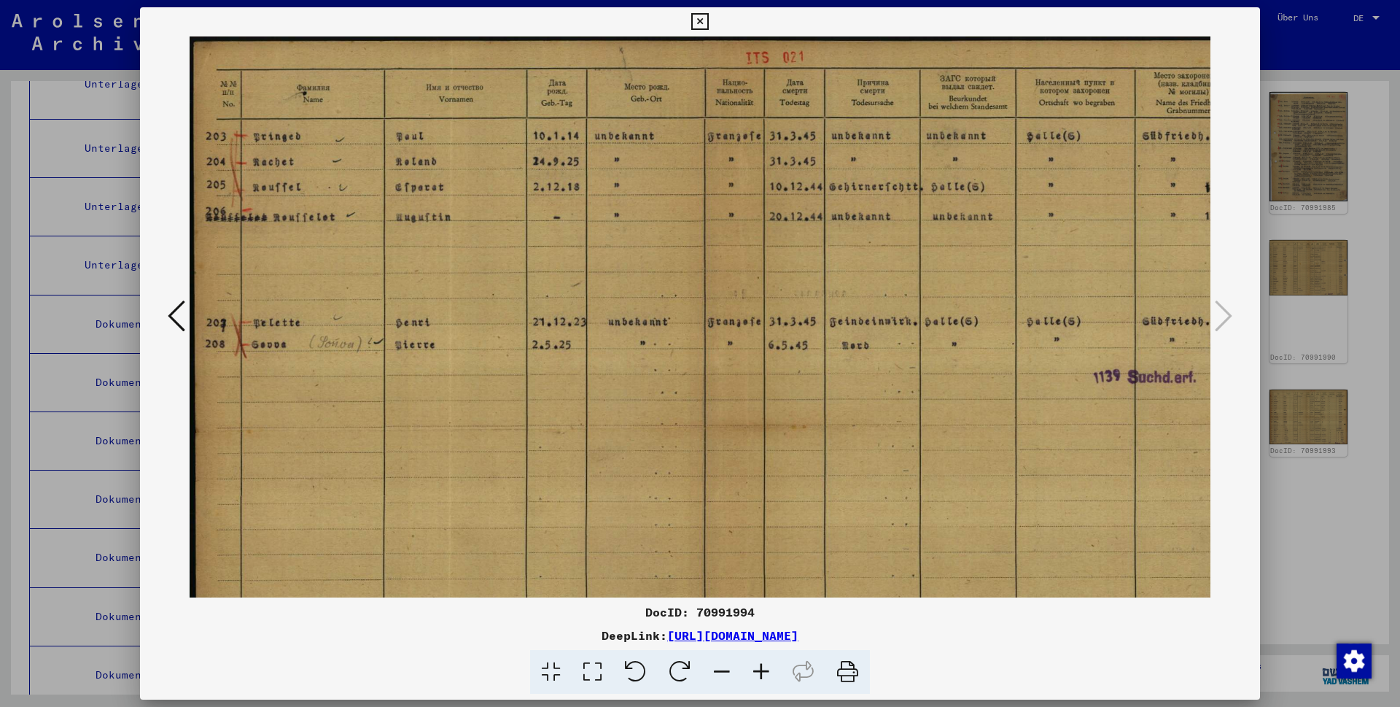
click at [711, 395] on icon at bounding box center [761, 672] width 39 height 44
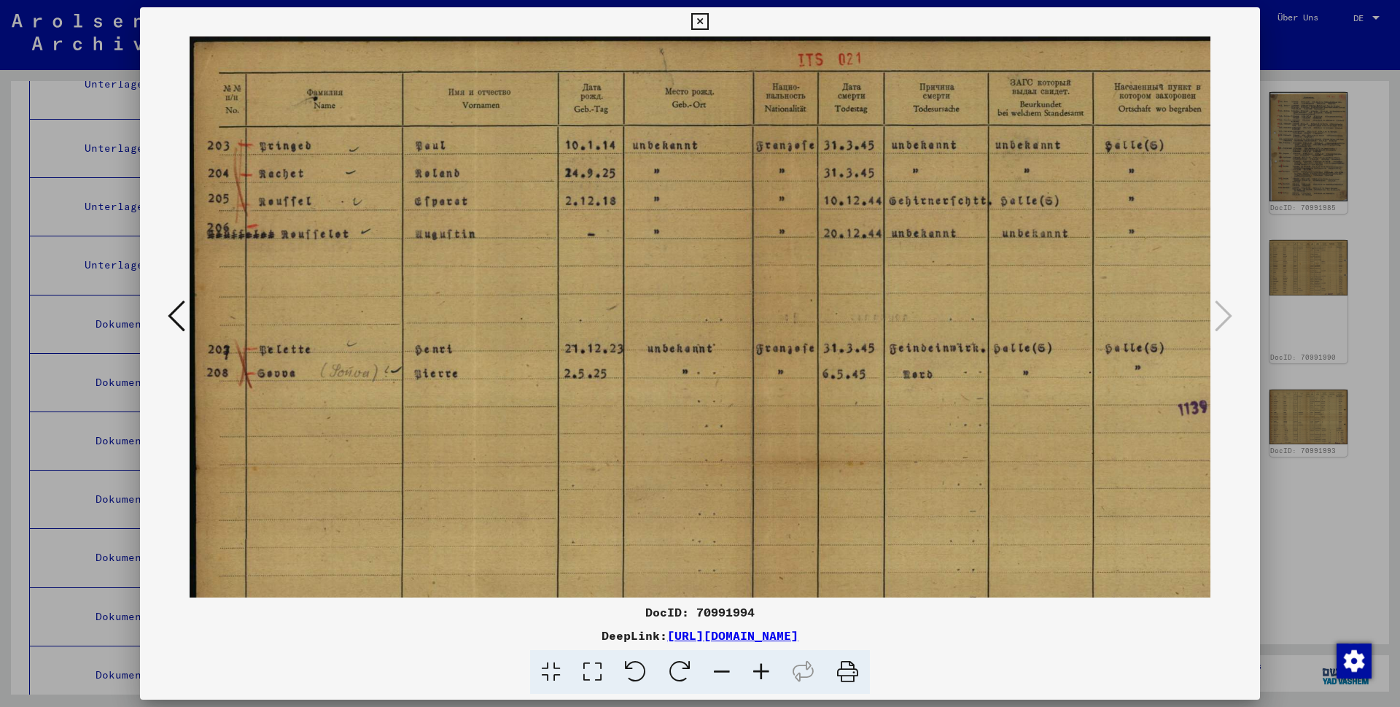
click at [711, 395] on icon at bounding box center [761, 672] width 39 height 44
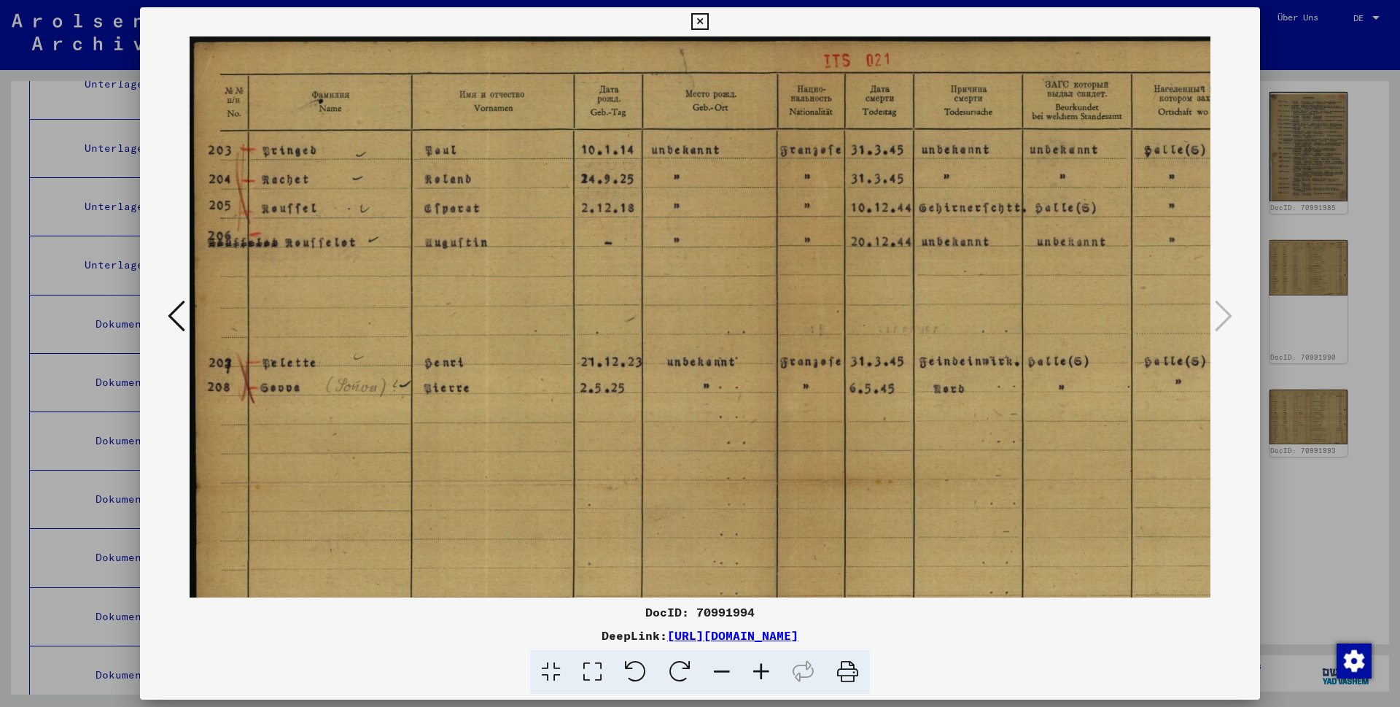
click at [711, 395] on icon at bounding box center [761, 672] width 39 height 44
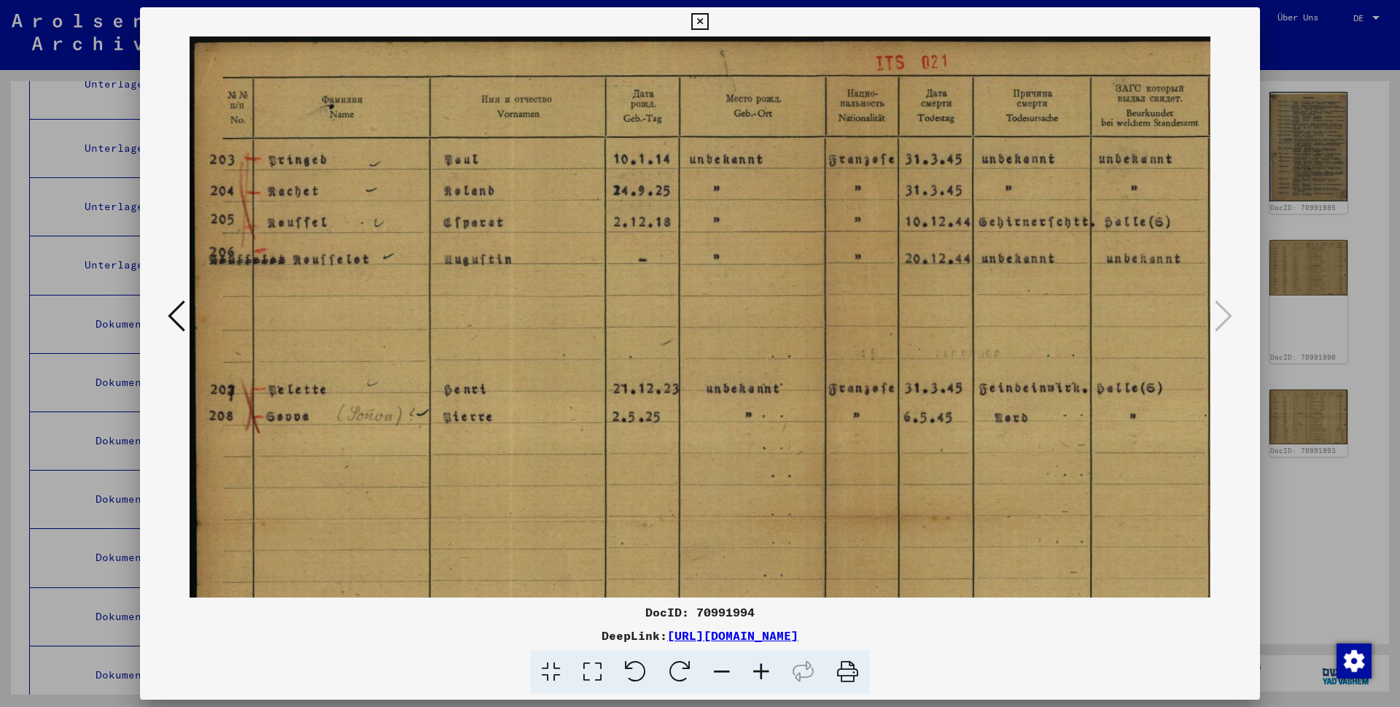
click at [708, 23] on icon at bounding box center [699, 22] width 17 height 18
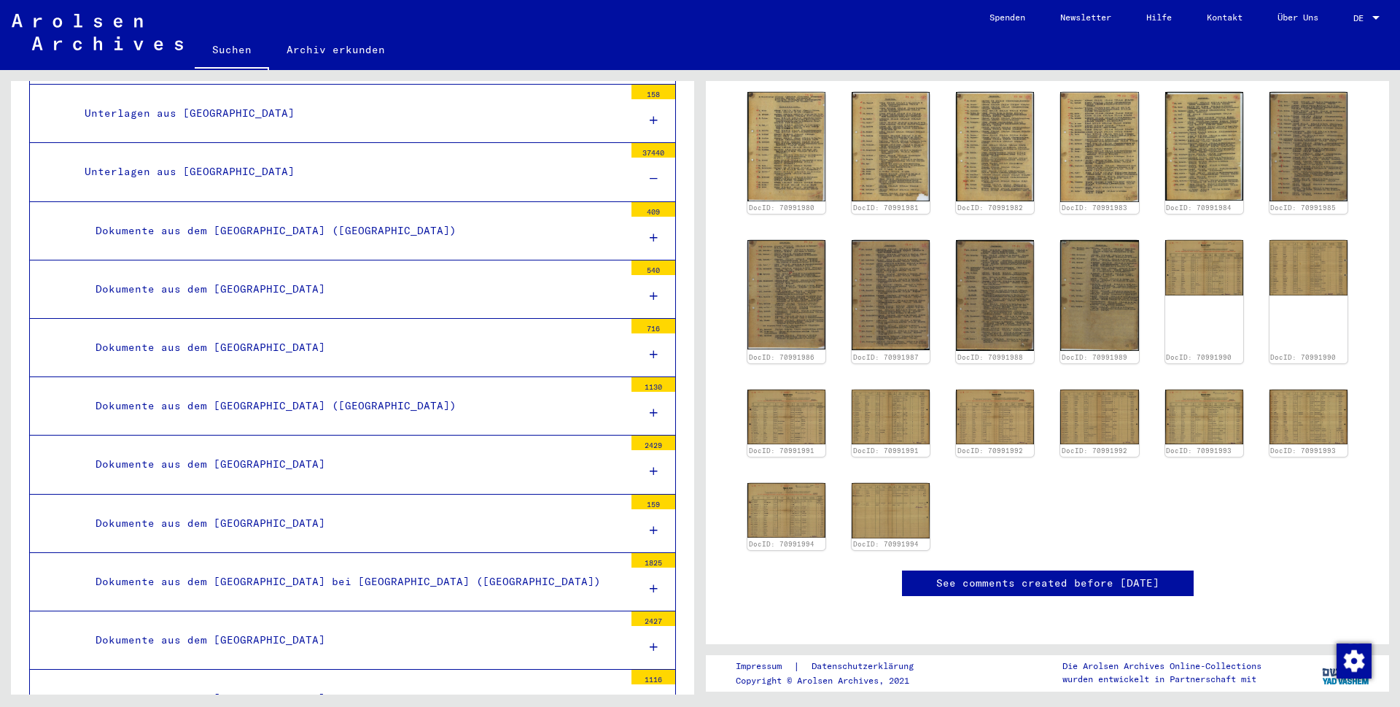
scroll to position [10804, 0]
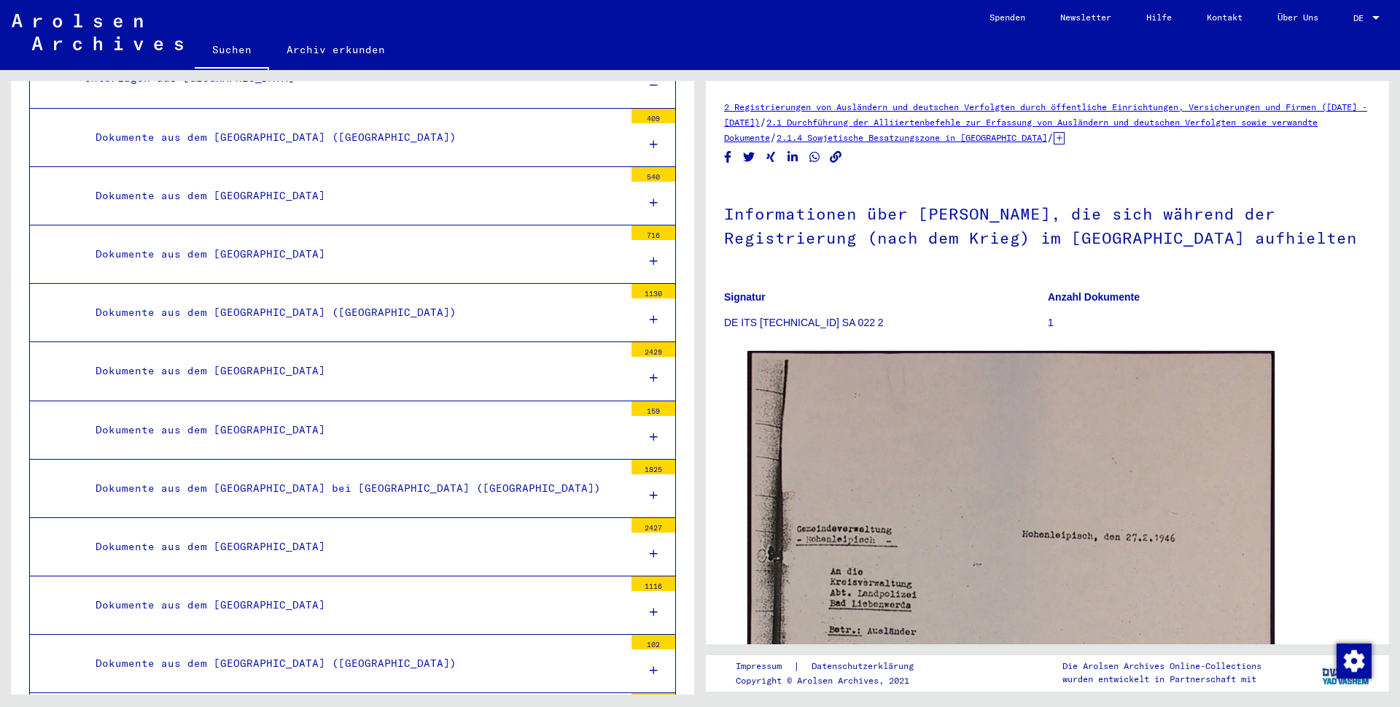
scroll to position [10897, 0]
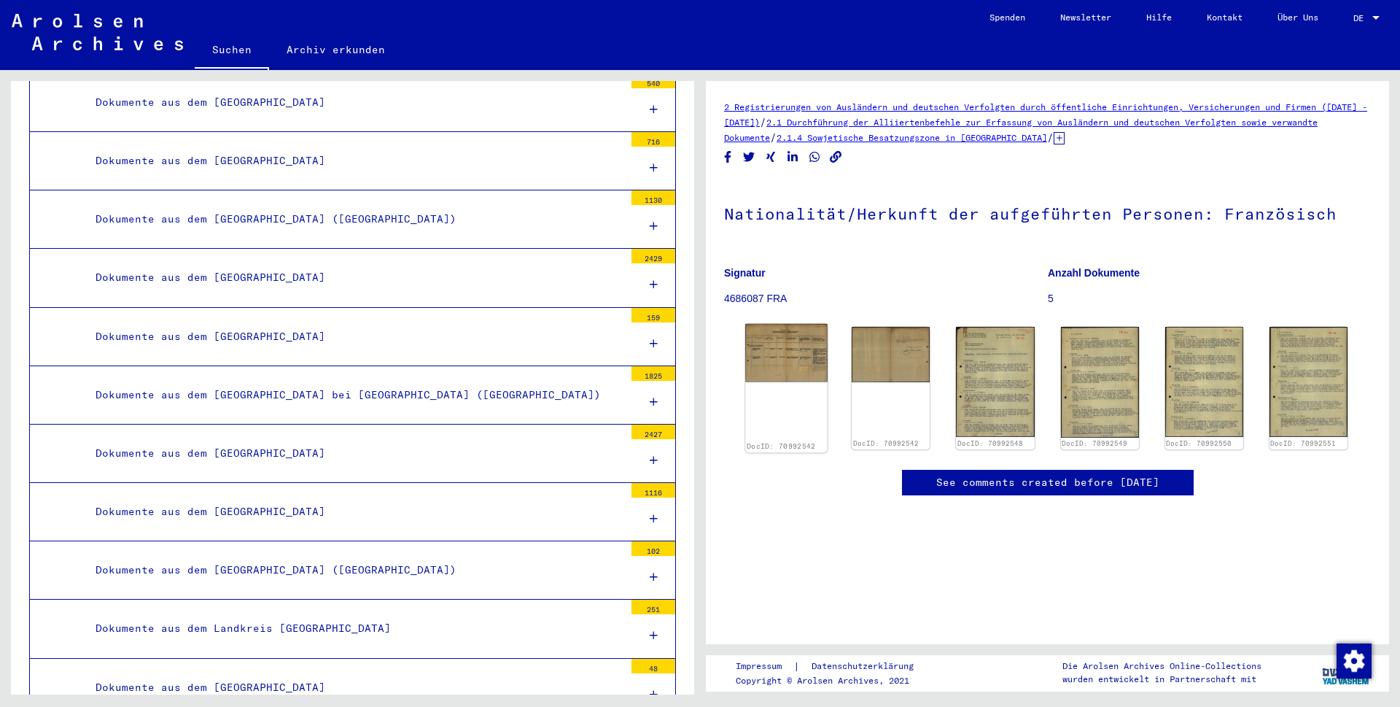
click at [711, 364] on img at bounding box center [786, 353] width 82 height 58
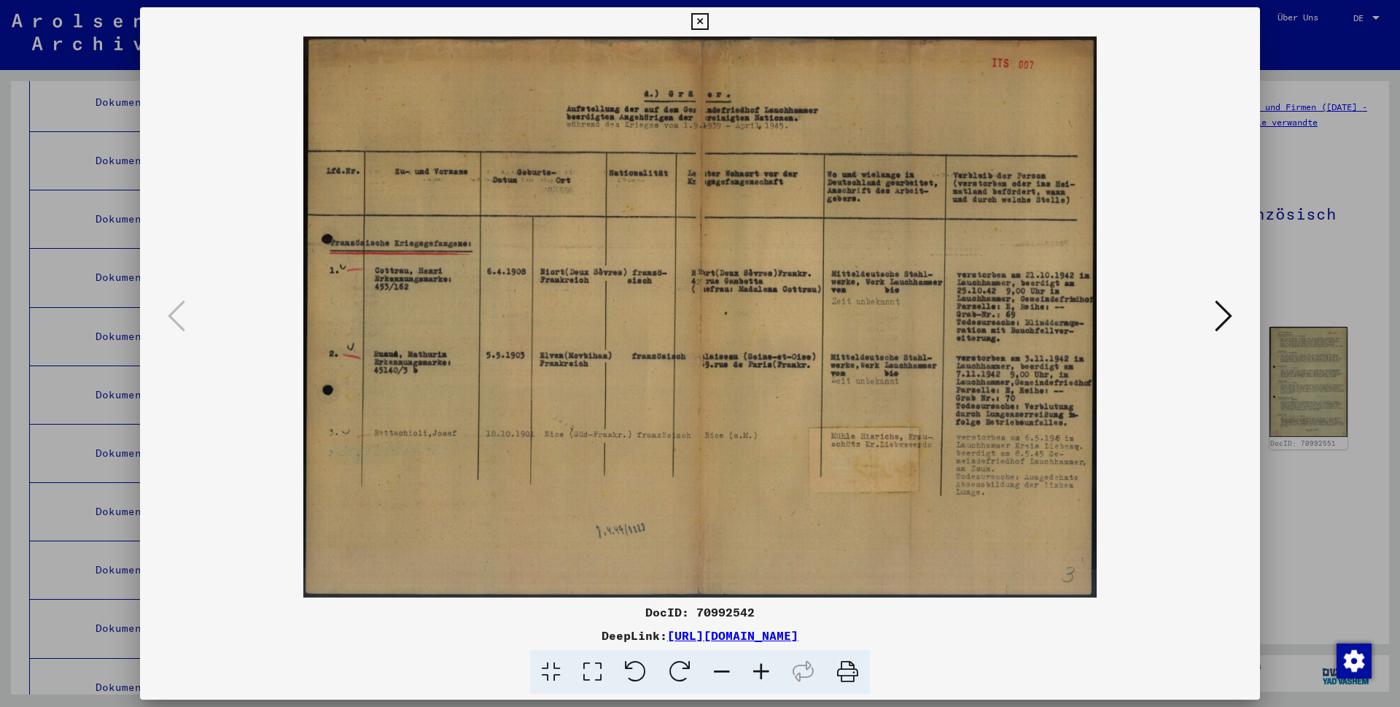
click at [711, 319] on icon at bounding box center [1224, 315] width 18 height 35
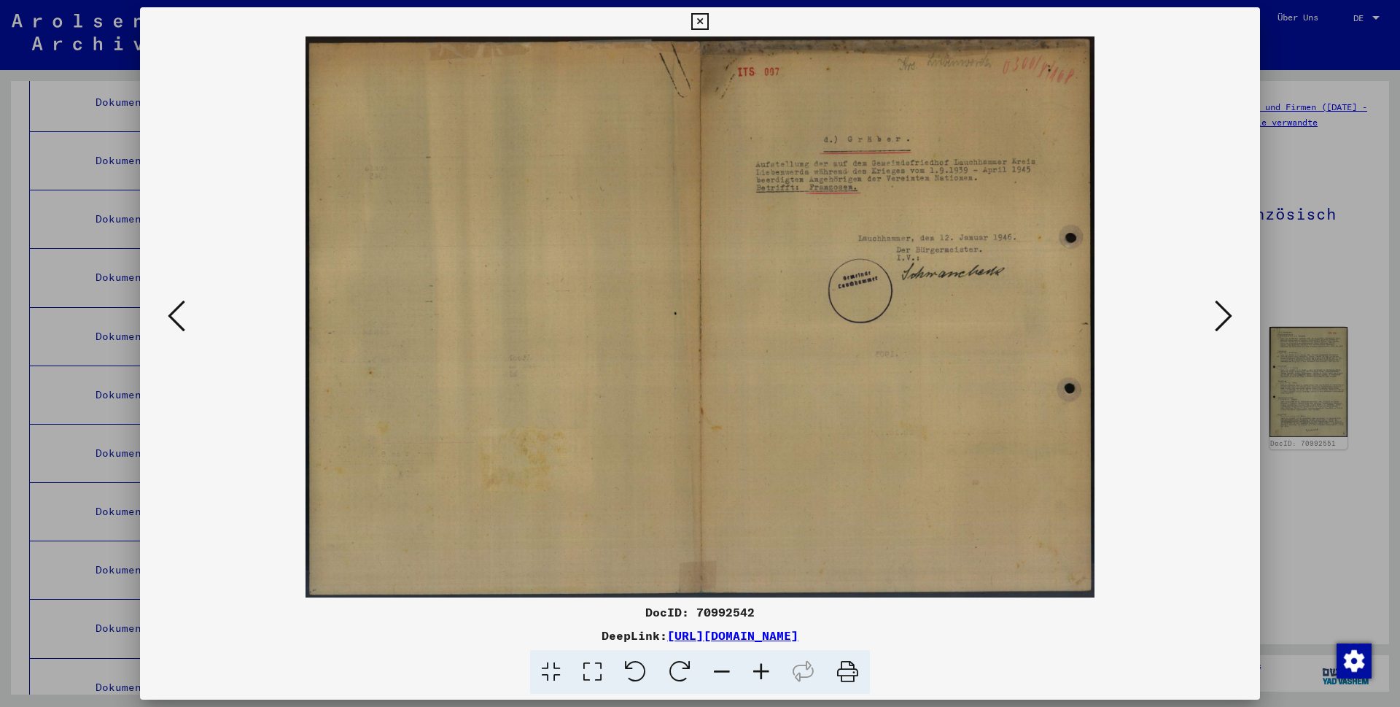
click at [711, 319] on icon at bounding box center [1224, 315] width 18 height 35
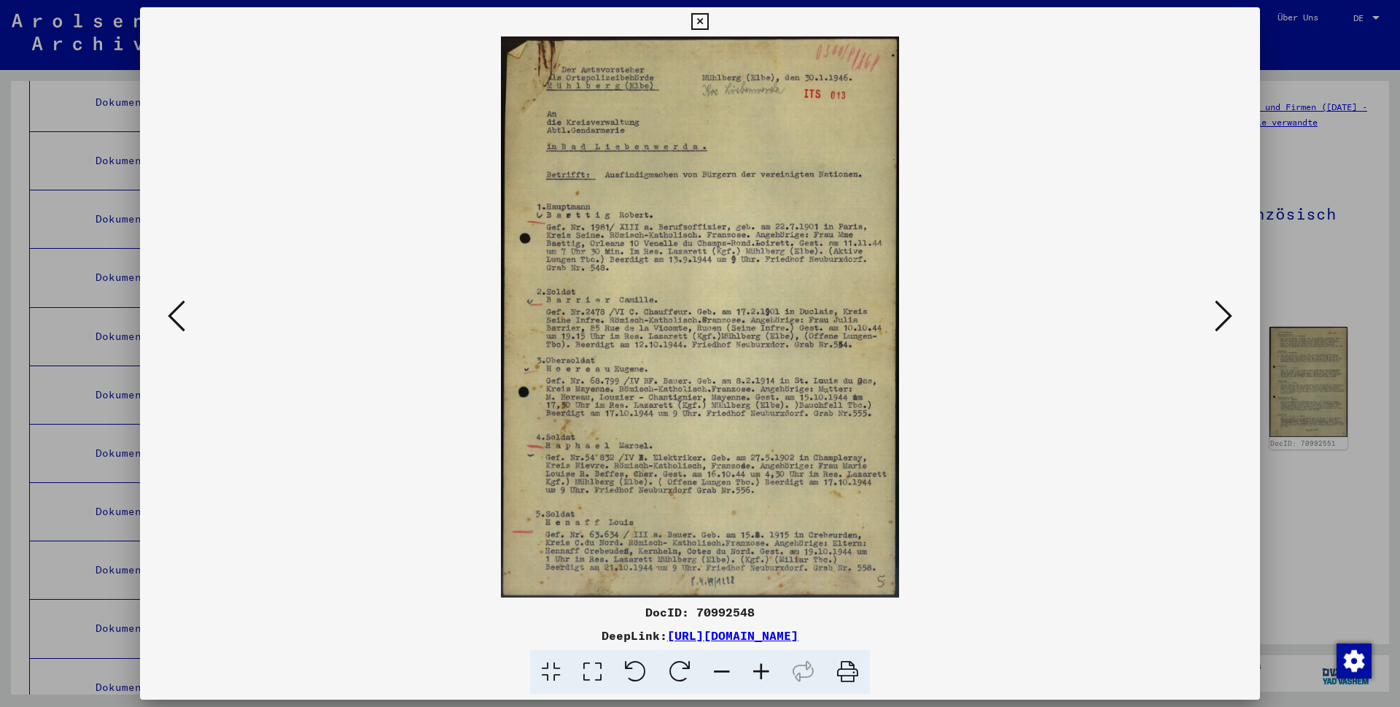
click at [170, 317] on icon at bounding box center [177, 315] width 18 height 35
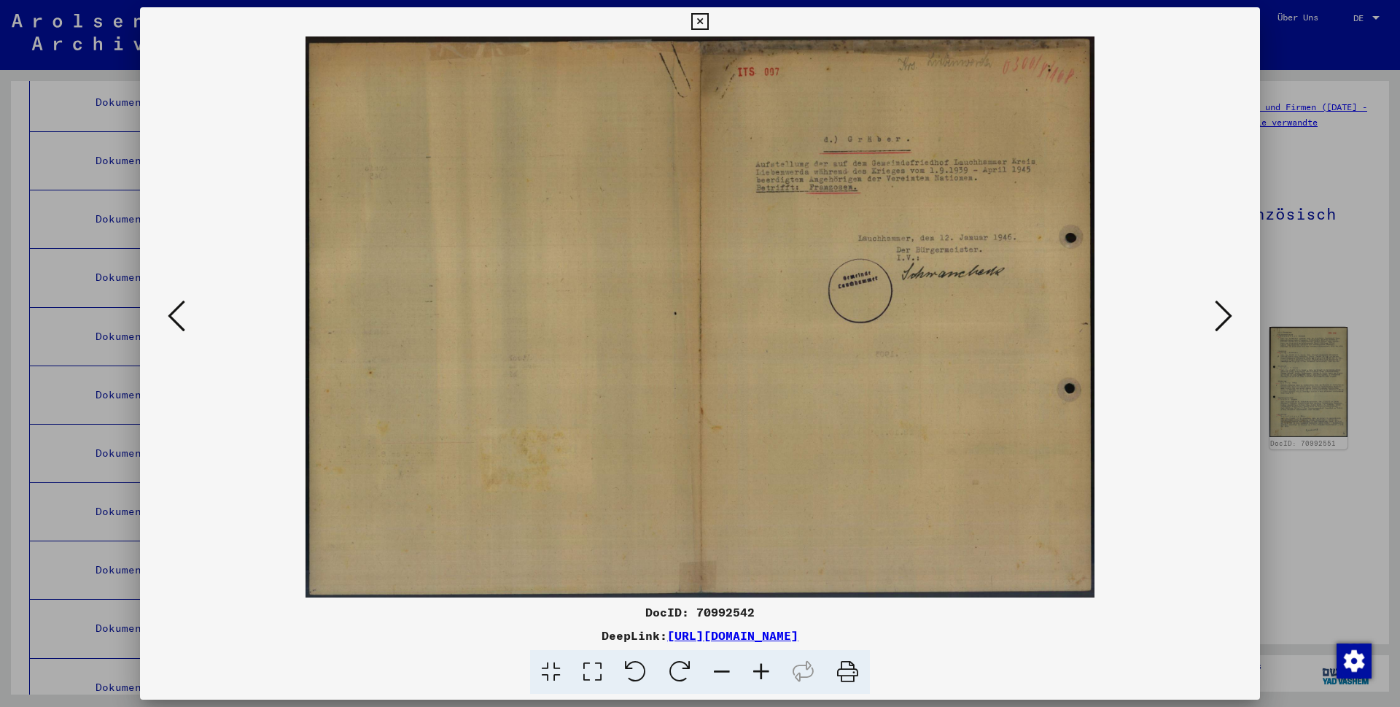
click at [170, 317] on icon at bounding box center [177, 315] width 18 height 35
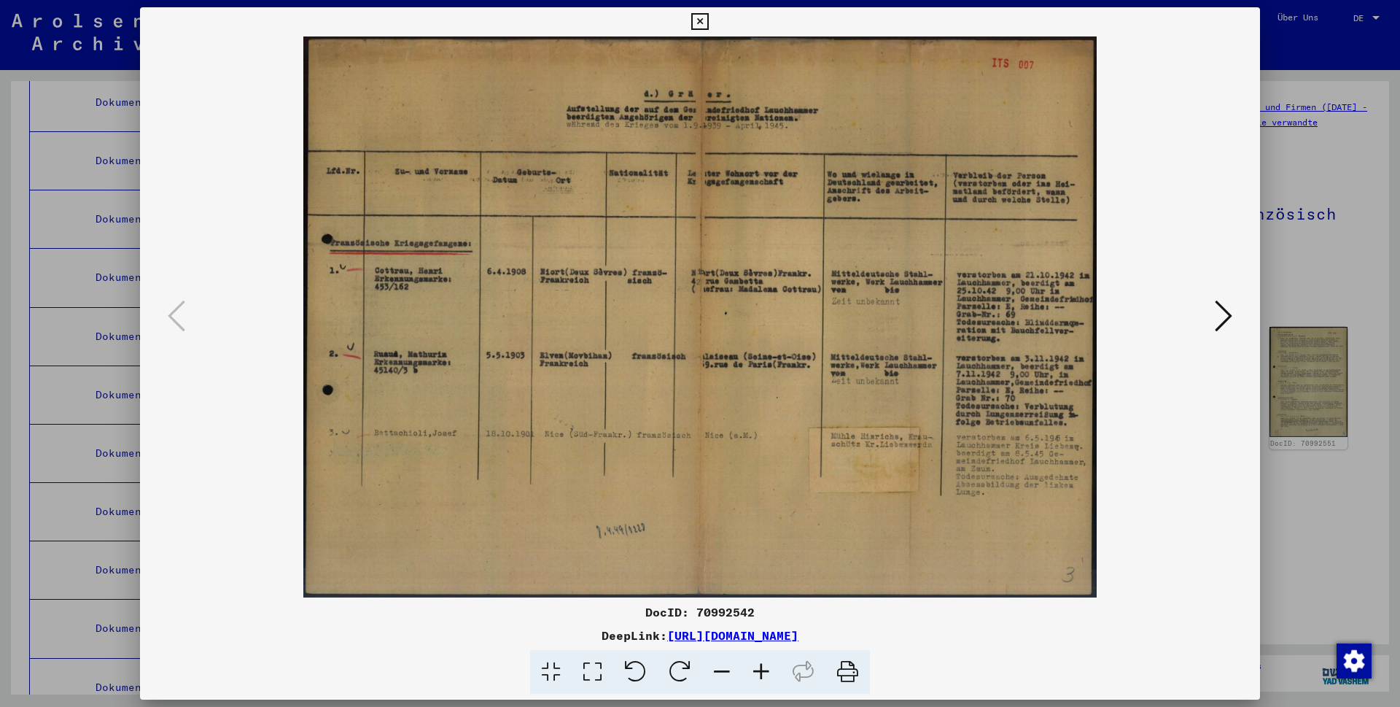
click at [711, 395] on icon at bounding box center [761, 672] width 39 height 44
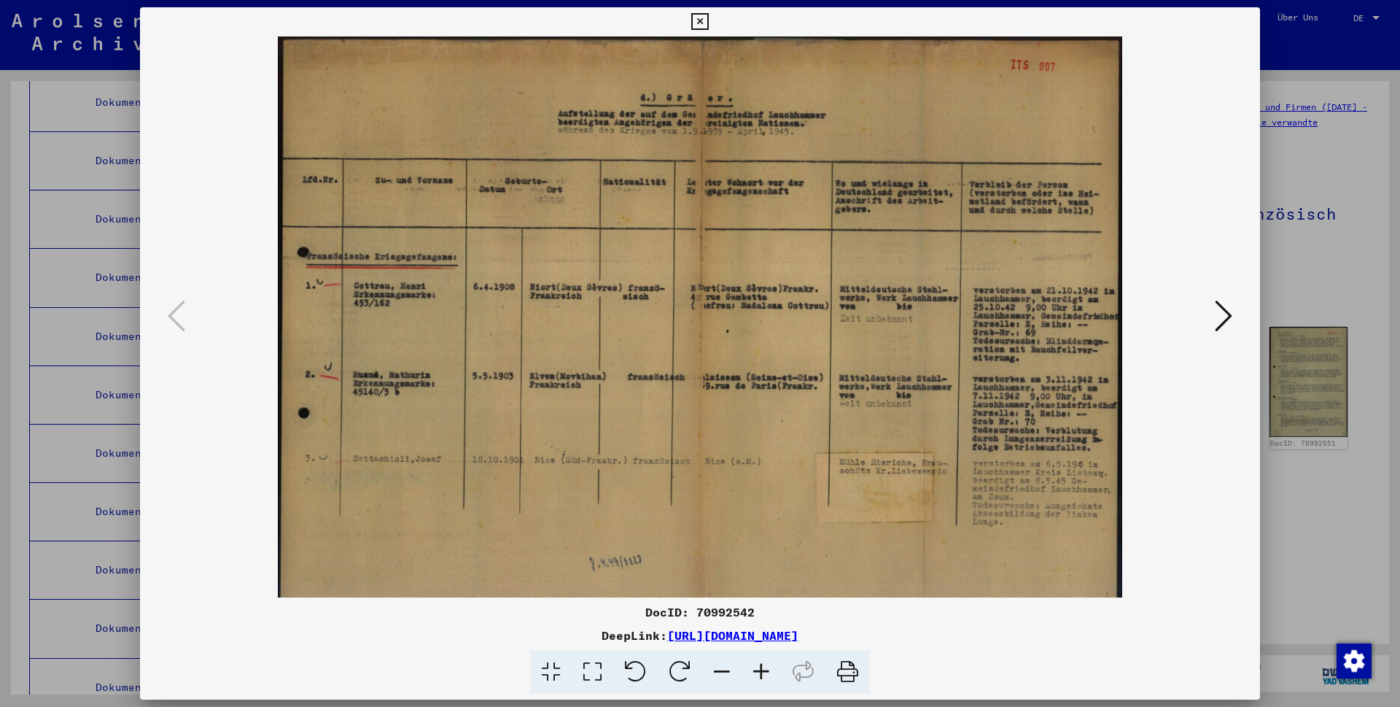
click at [711, 395] on icon at bounding box center [761, 672] width 39 height 44
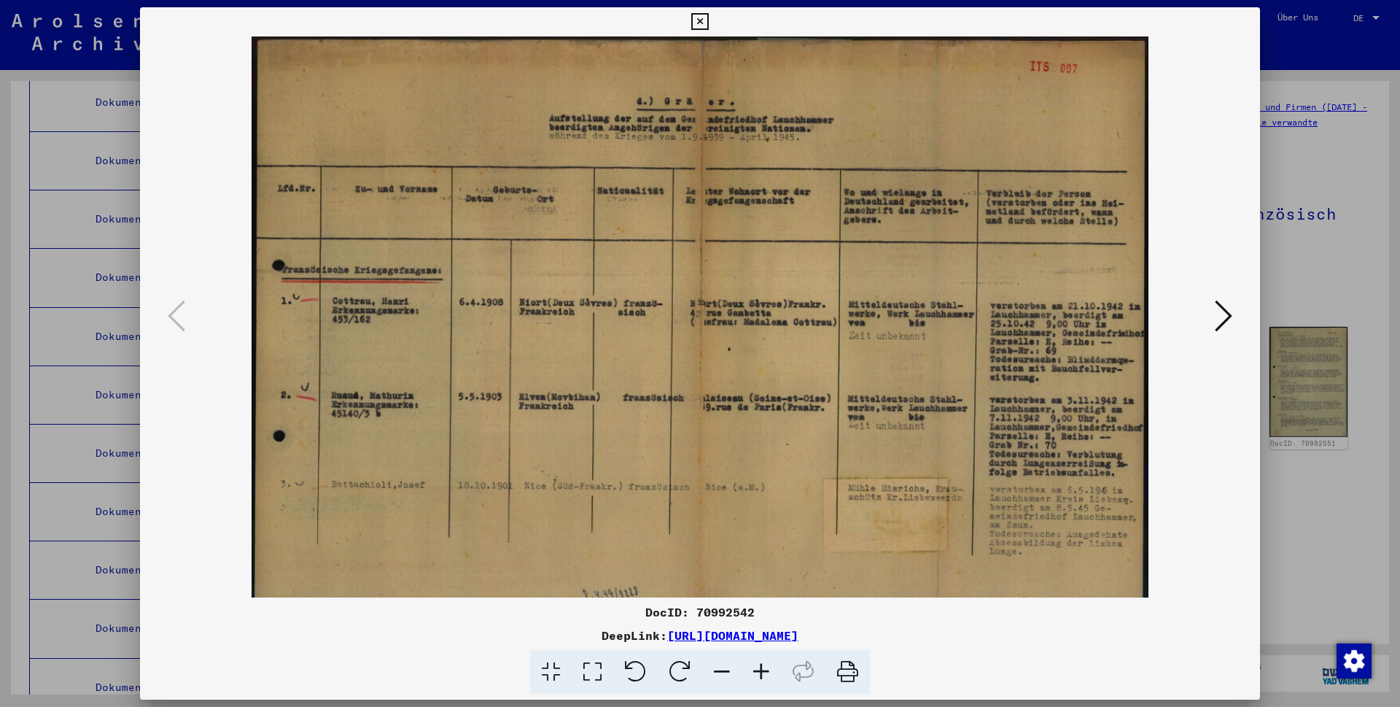
click at [711, 395] on icon at bounding box center [761, 672] width 39 height 44
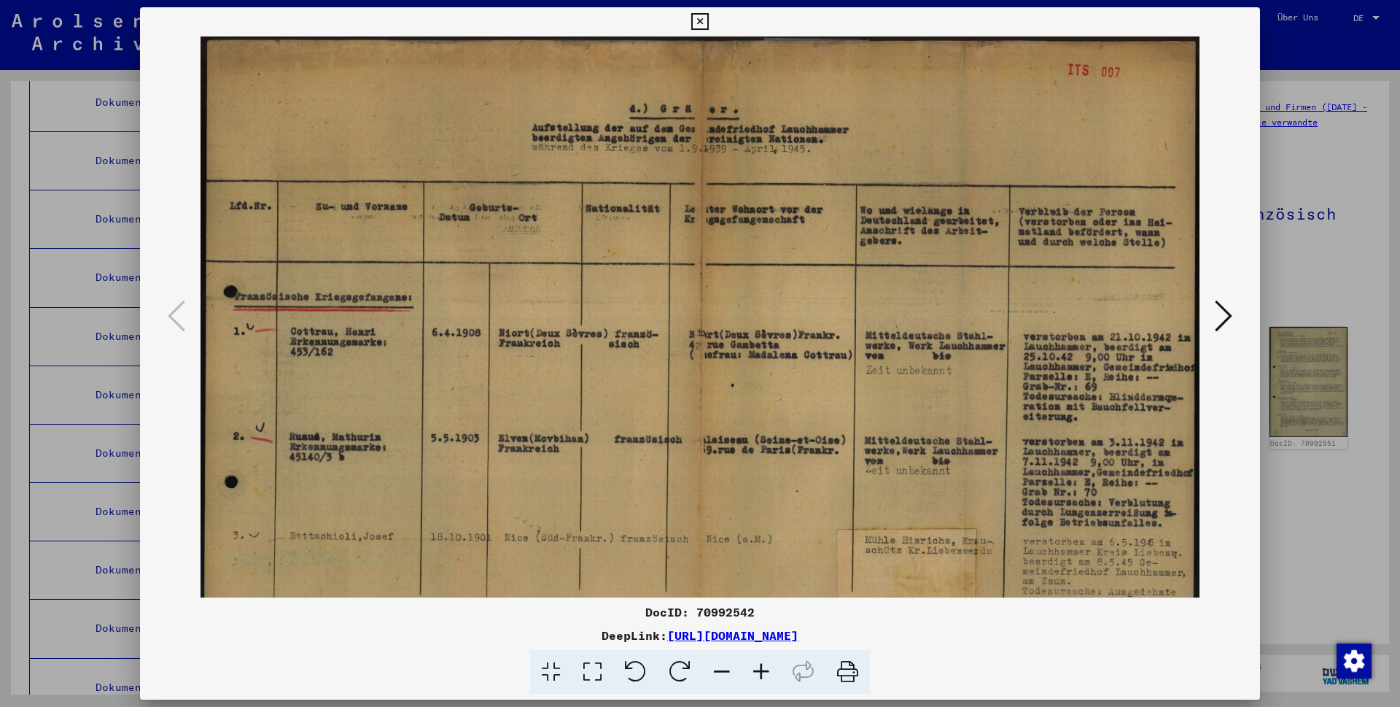
click at [711, 317] on icon at bounding box center [1224, 315] width 18 height 35
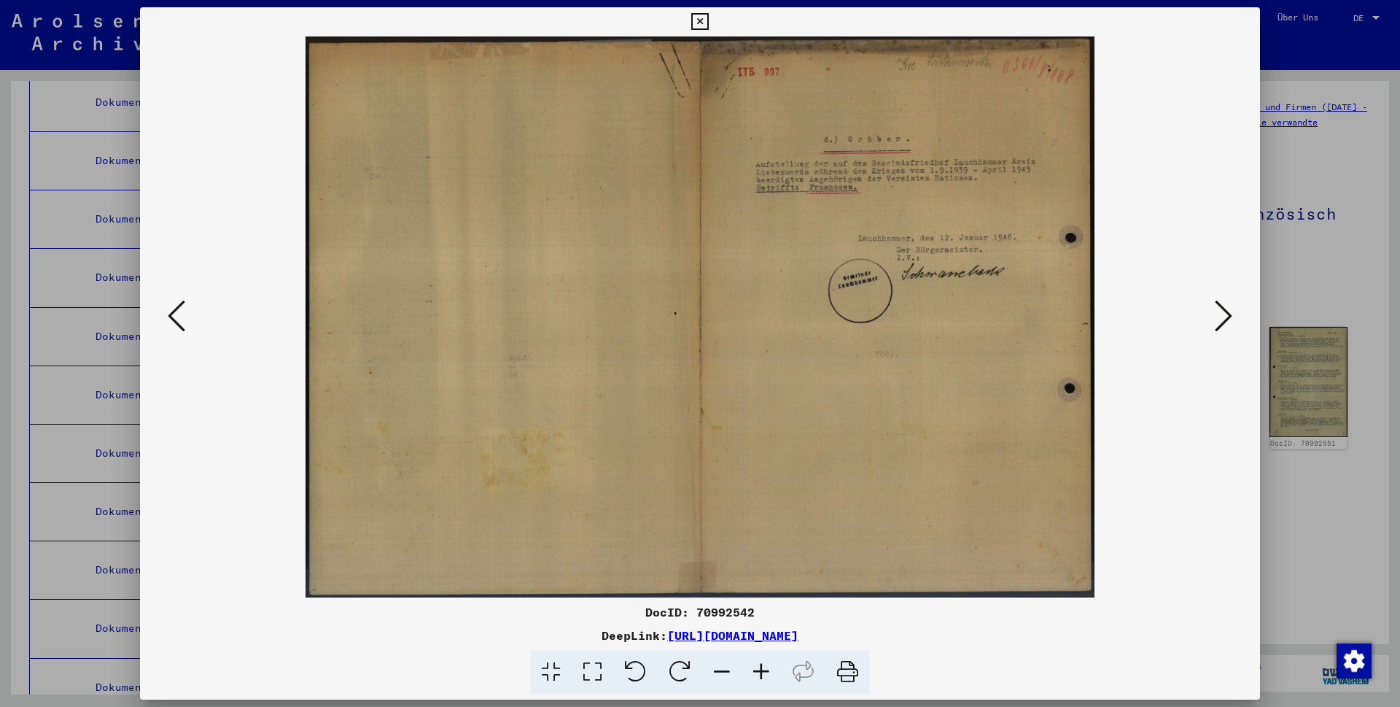
click at [711, 317] on icon at bounding box center [1224, 315] width 18 height 35
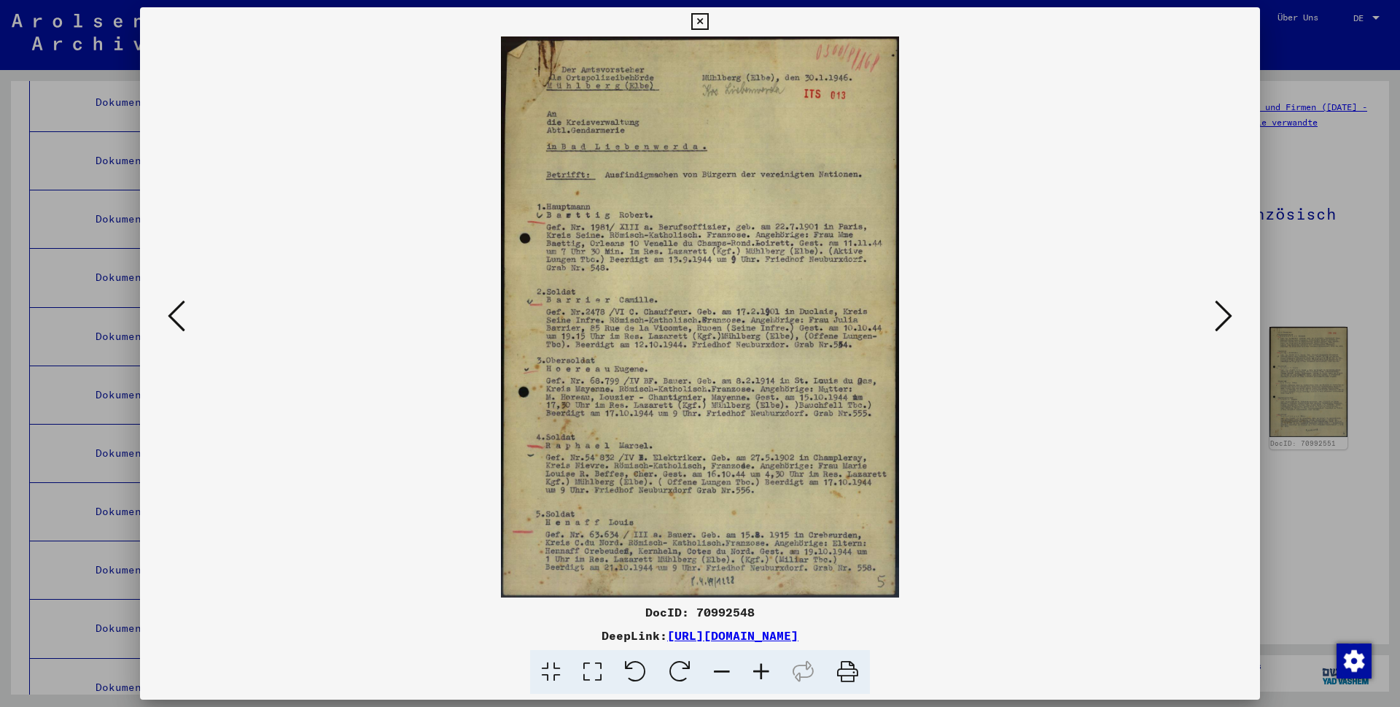
click at [711, 317] on icon at bounding box center [1224, 315] width 18 height 35
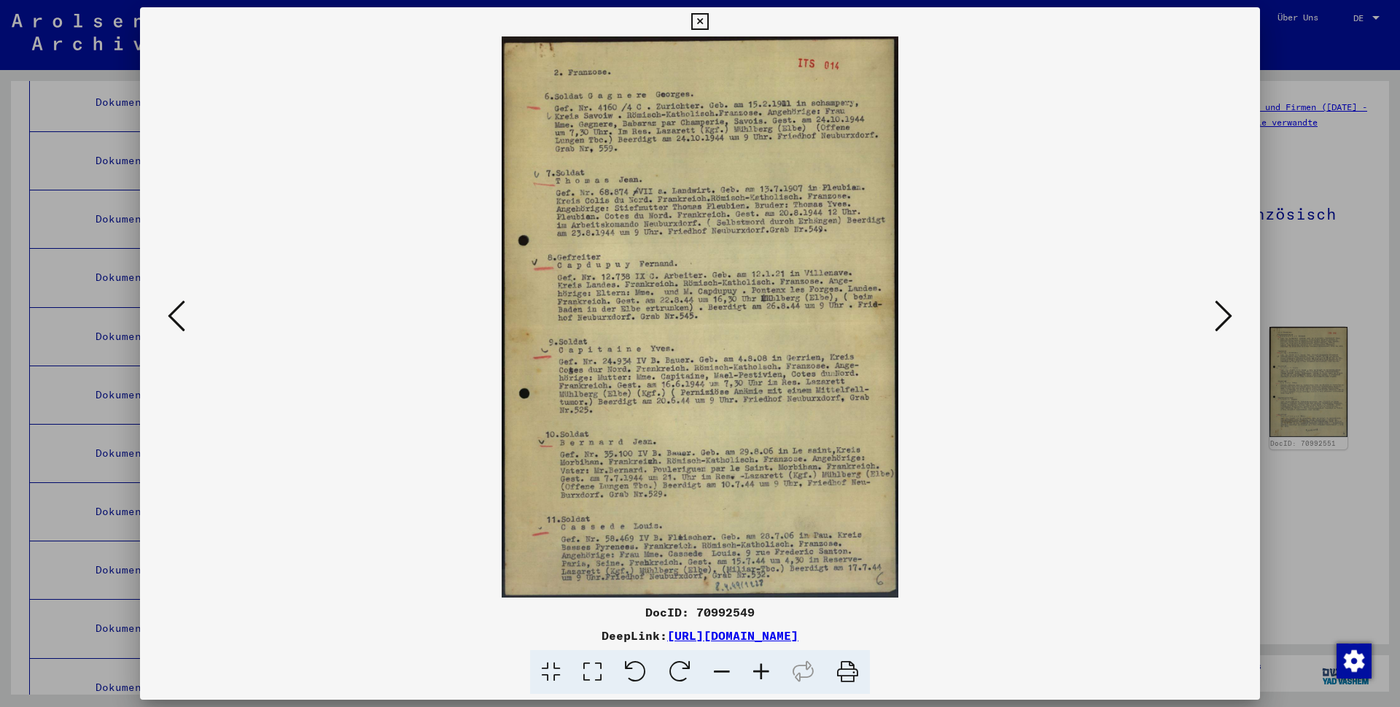
click at [711, 318] on icon at bounding box center [1224, 315] width 18 height 35
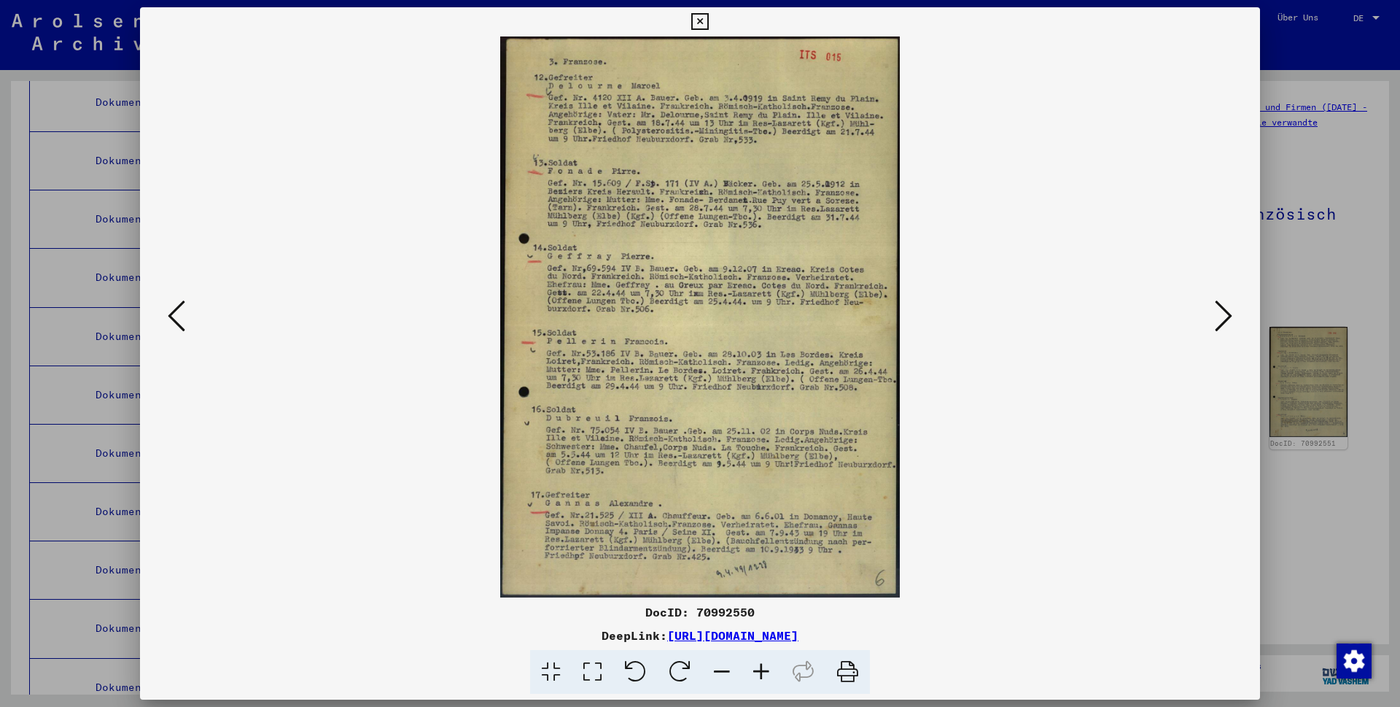
click at [711, 318] on icon at bounding box center [1224, 315] width 18 height 35
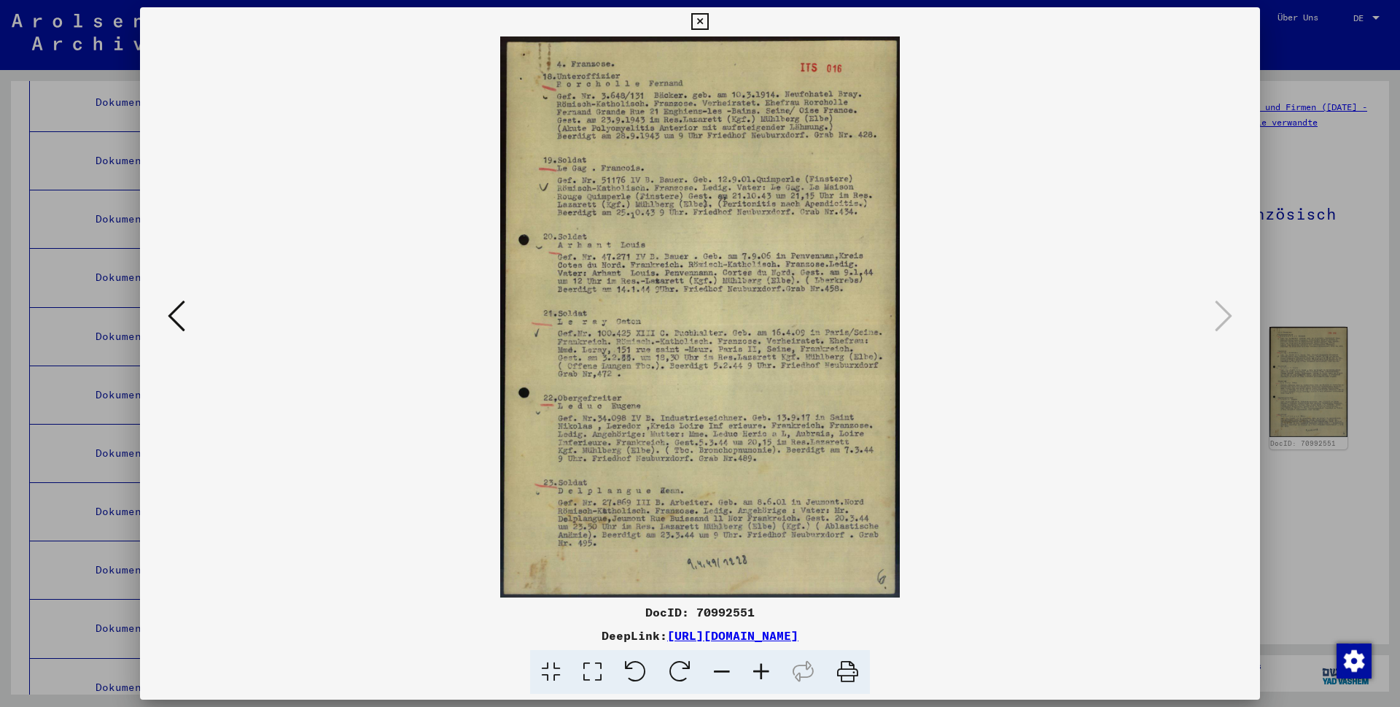
click at [711, 318] on icon at bounding box center [1224, 315] width 18 height 35
click at [179, 324] on icon at bounding box center [177, 315] width 18 height 35
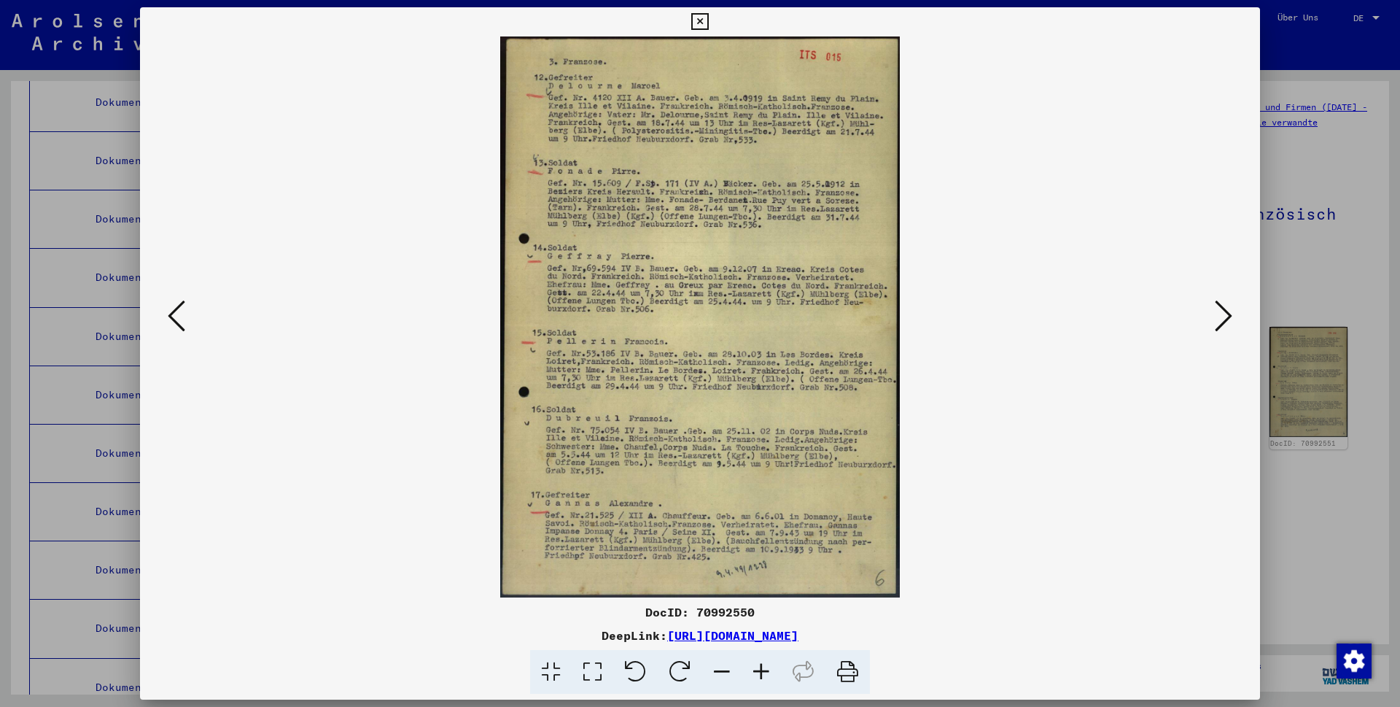
click at [179, 324] on icon at bounding box center [177, 315] width 18 height 35
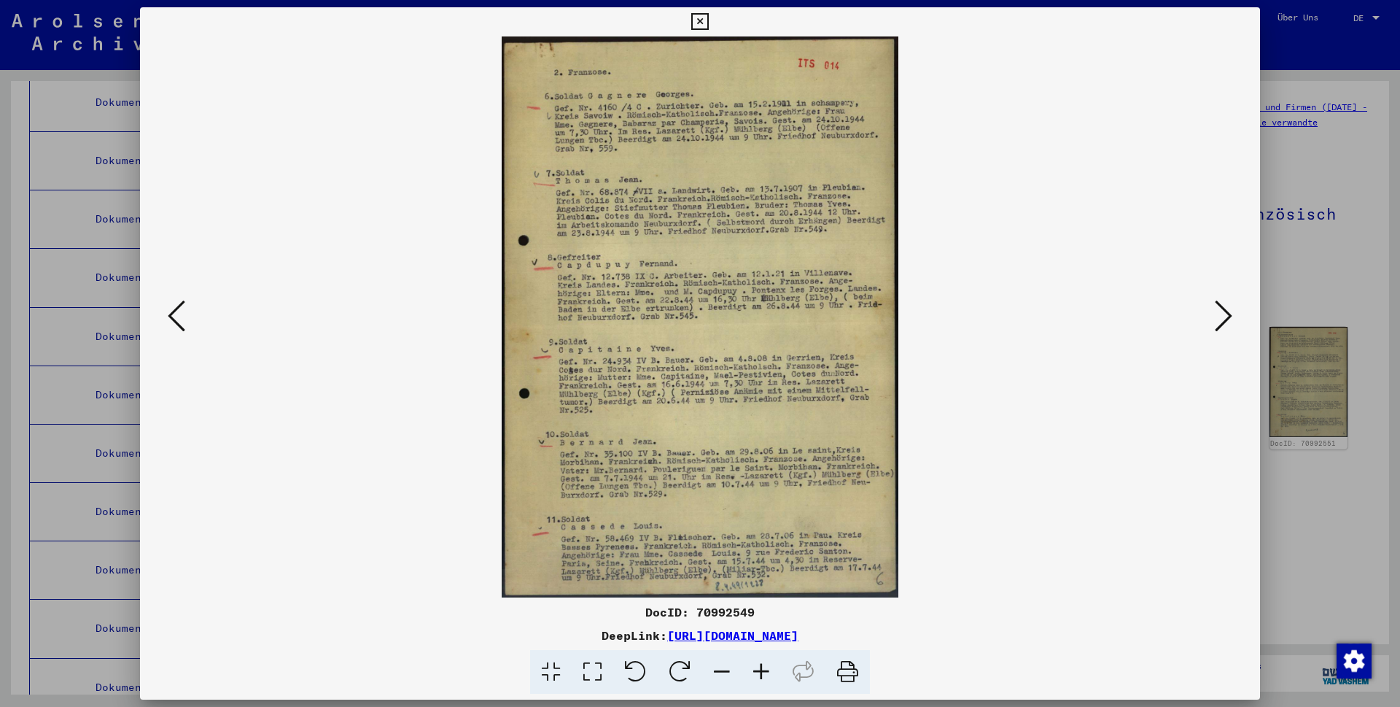
click at [179, 324] on icon at bounding box center [177, 315] width 18 height 35
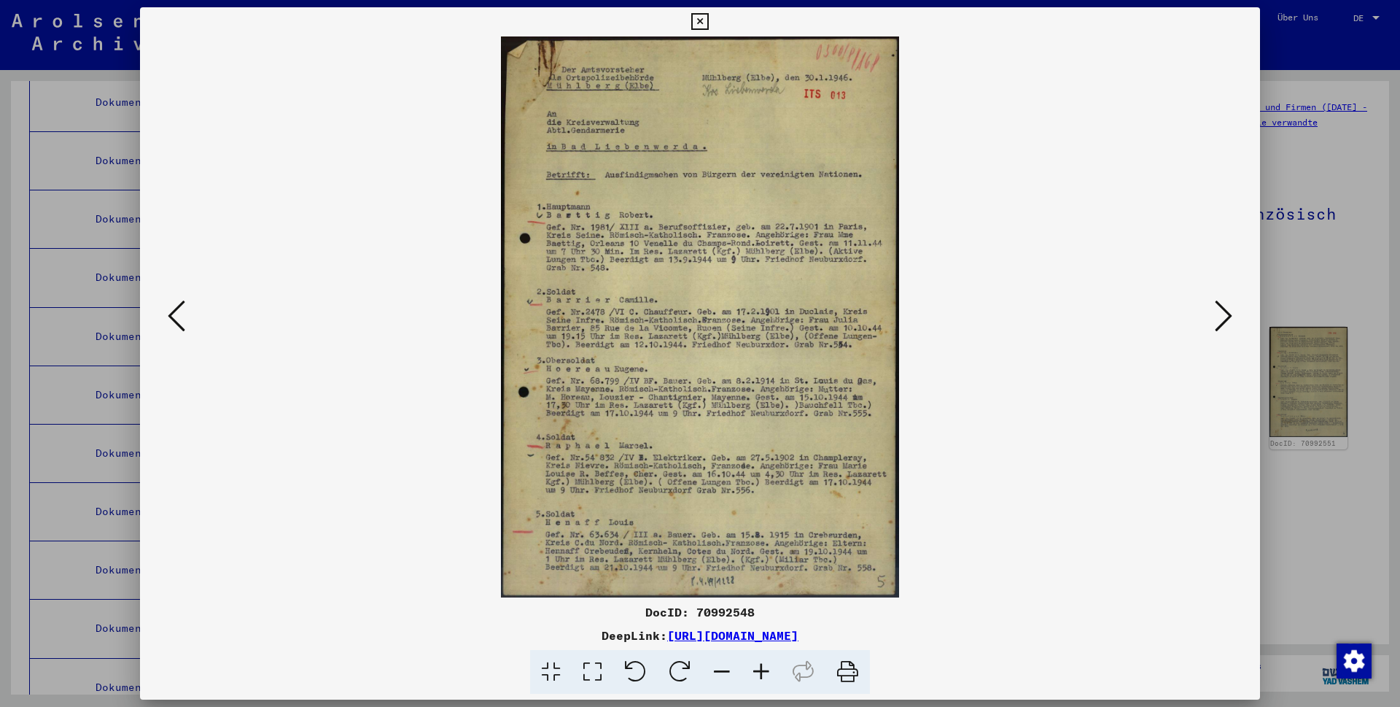
click at [179, 324] on icon at bounding box center [177, 315] width 18 height 35
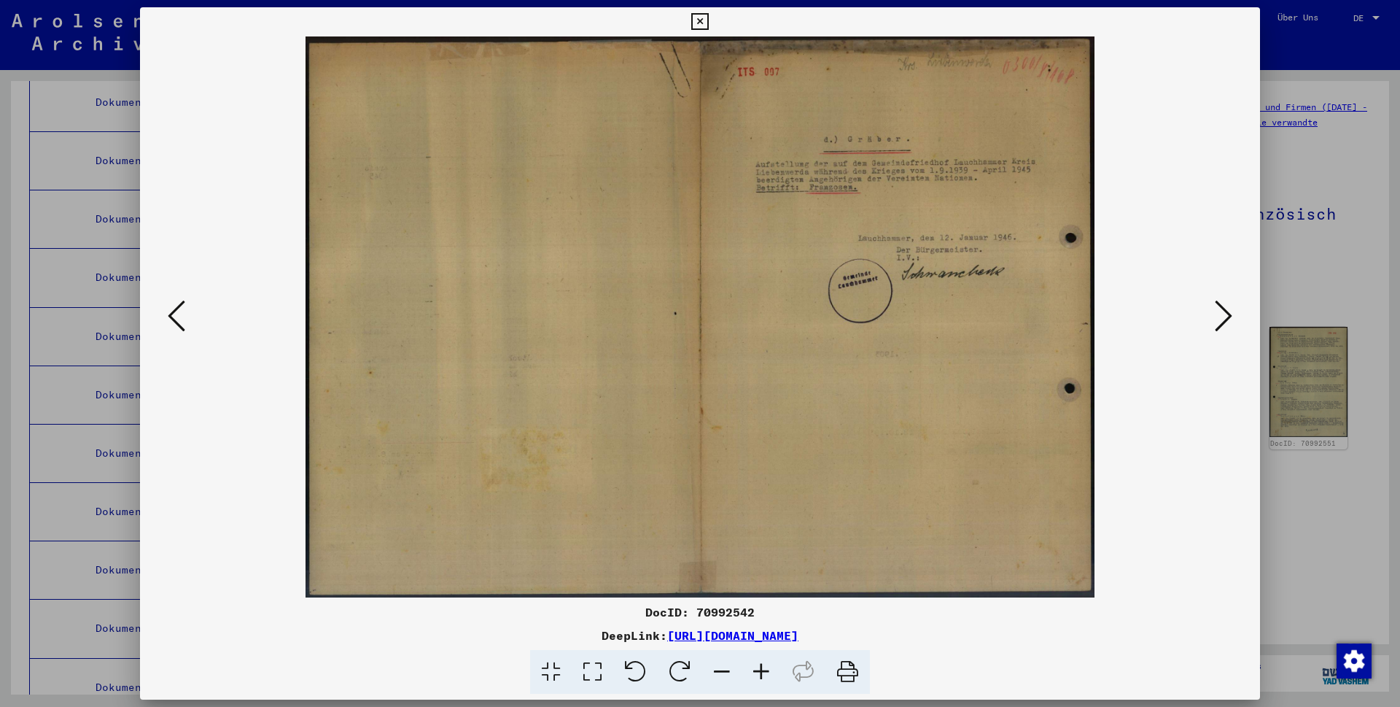
click at [179, 324] on icon at bounding box center [177, 315] width 18 height 35
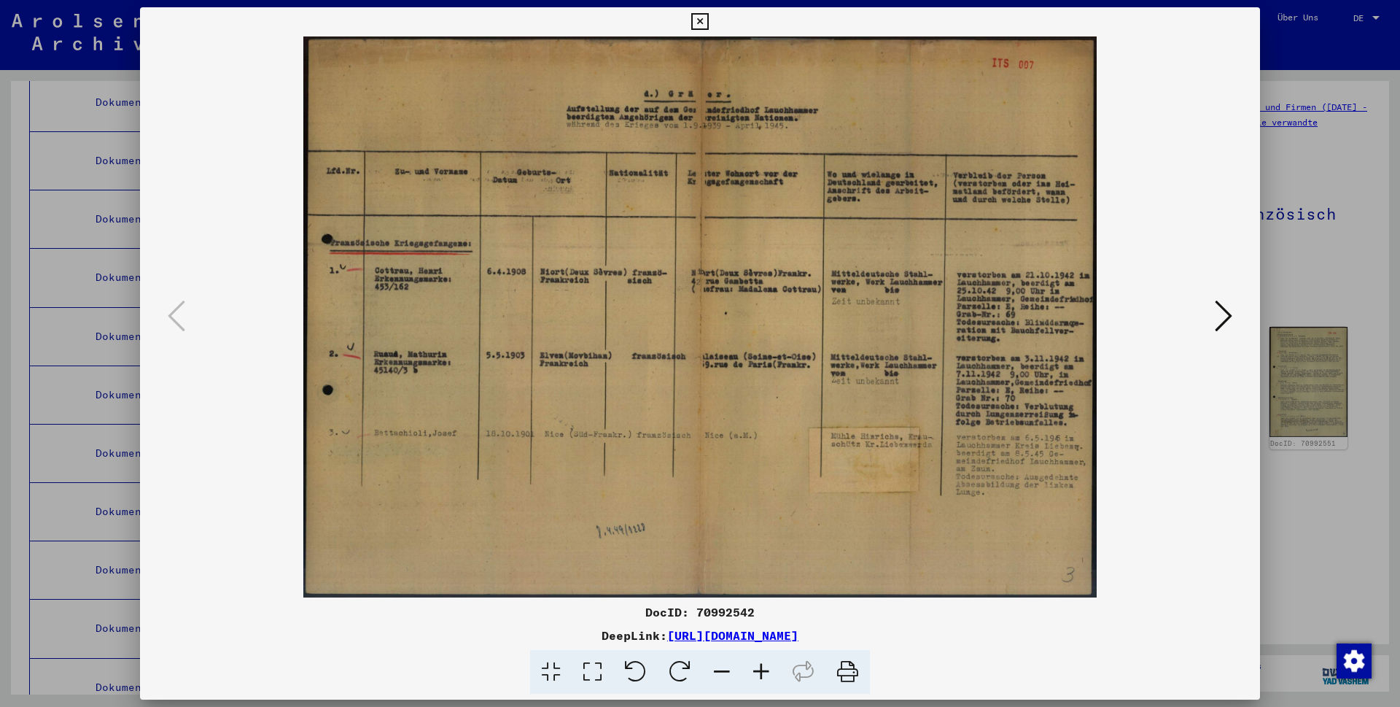
click at [711, 319] on icon at bounding box center [1224, 315] width 18 height 35
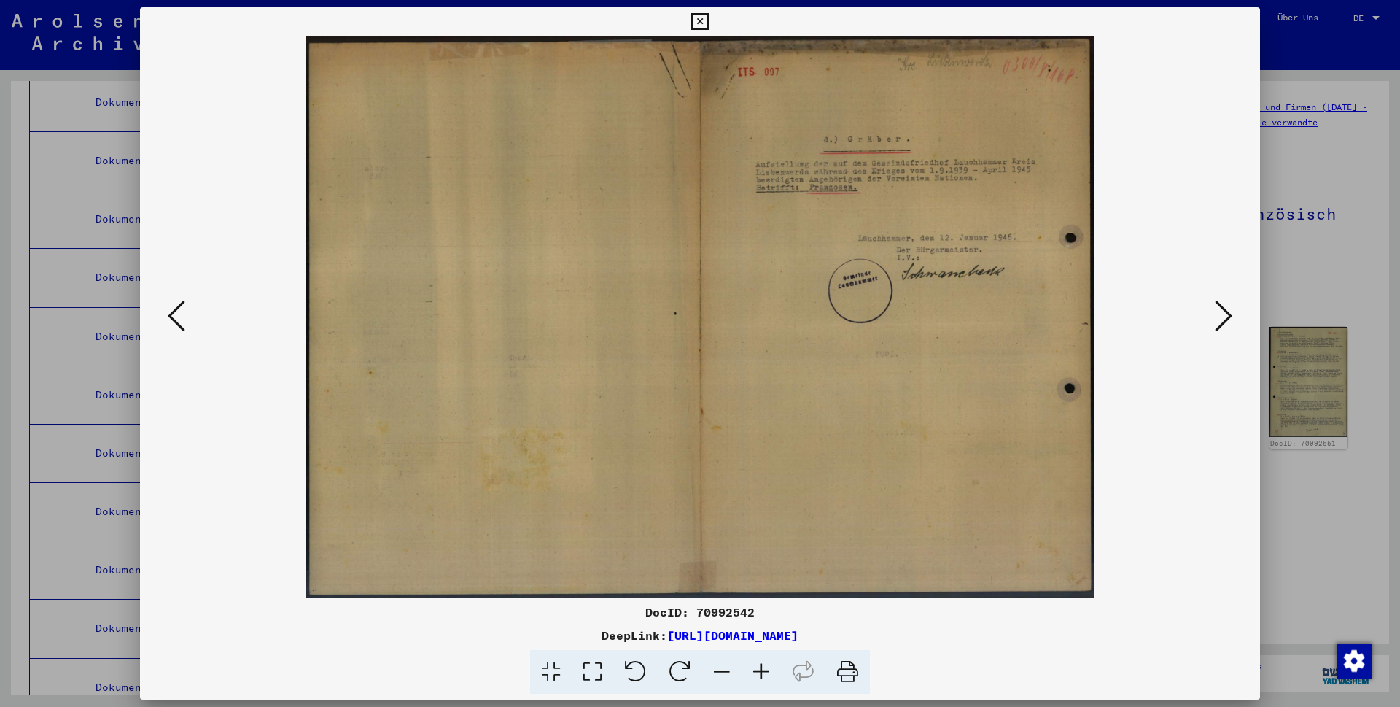
click at [711, 319] on icon at bounding box center [1224, 315] width 18 height 35
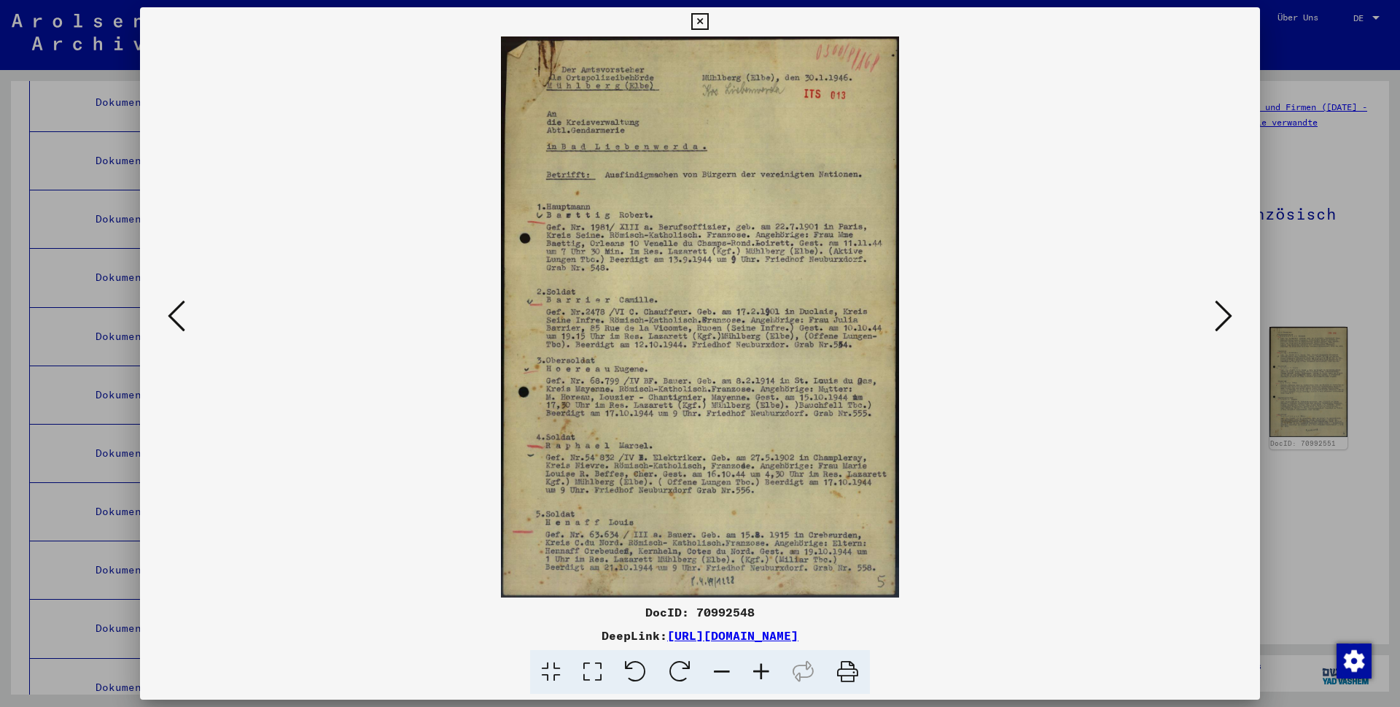
click at [711, 316] on icon at bounding box center [1224, 315] width 18 height 35
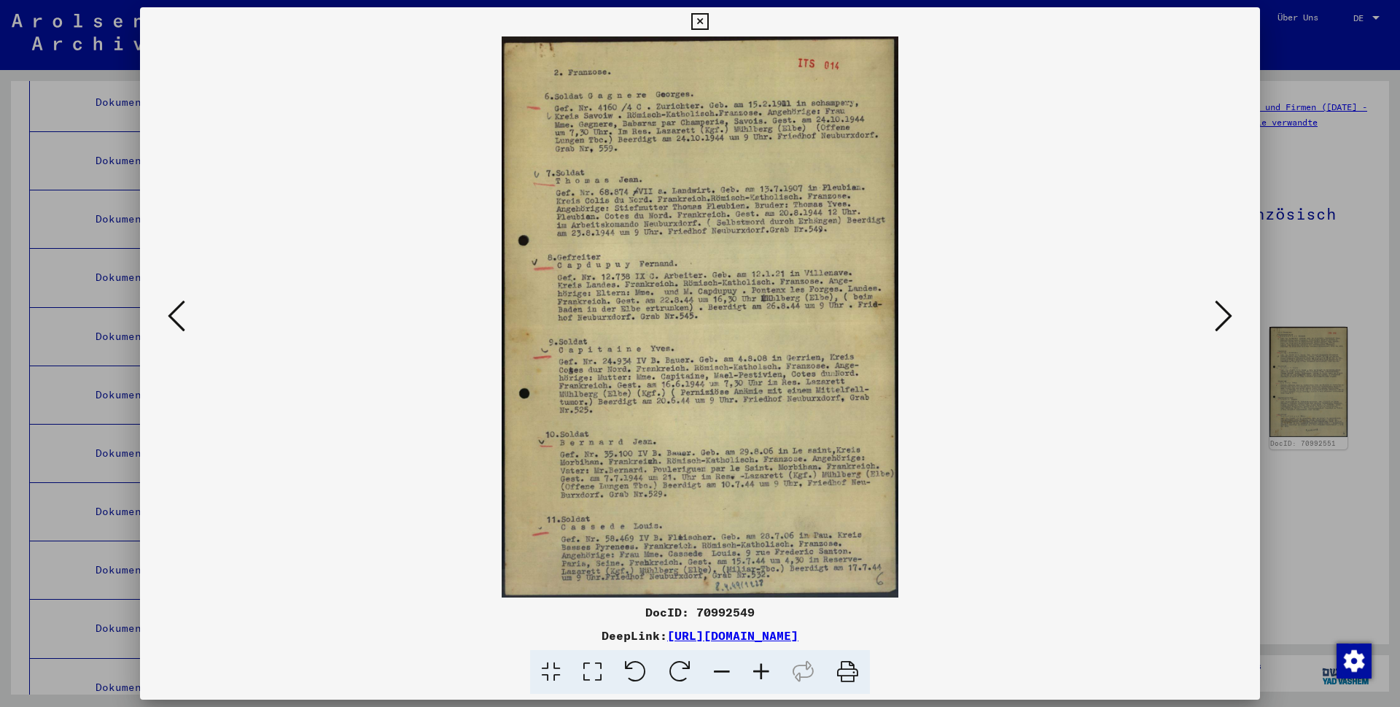
click at [711, 318] on icon at bounding box center [1224, 315] width 18 height 35
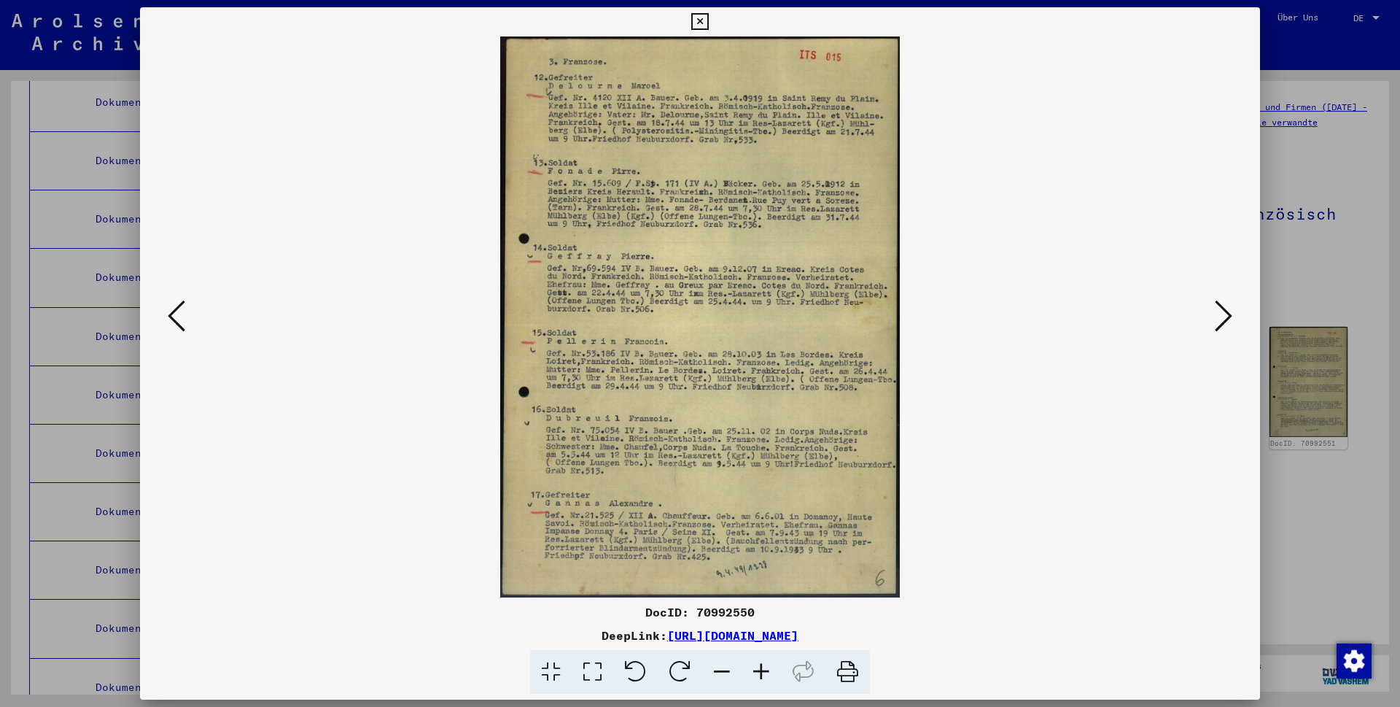
click at [711, 316] on icon at bounding box center [1224, 315] width 18 height 35
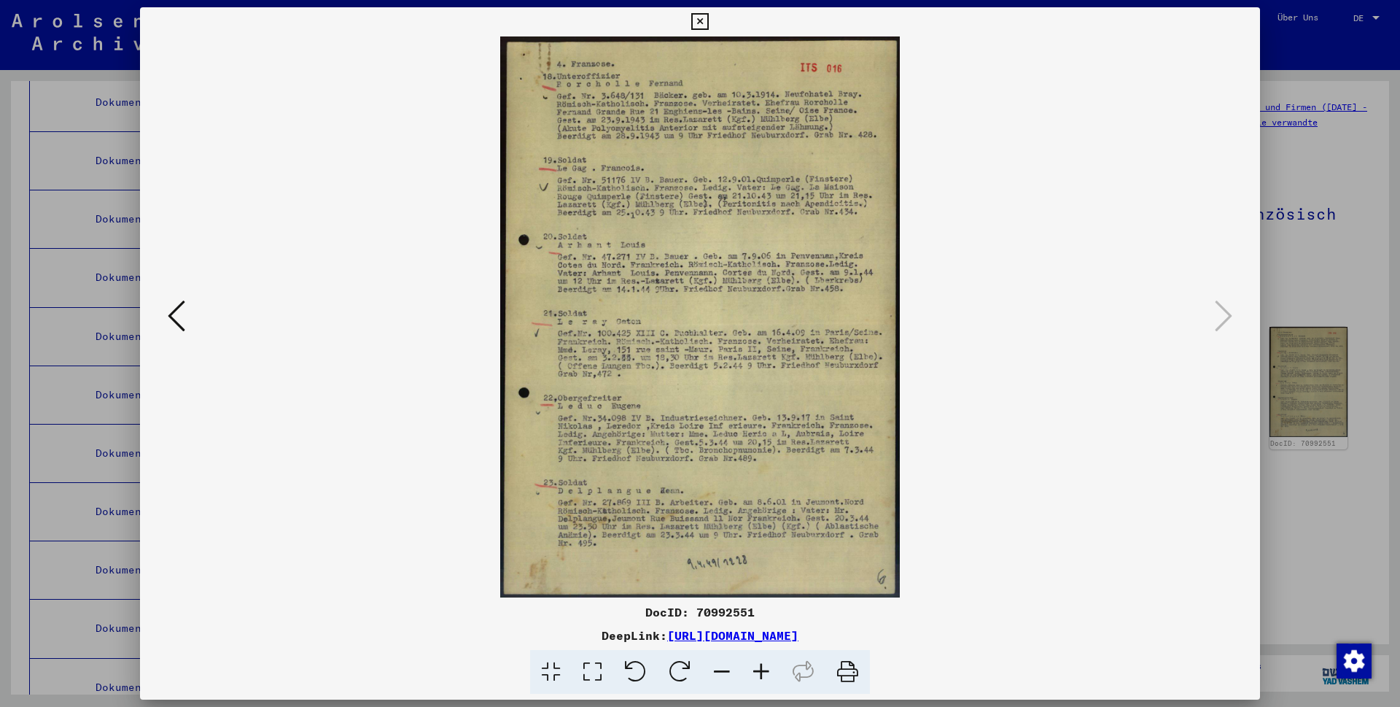
click at [171, 317] on icon at bounding box center [177, 315] width 18 height 35
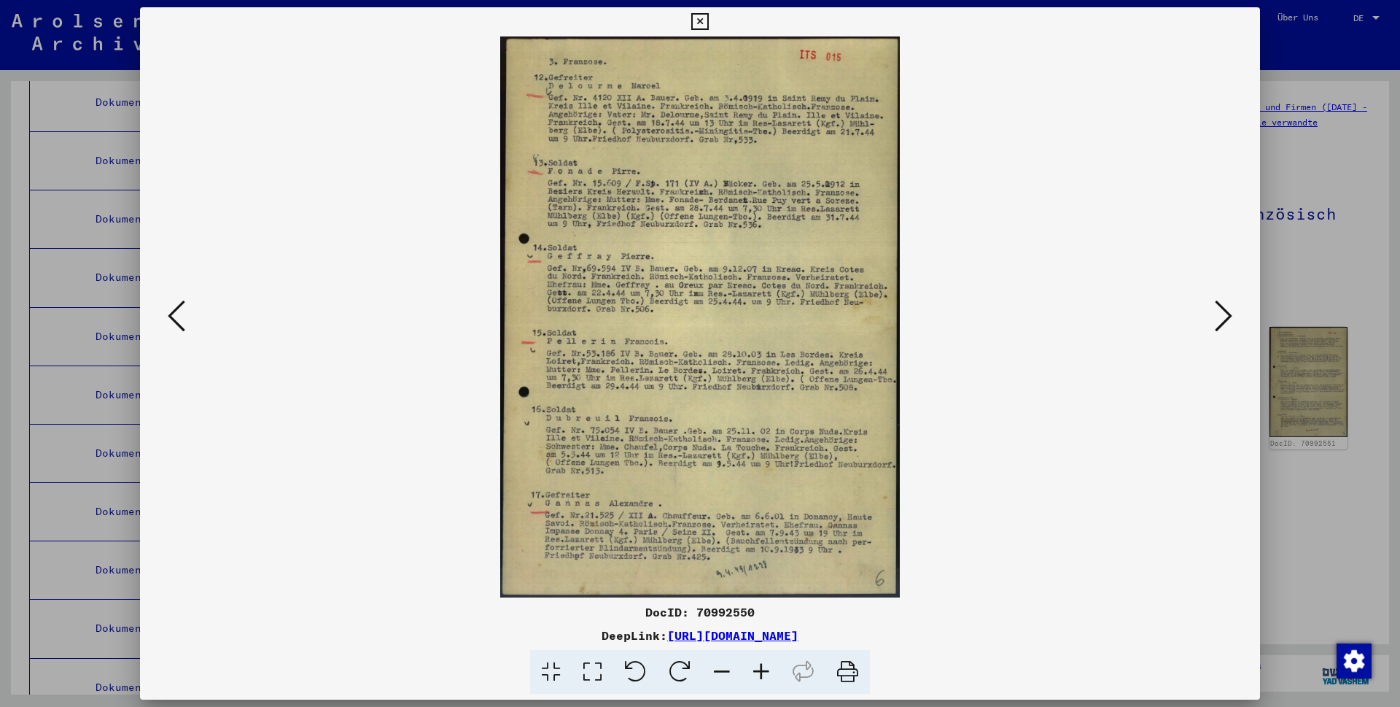
click at [171, 317] on icon at bounding box center [177, 315] width 18 height 35
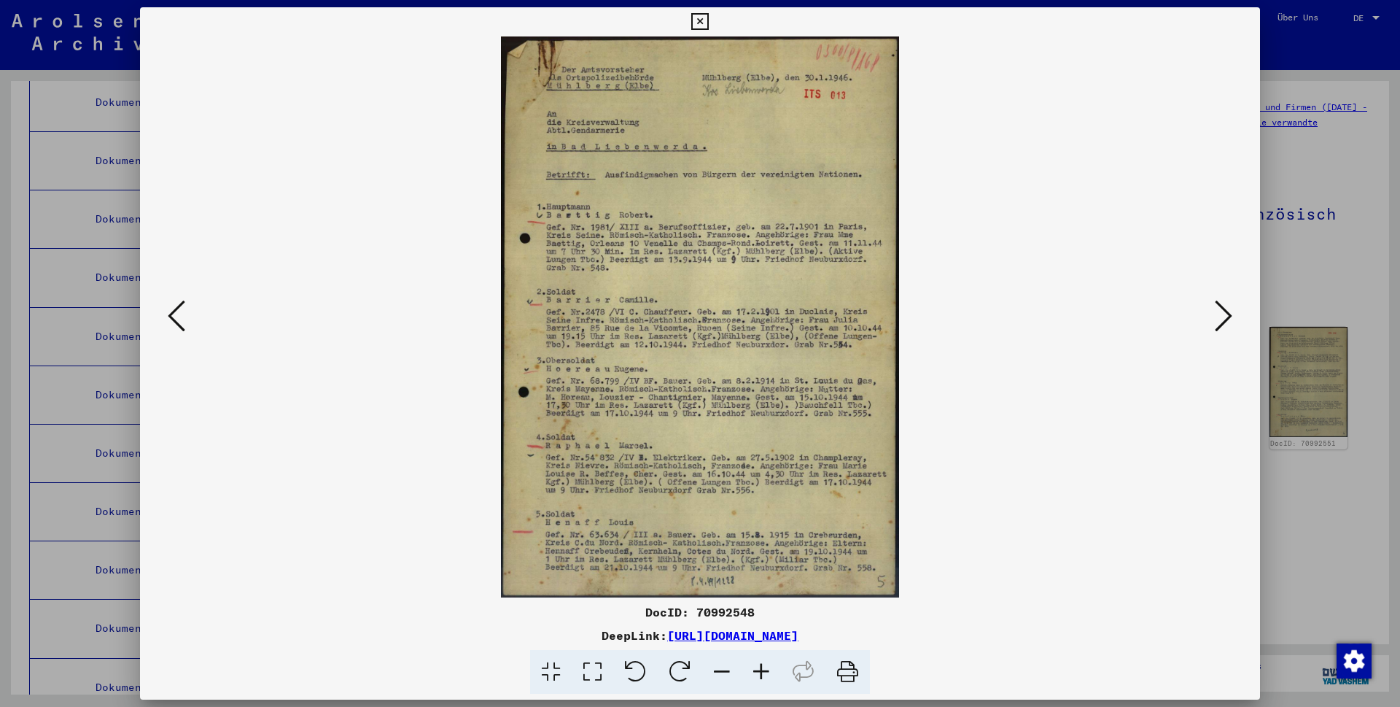
click at [171, 317] on icon at bounding box center [177, 315] width 18 height 35
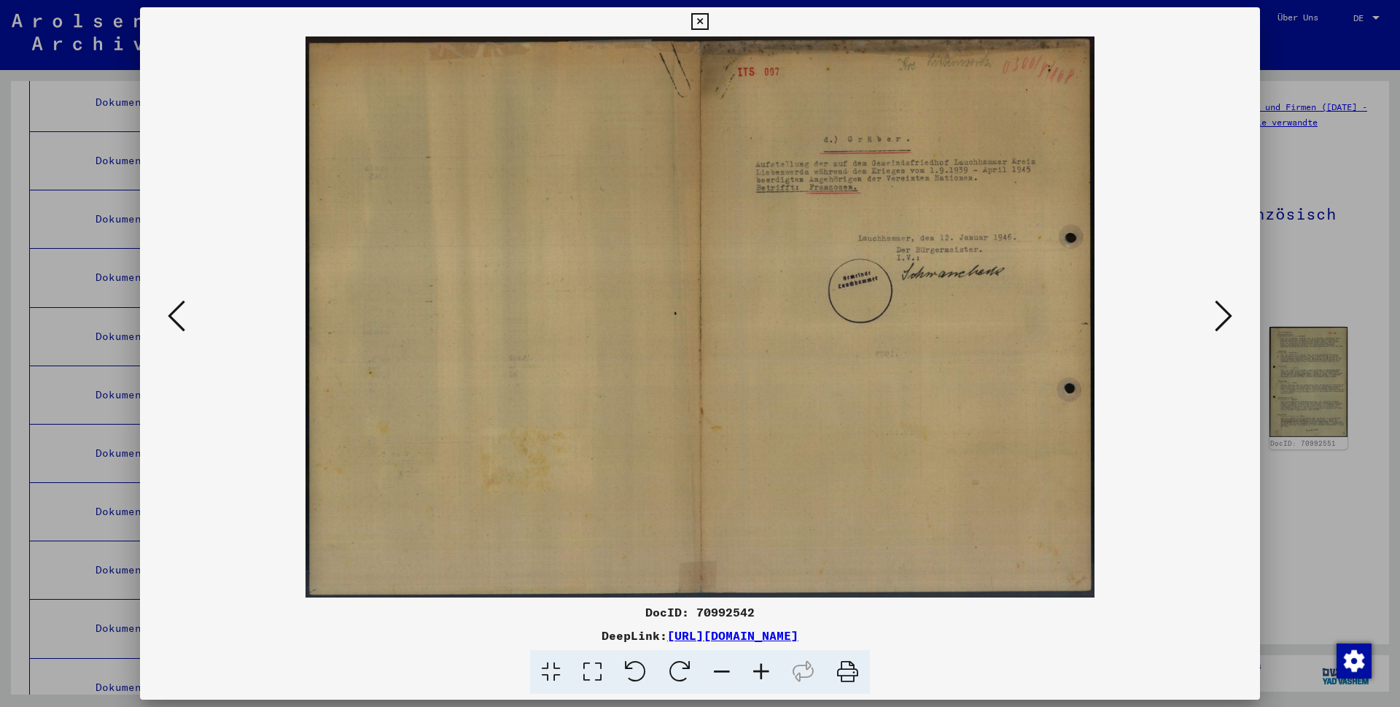
click at [171, 317] on icon at bounding box center [177, 315] width 18 height 35
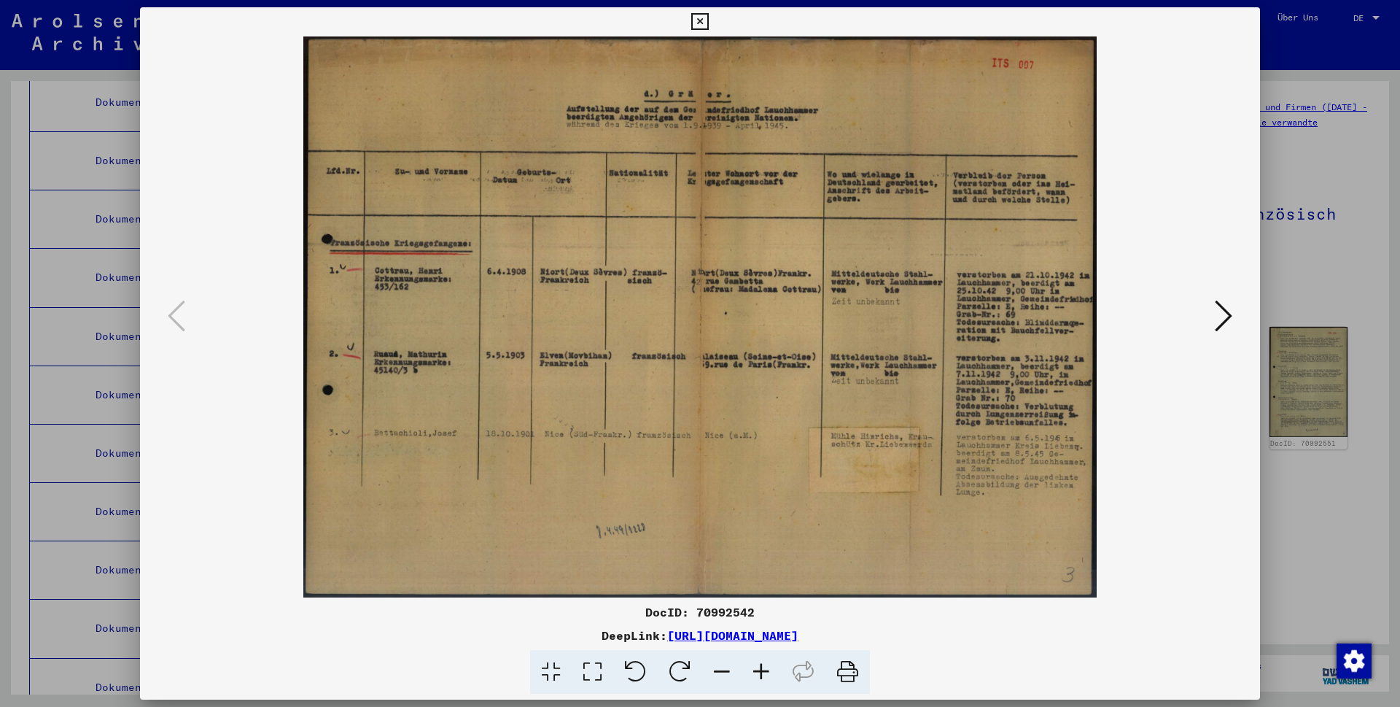
click at [171, 317] on icon at bounding box center [177, 315] width 18 height 35
click at [711, 316] on icon at bounding box center [1224, 315] width 18 height 35
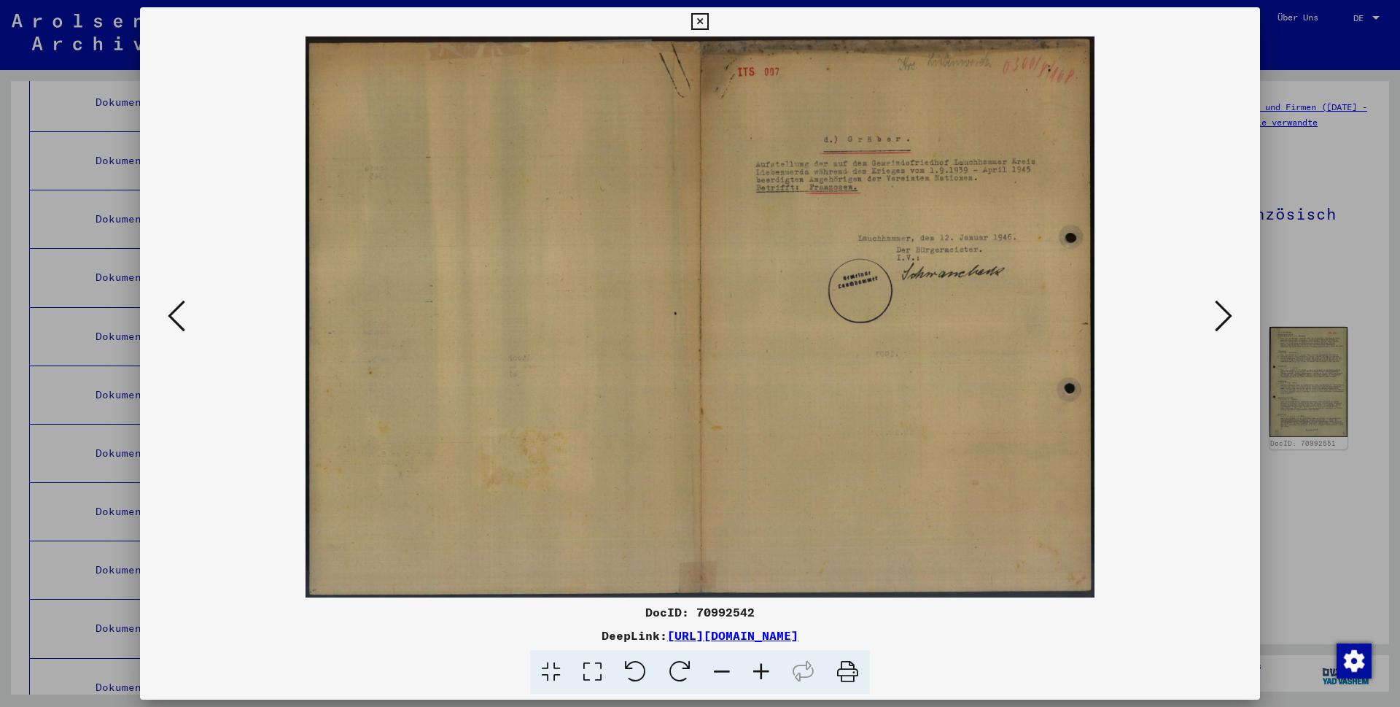
click at [711, 316] on icon at bounding box center [1224, 315] width 18 height 35
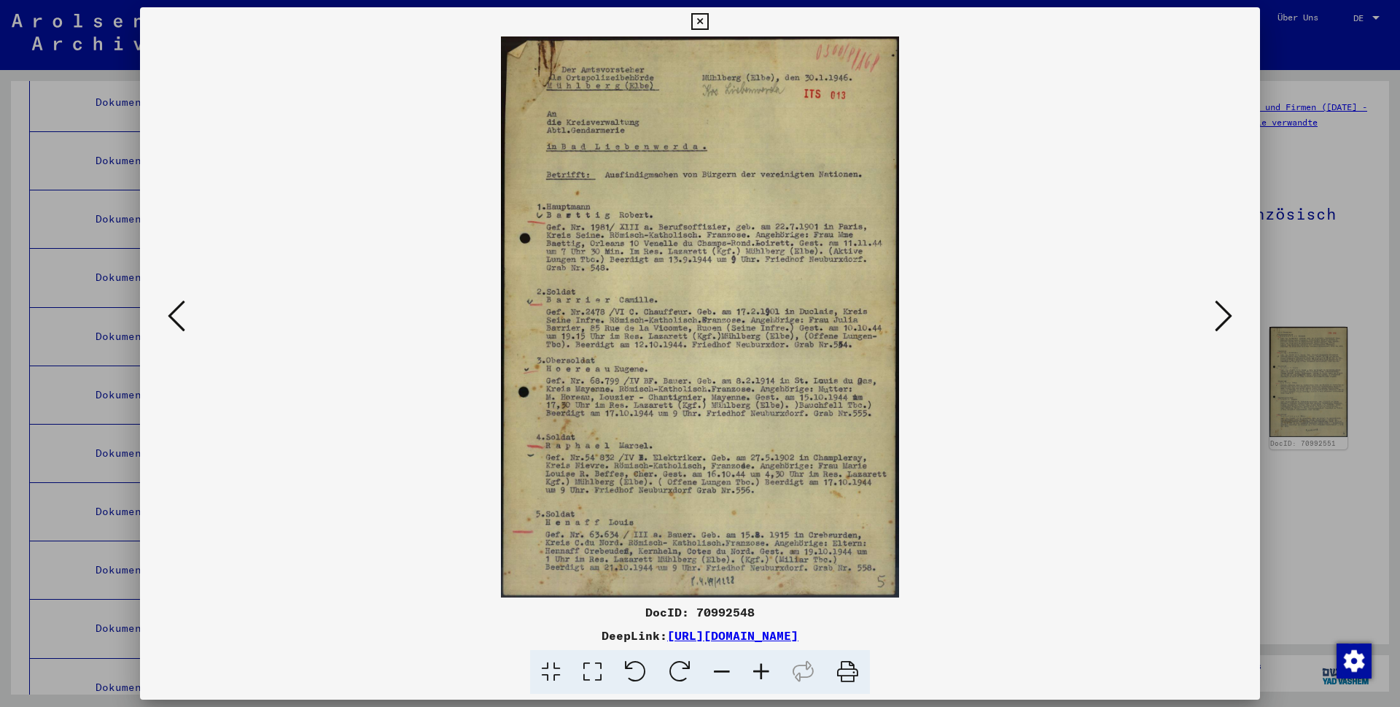
click at [711, 395] on icon at bounding box center [761, 672] width 39 height 44
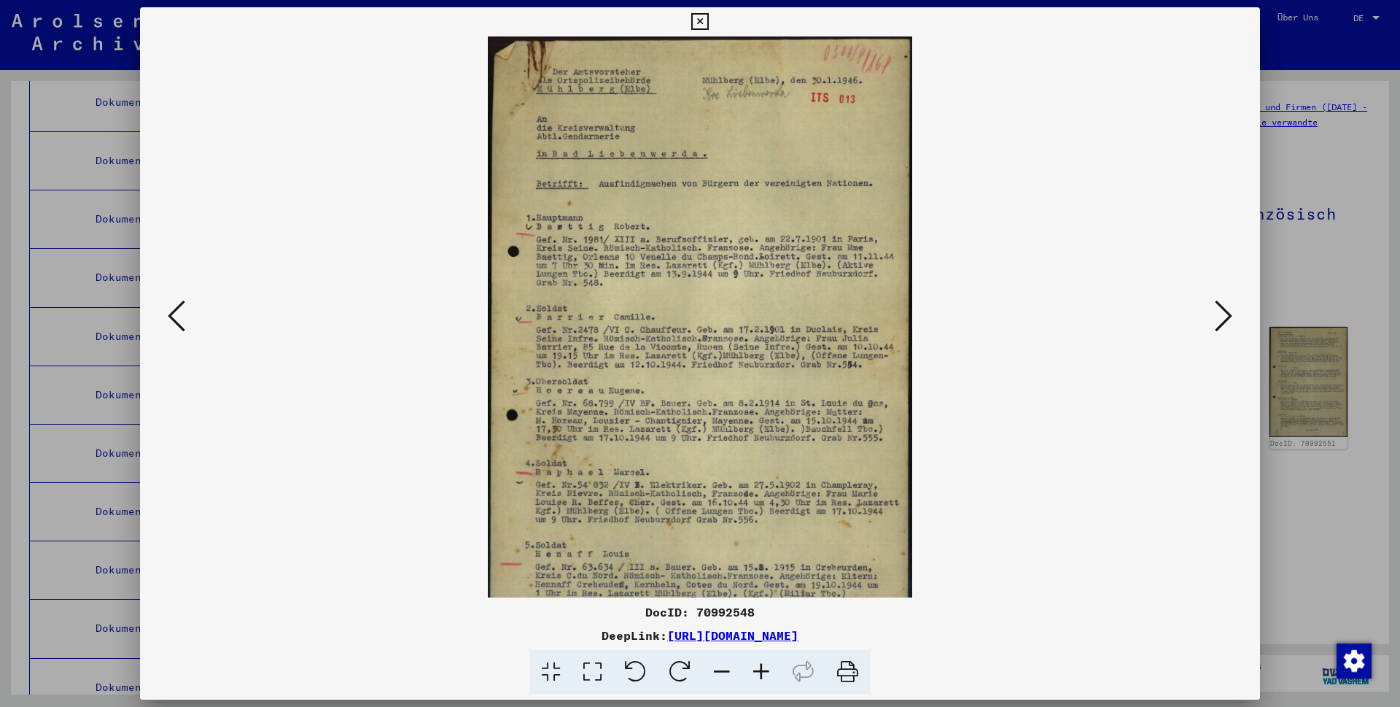
click at [711, 395] on icon at bounding box center [761, 672] width 39 height 44
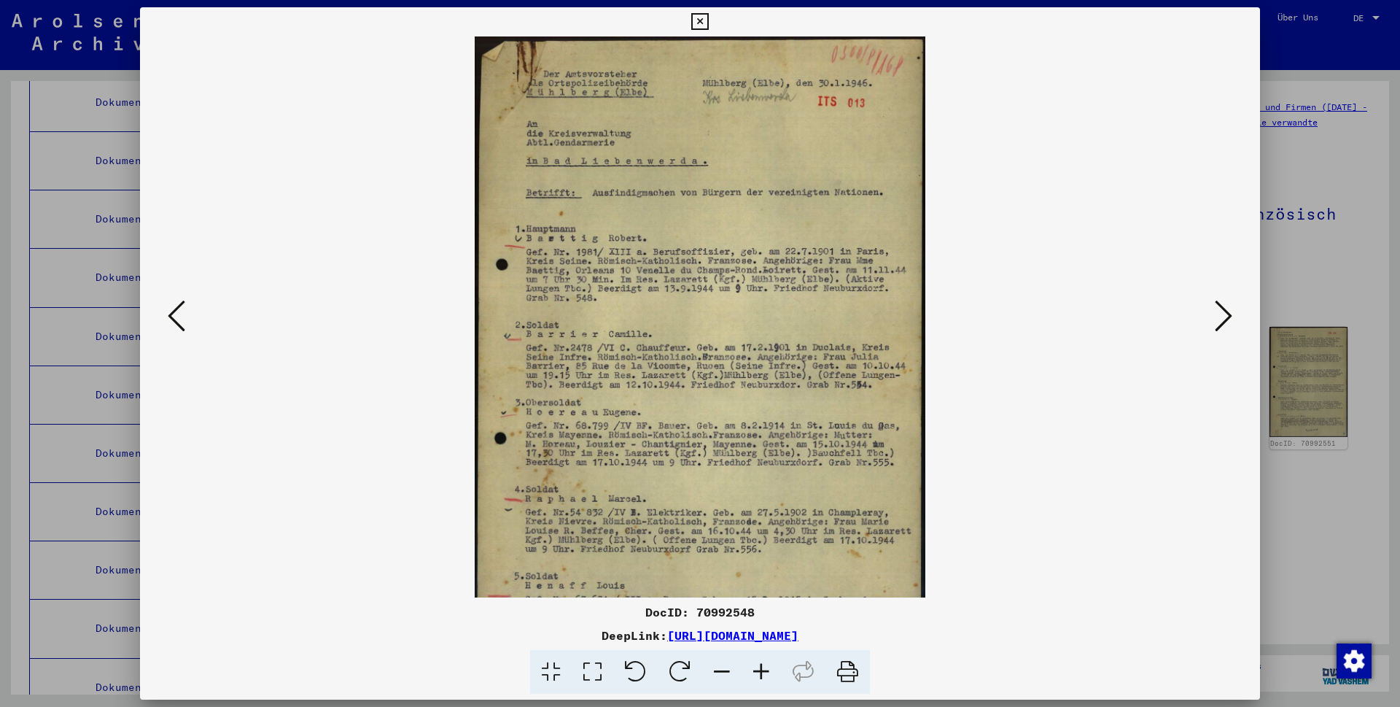
click at [711, 395] on icon at bounding box center [761, 672] width 39 height 44
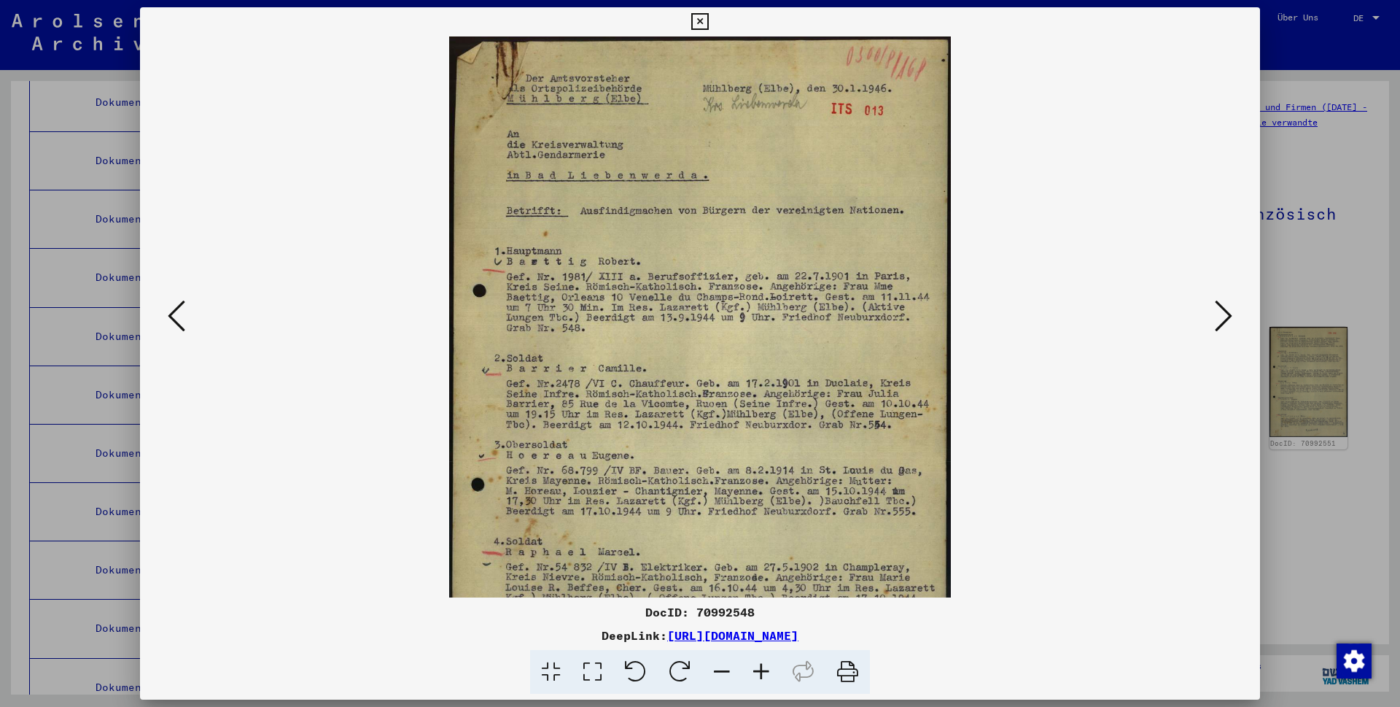
click at [711, 395] on icon at bounding box center [761, 672] width 39 height 44
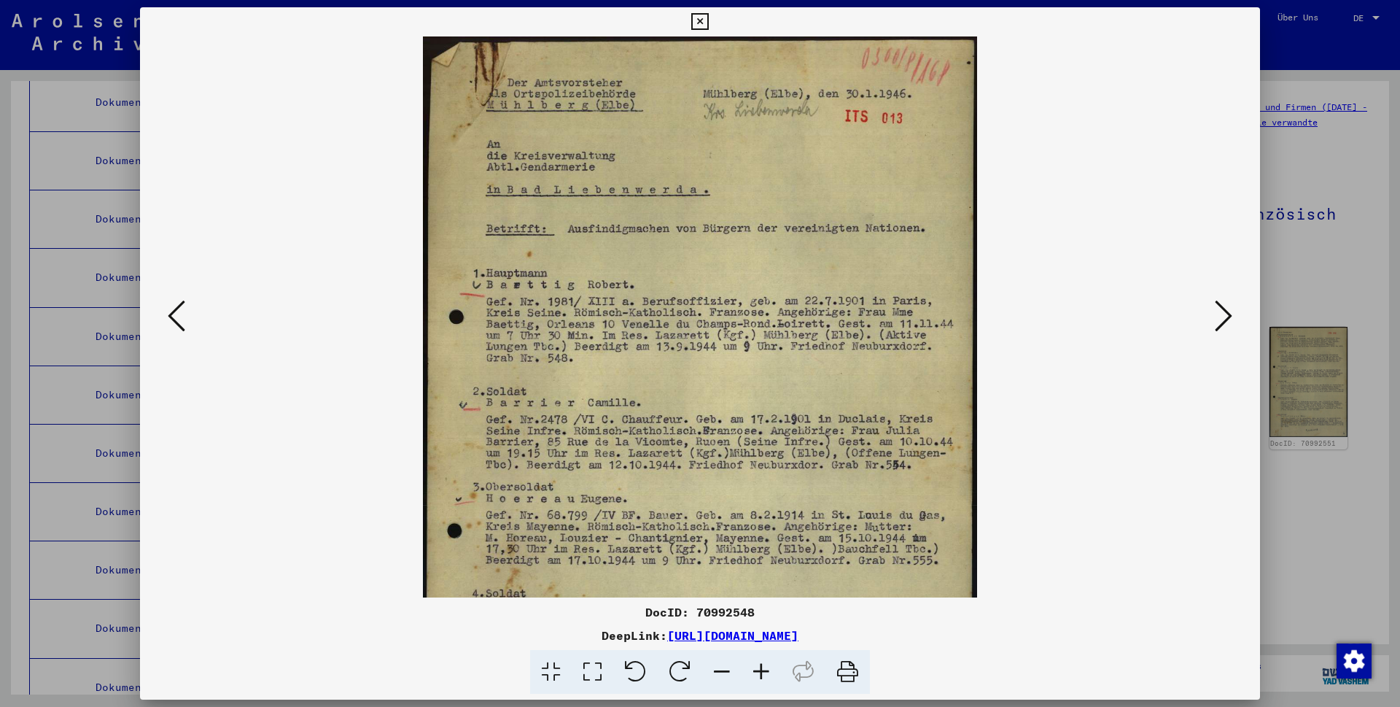
scroll to position [219, 0]
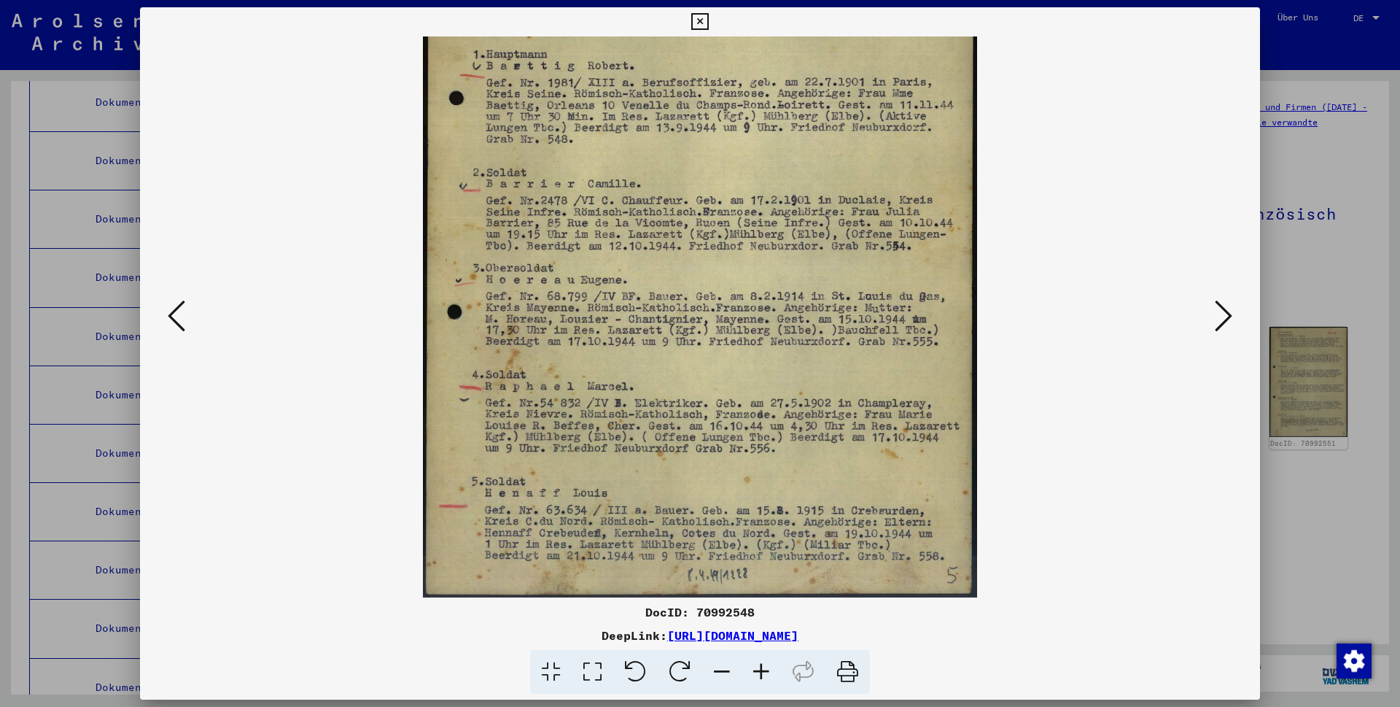
drag, startPoint x: 626, startPoint y: 387, endPoint x: 621, endPoint y: 63, distance: 323.8
click at [621, 63] on img at bounding box center [700, 208] width 554 height 780
drag, startPoint x: 678, startPoint y: 314, endPoint x: 666, endPoint y: 225, distance: 90.6
click at [666, 225] on img at bounding box center [700, 208] width 554 height 780
drag, startPoint x: 743, startPoint y: 471, endPoint x: 742, endPoint y: 276, distance: 194.7
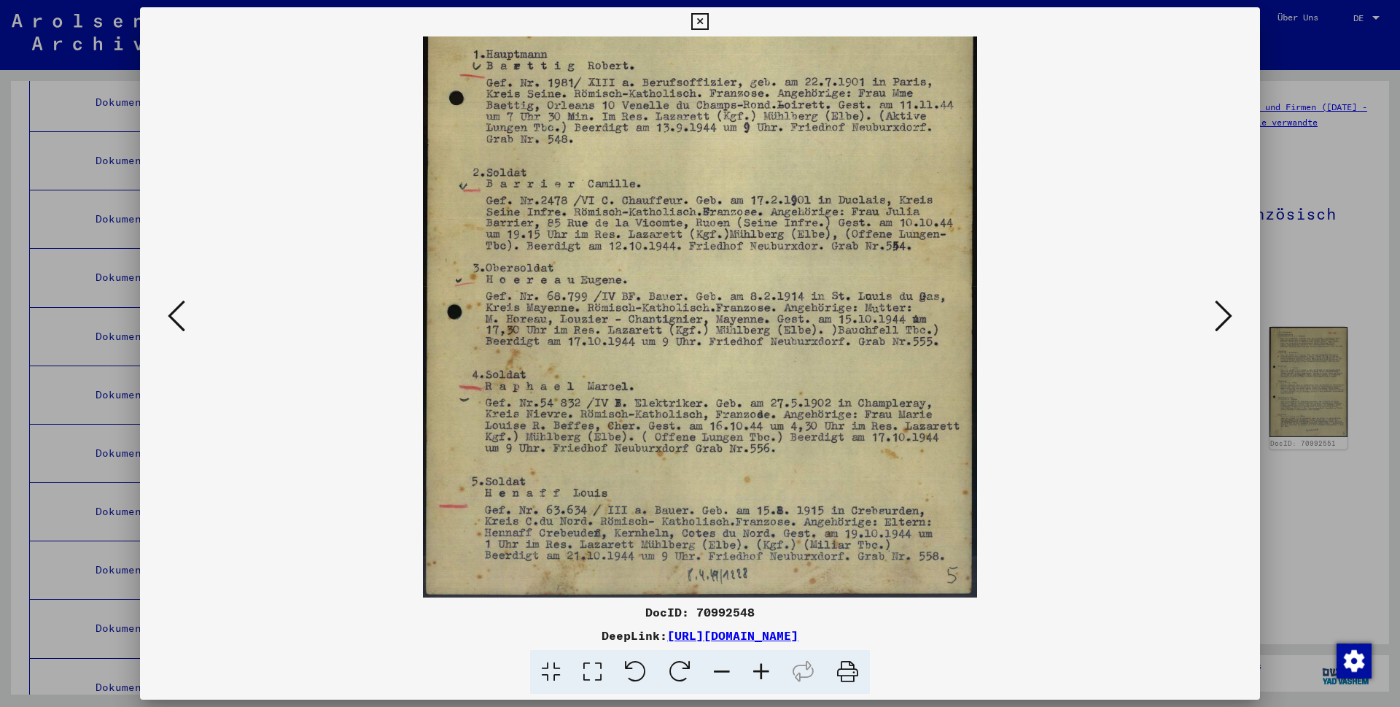
click at [711, 276] on img at bounding box center [700, 208] width 554 height 780
click at [711, 313] on icon at bounding box center [1224, 315] width 18 height 35
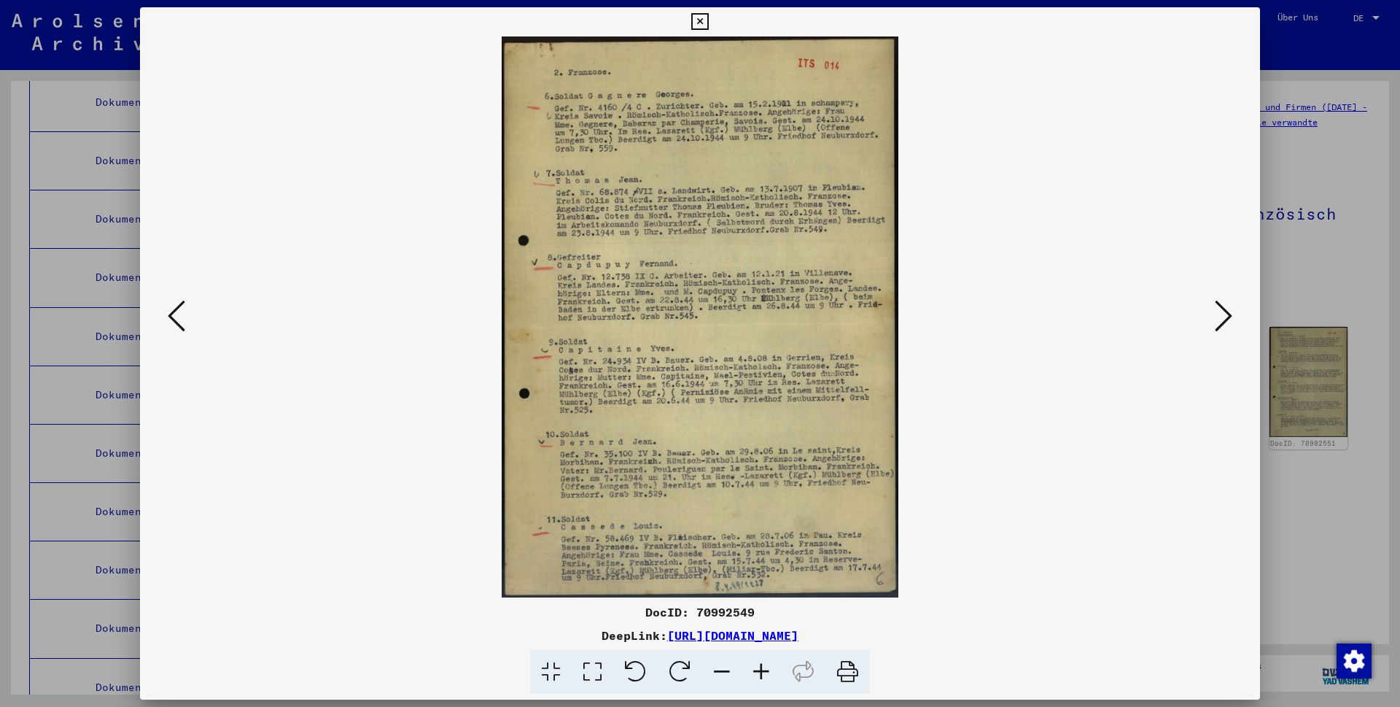
click at [711, 395] on icon at bounding box center [761, 672] width 39 height 44
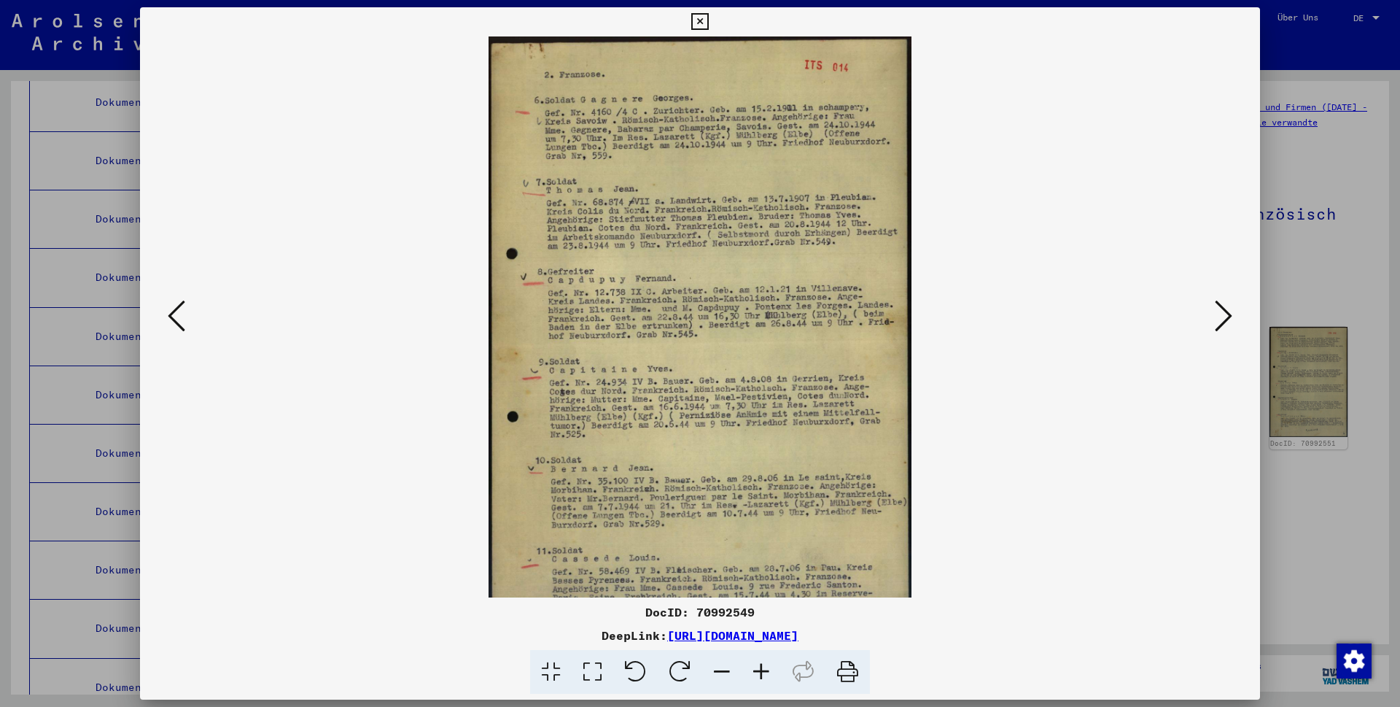
click at [711, 395] on icon at bounding box center [761, 672] width 39 height 44
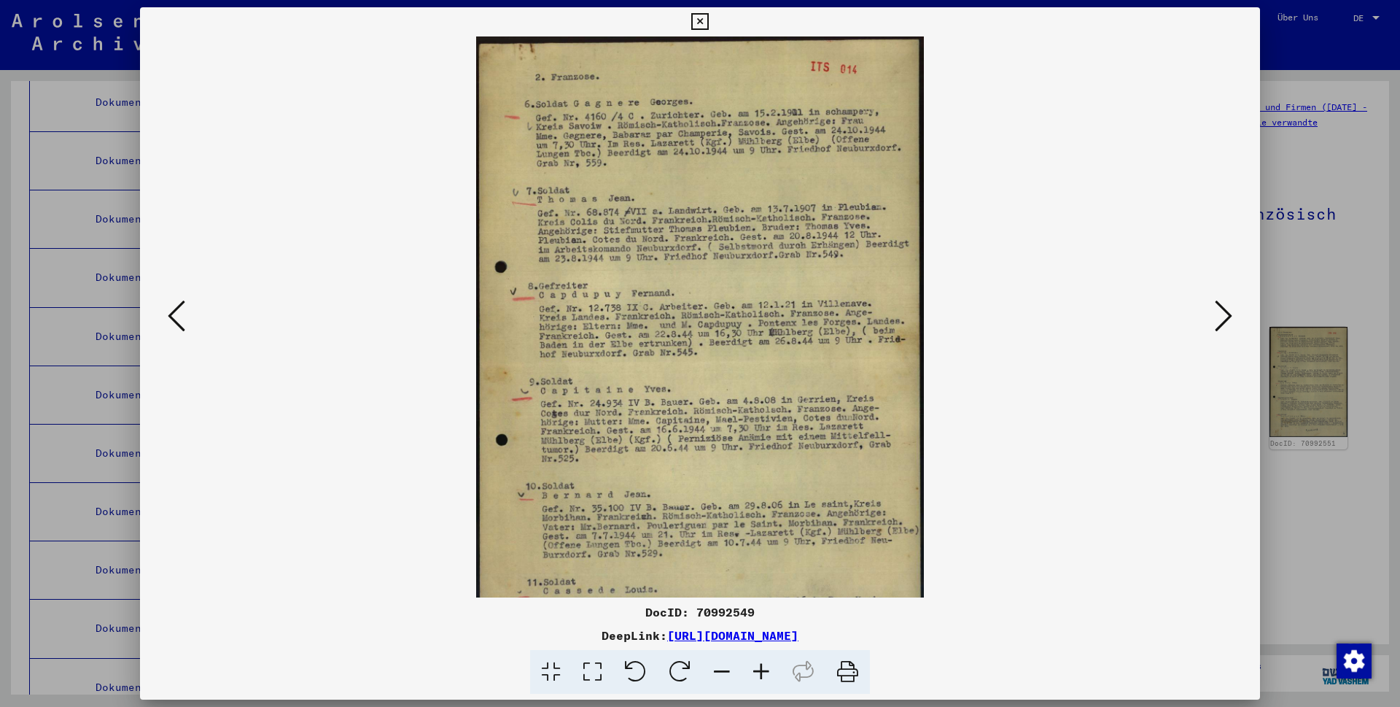
click at [711, 395] on icon at bounding box center [761, 672] width 39 height 44
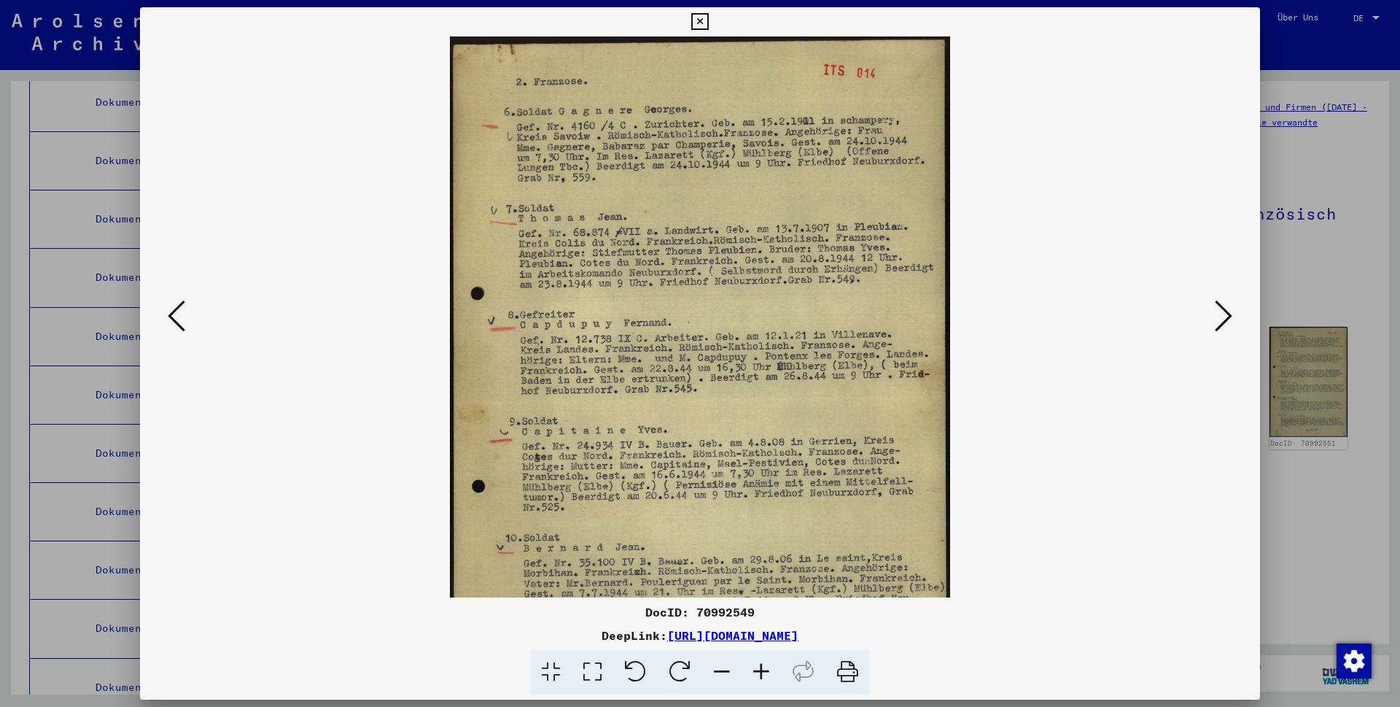
click at [711, 395] on icon at bounding box center [761, 672] width 39 height 44
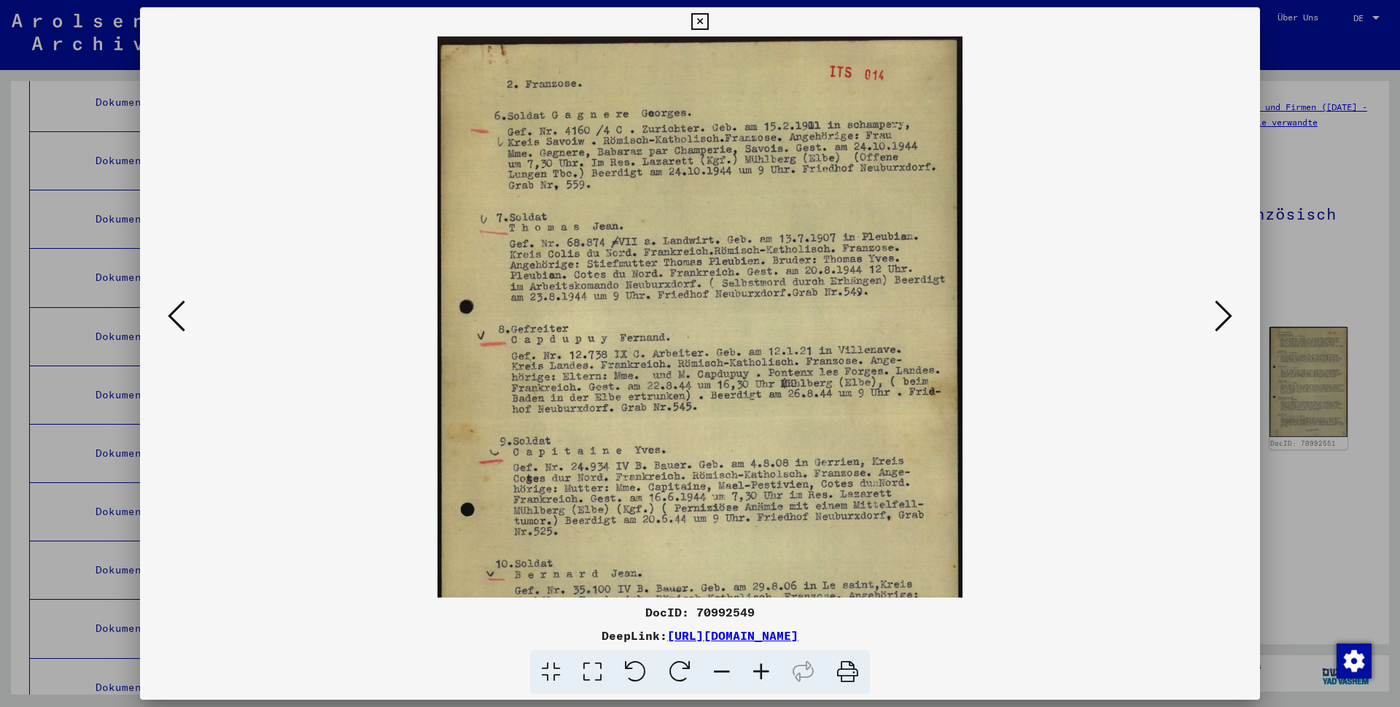
click at [711, 395] on icon at bounding box center [761, 672] width 39 height 44
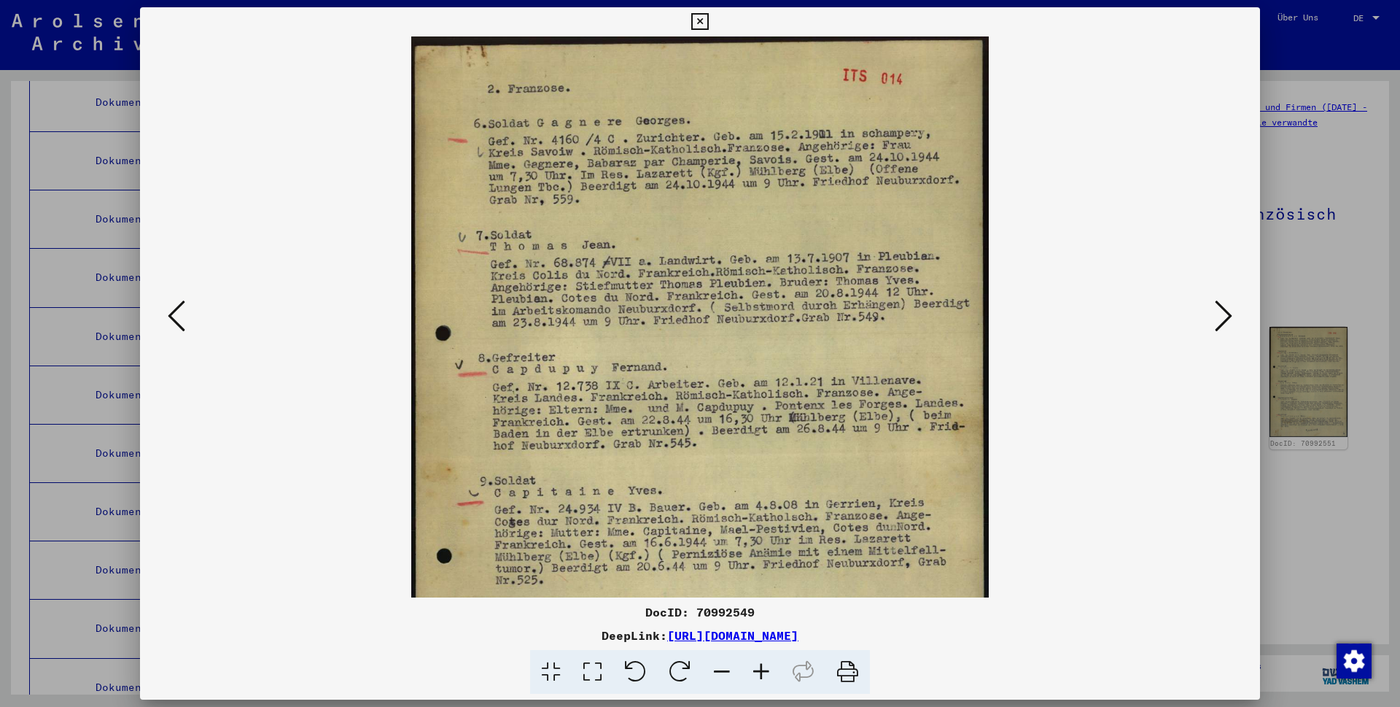
click at [711, 395] on icon at bounding box center [761, 672] width 39 height 44
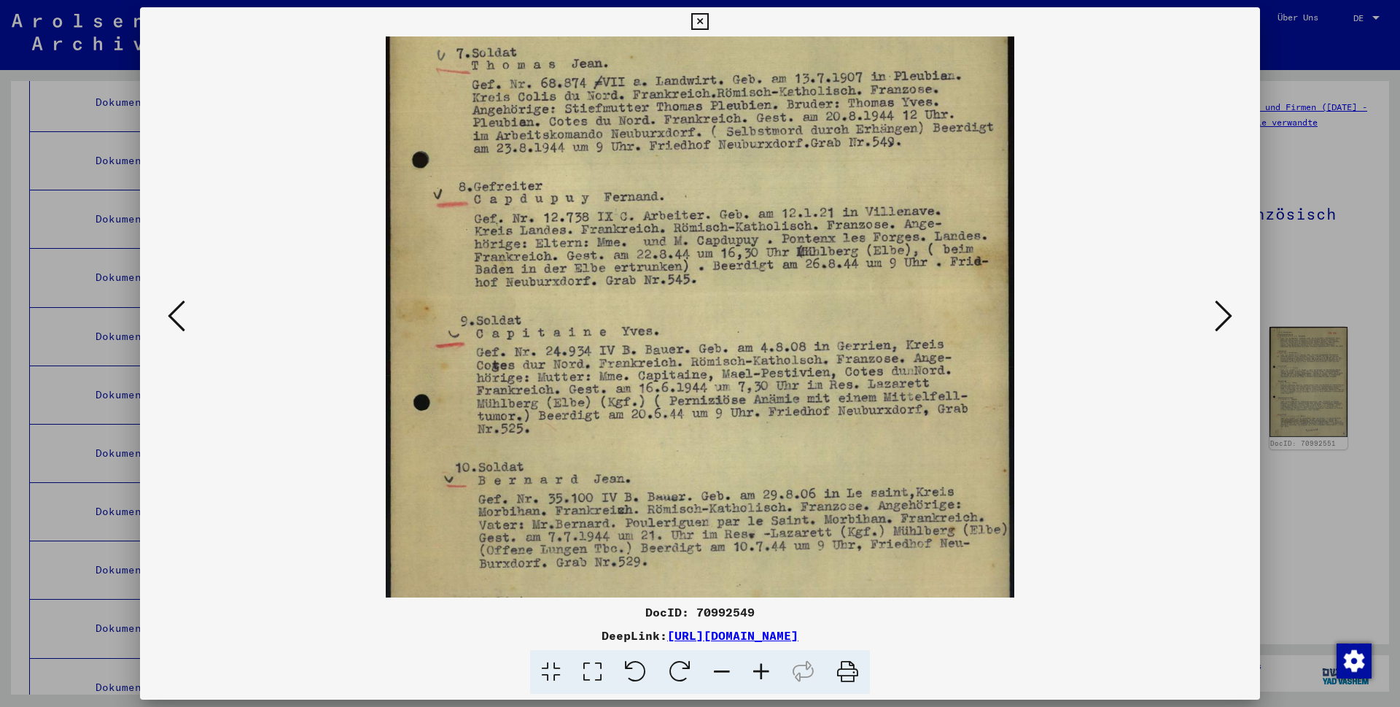
scroll to position [328, 0]
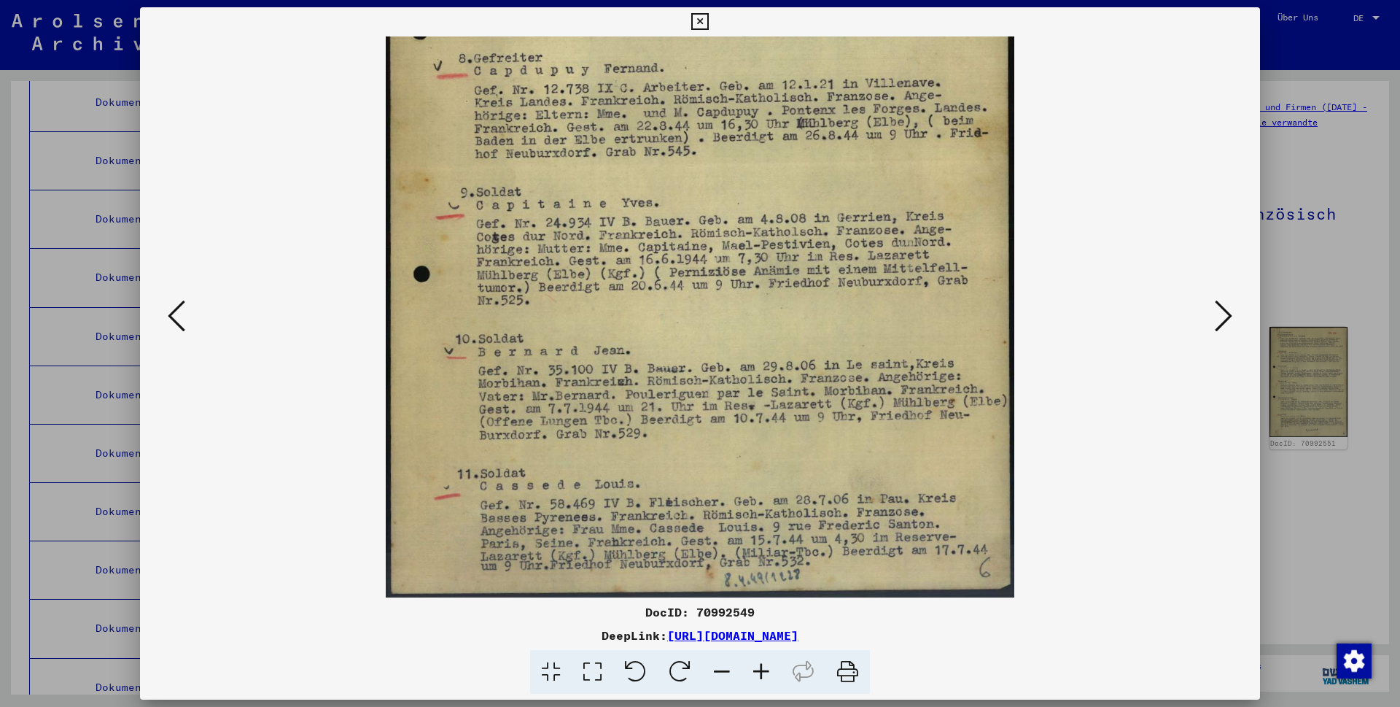
drag, startPoint x: 735, startPoint y: 339, endPoint x: 727, endPoint y: -44, distance: 383.7
click at [711, 0] on html "Suchen Archiv erkunden Spenden Newsletter Hilfe Kontakt Über Uns Suchen Archiv …" at bounding box center [700, 353] width 1400 height 707
drag, startPoint x: 675, startPoint y: 414, endPoint x: 640, endPoint y: 312, distance: 107.0
click at [640, 312] on img at bounding box center [700, 152] width 629 height 889
click at [711, 313] on icon at bounding box center [1224, 315] width 18 height 35
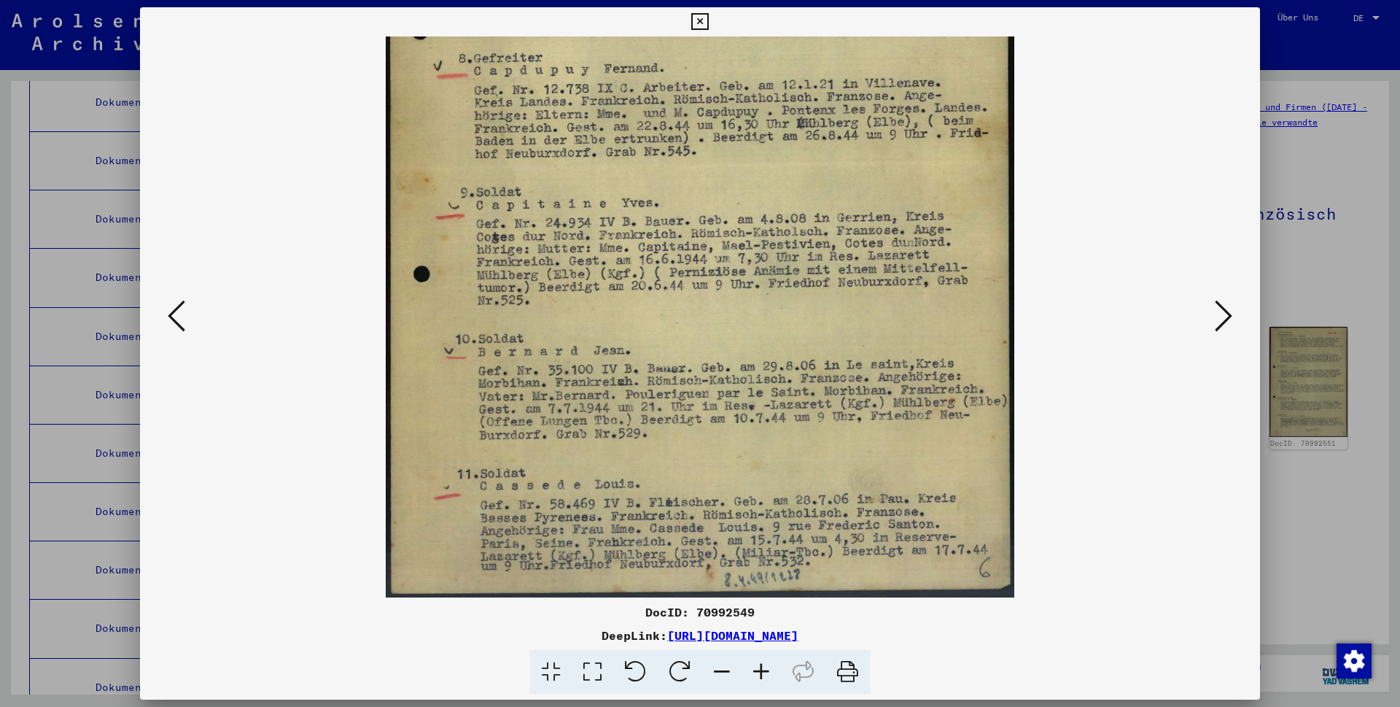
scroll to position [0, 0]
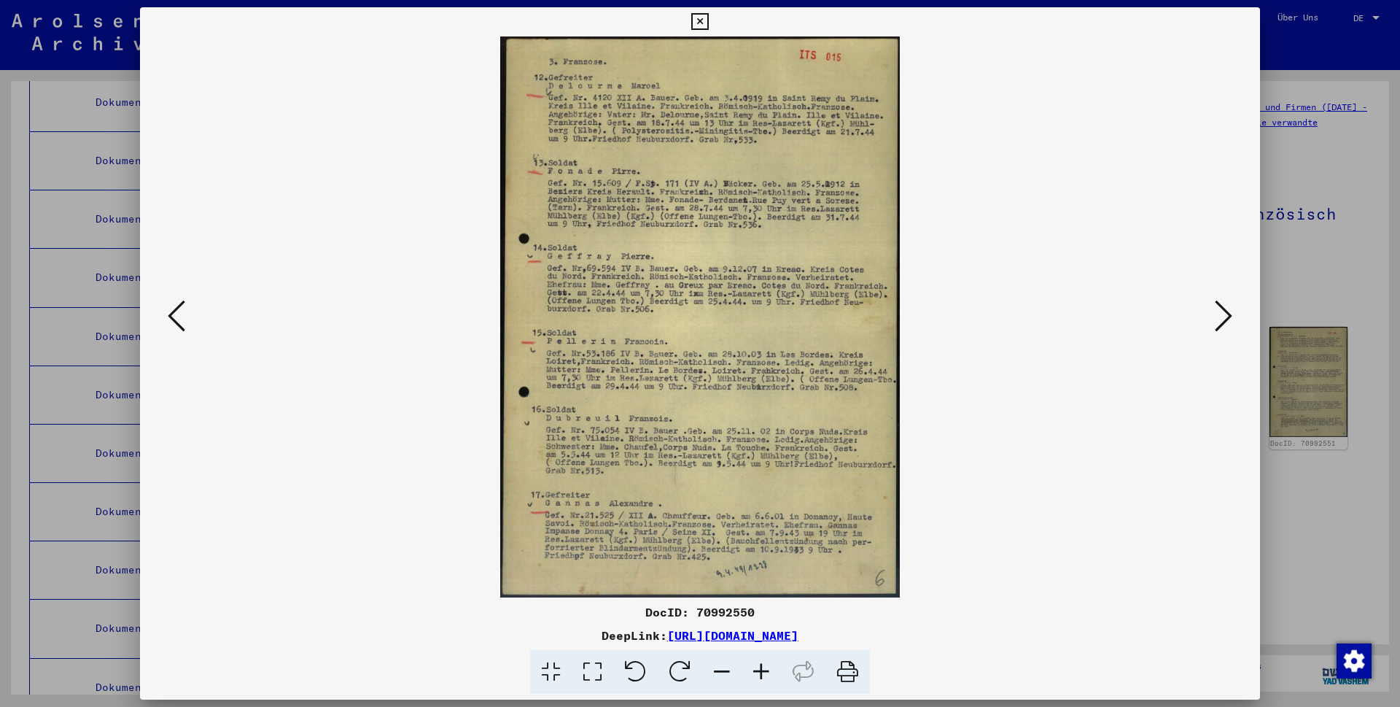
click at [711, 395] on icon at bounding box center [761, 672] width 39 height 44
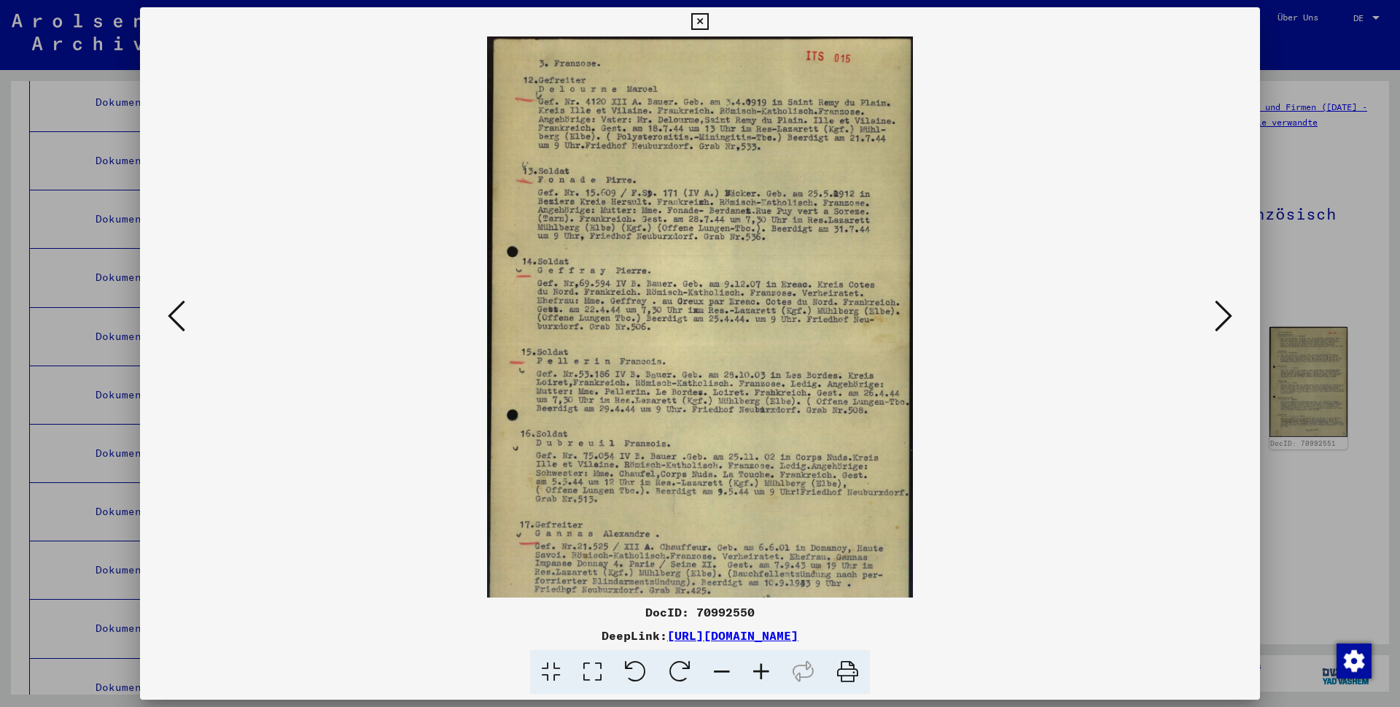
click at [711, 395] on icon at bounding box center [761, 672] width 39 height 44
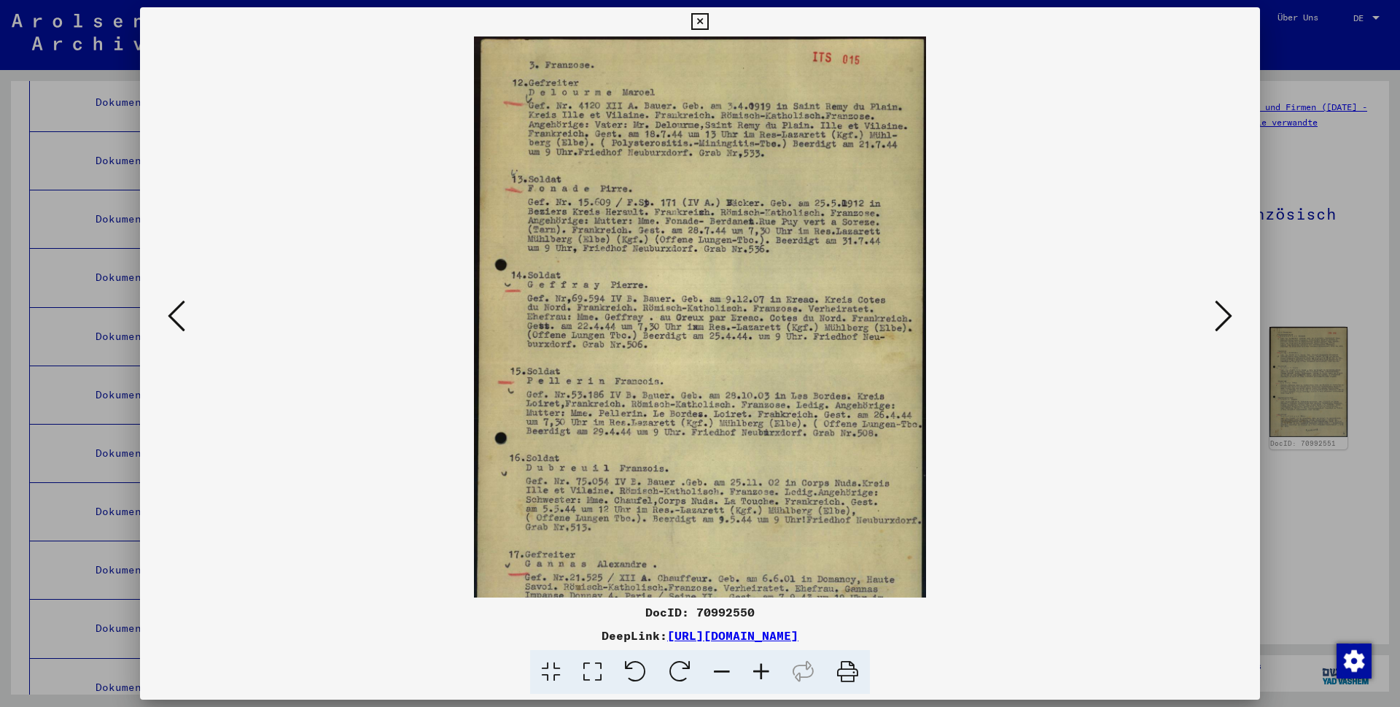
click at [711, 395] on icon at bounding box center [761, 672] width 39 height 44
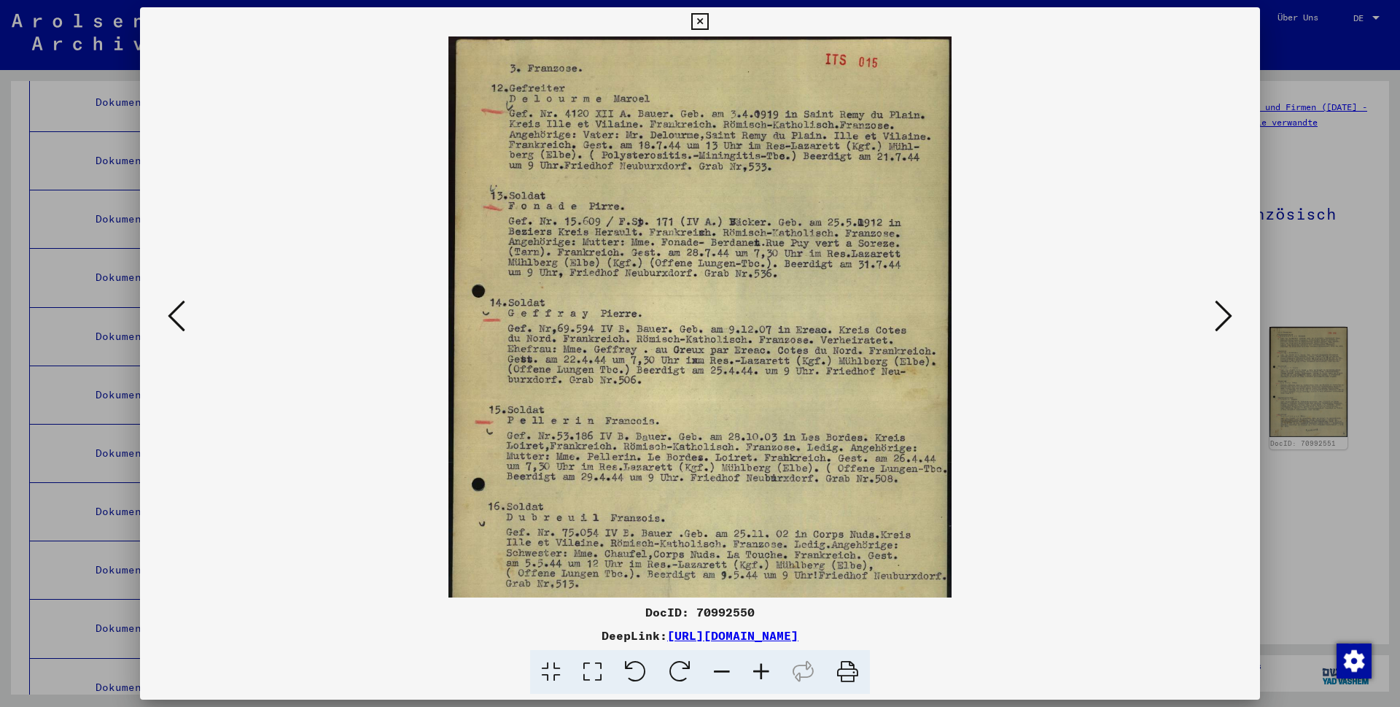
click at [711, 395] on icon at bounding box center [761, 672] width 39 height 44
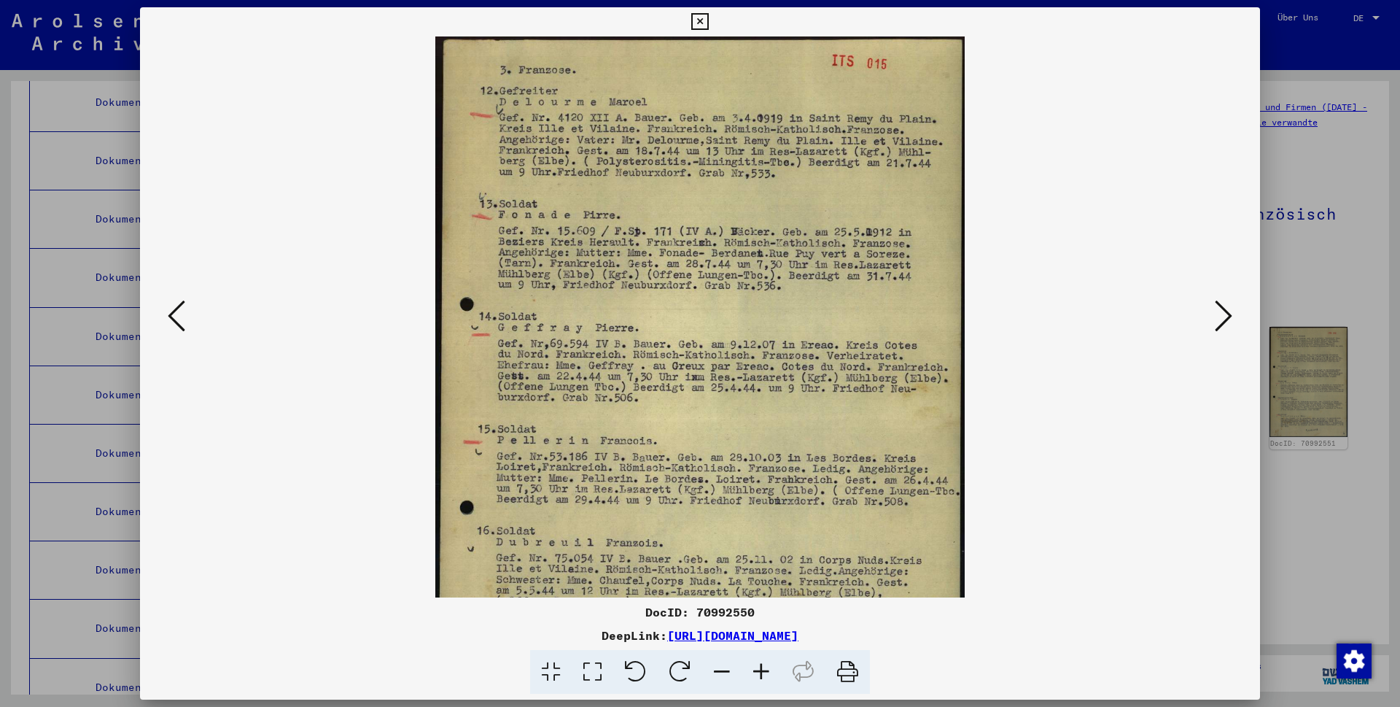
click at [711, 395] on icon at bounding box center [761, 672] width 39 height 44
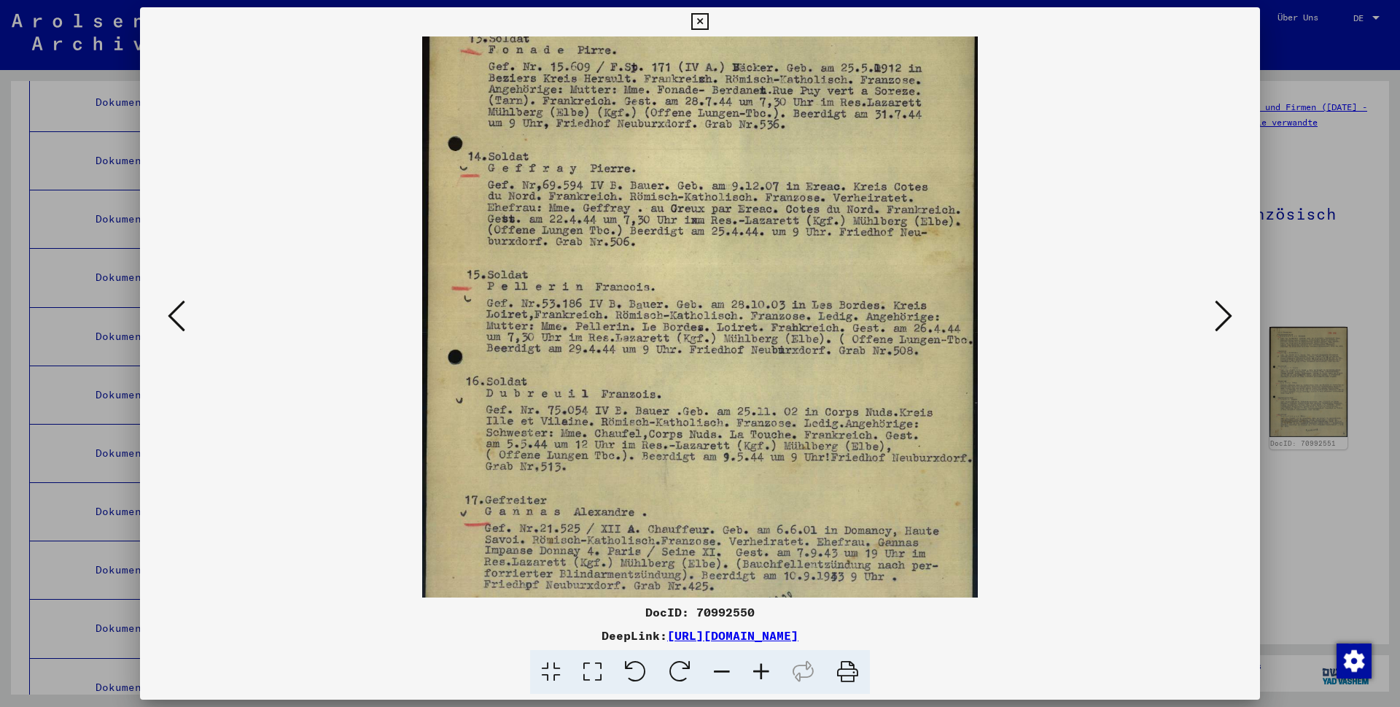
scroll to position [189, 0]
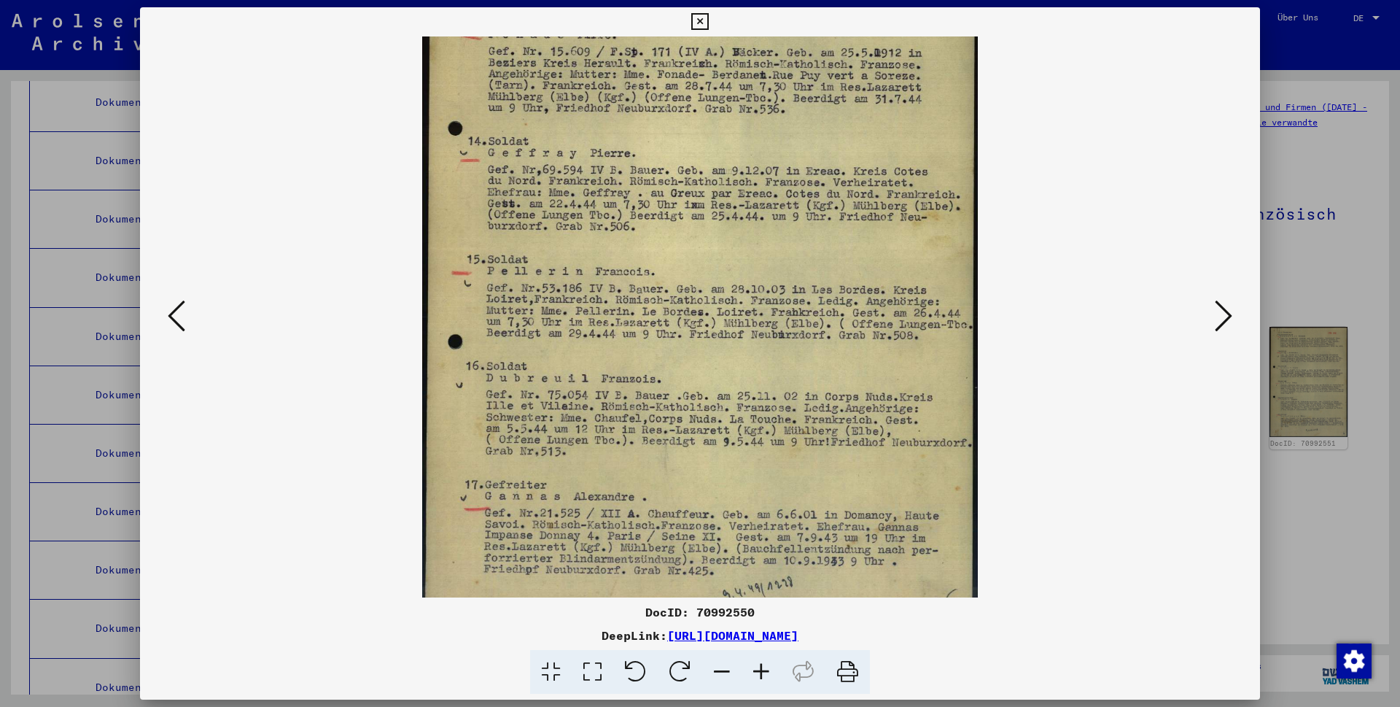
drag, startPoint x: 541, startPoint y: 354, endPoint x: 529, endPoint y: 166, distance: 188.5
click at [529, 166] on img at bounding box center [700, 238] width 556 height 780
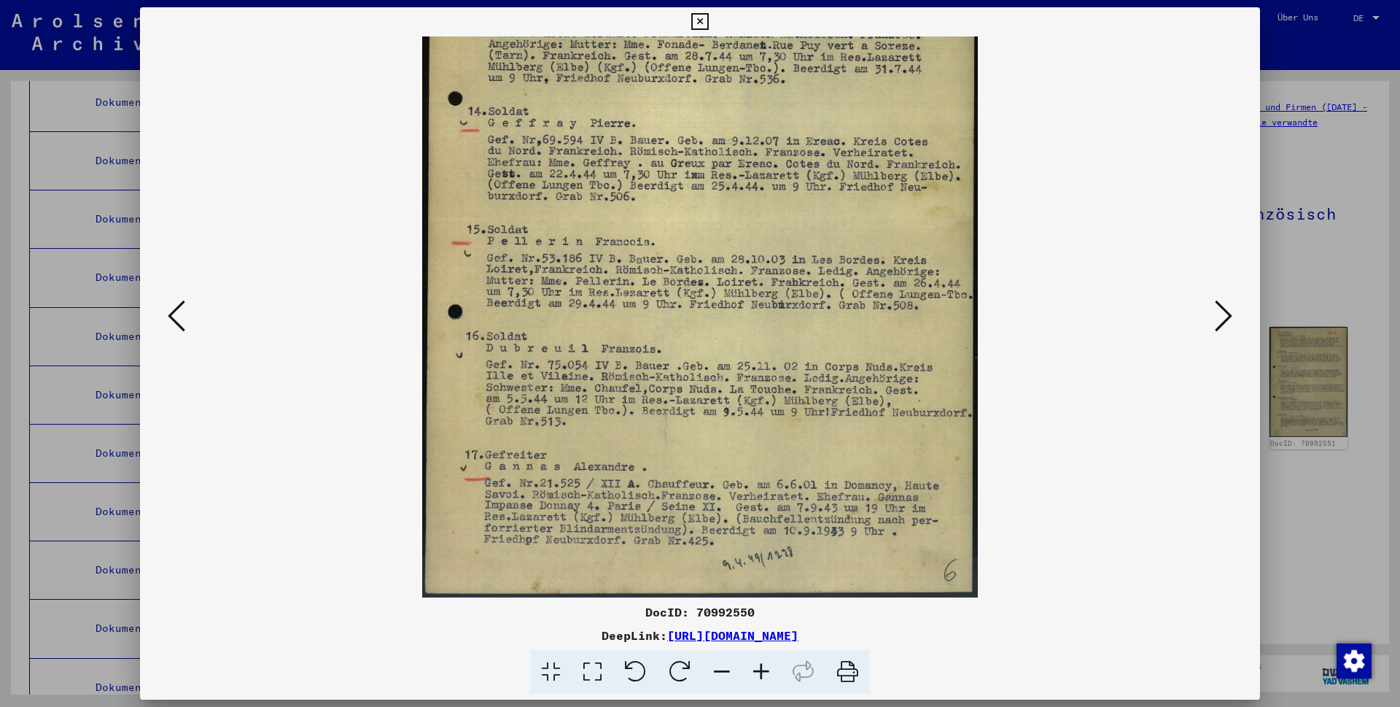
drag, startPoint x: 516, startPoint y: 459, endPoint x: 508, endPoint y: 363, distance: 95.8
click at [508, 363] on img at bounding box center [700, 208] width 556 height 780
click at [711, 318] on icon at bounding box center [1224, 315] width 18 height 35
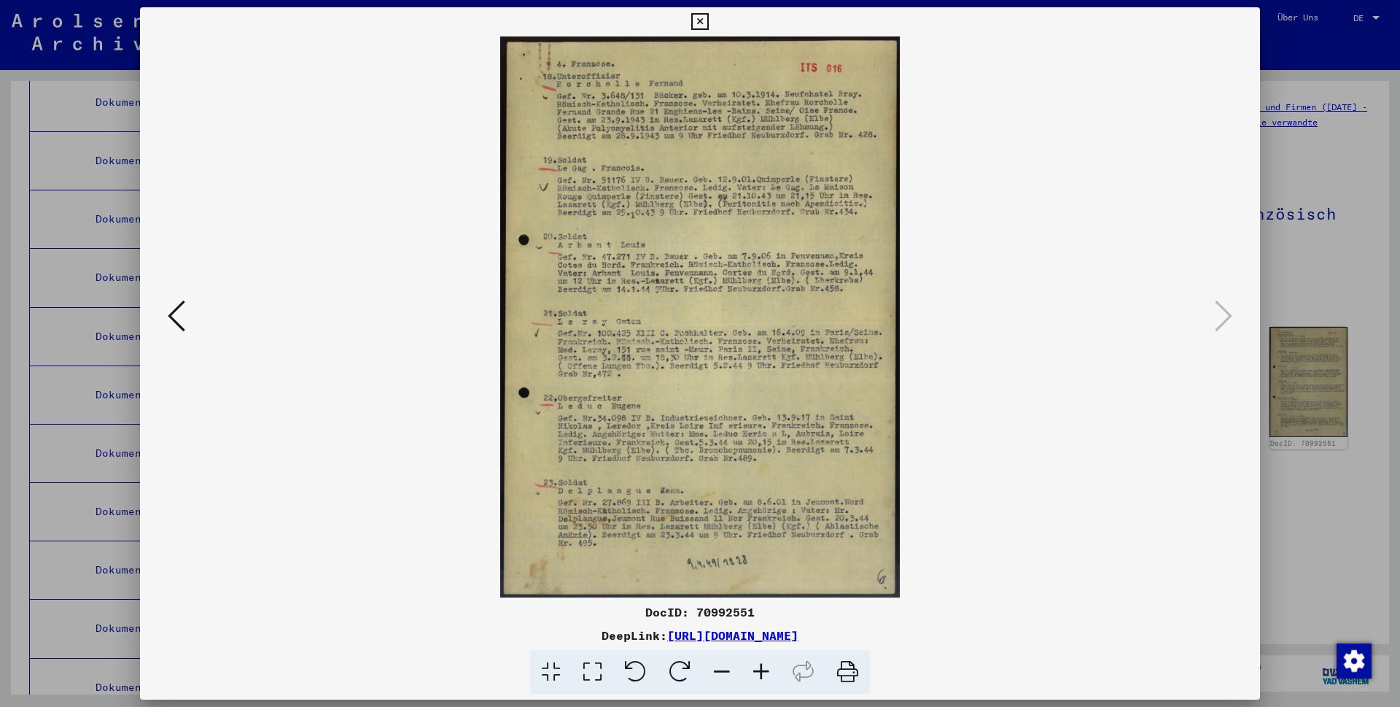
scroll to position [0, 0]
click at [711, 395] on icon at bounding box center [761, 672] width 39 height 44
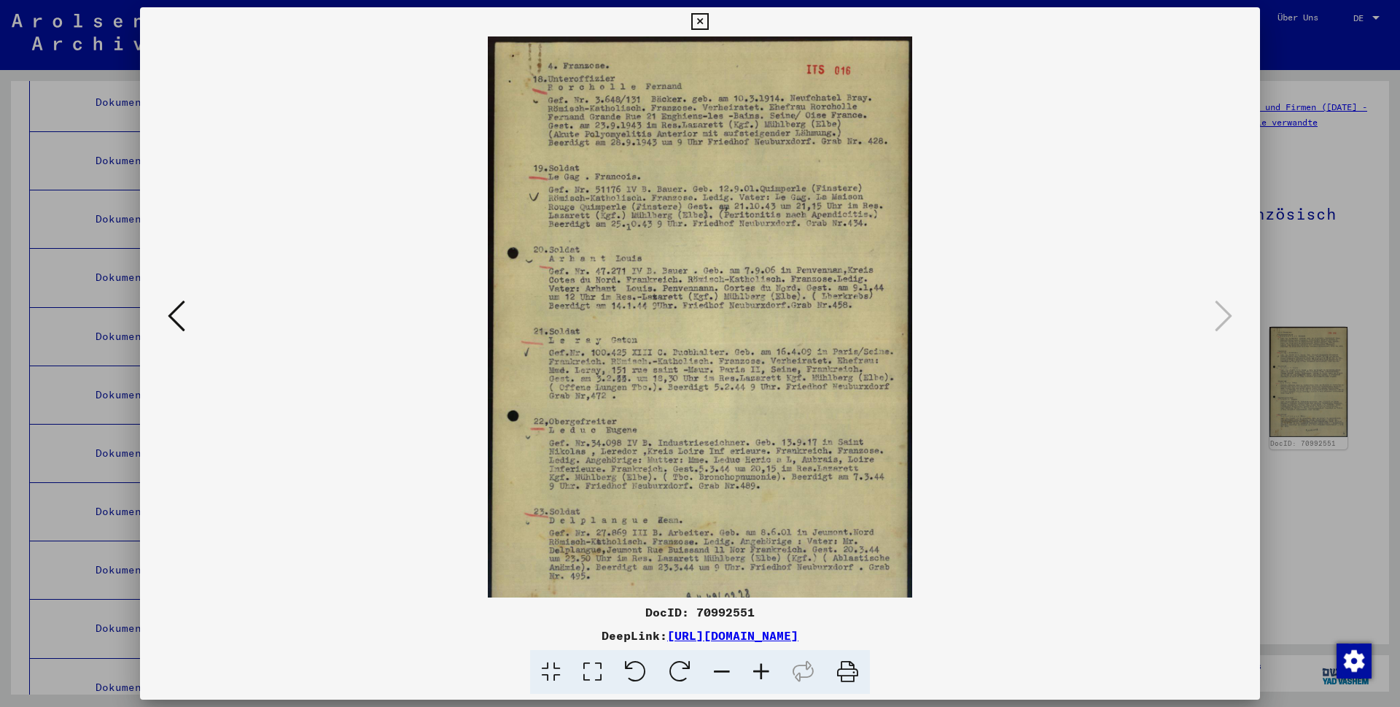
click at [711, 395] on icon at bounding box center [761, 672] width 39 height 44
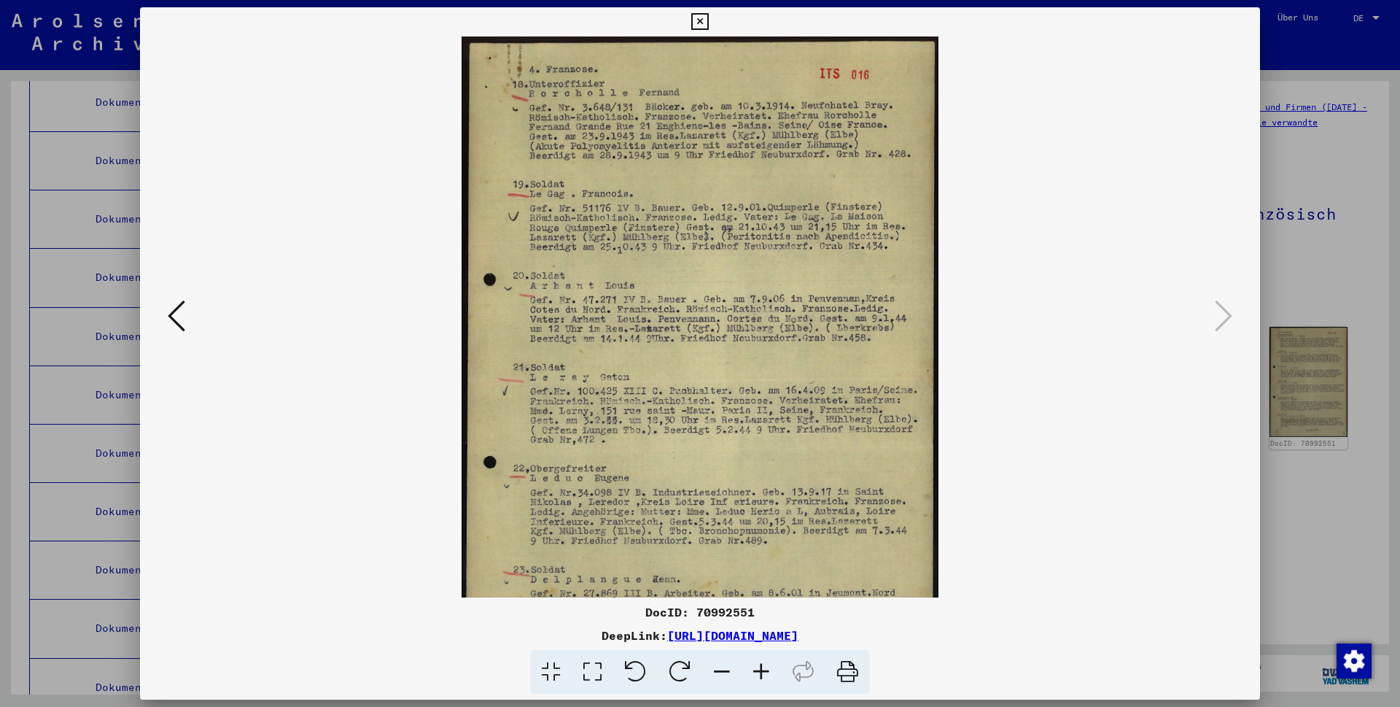
click at [711, 395] on icon at bounding box center [761, 672] width 39 height 44
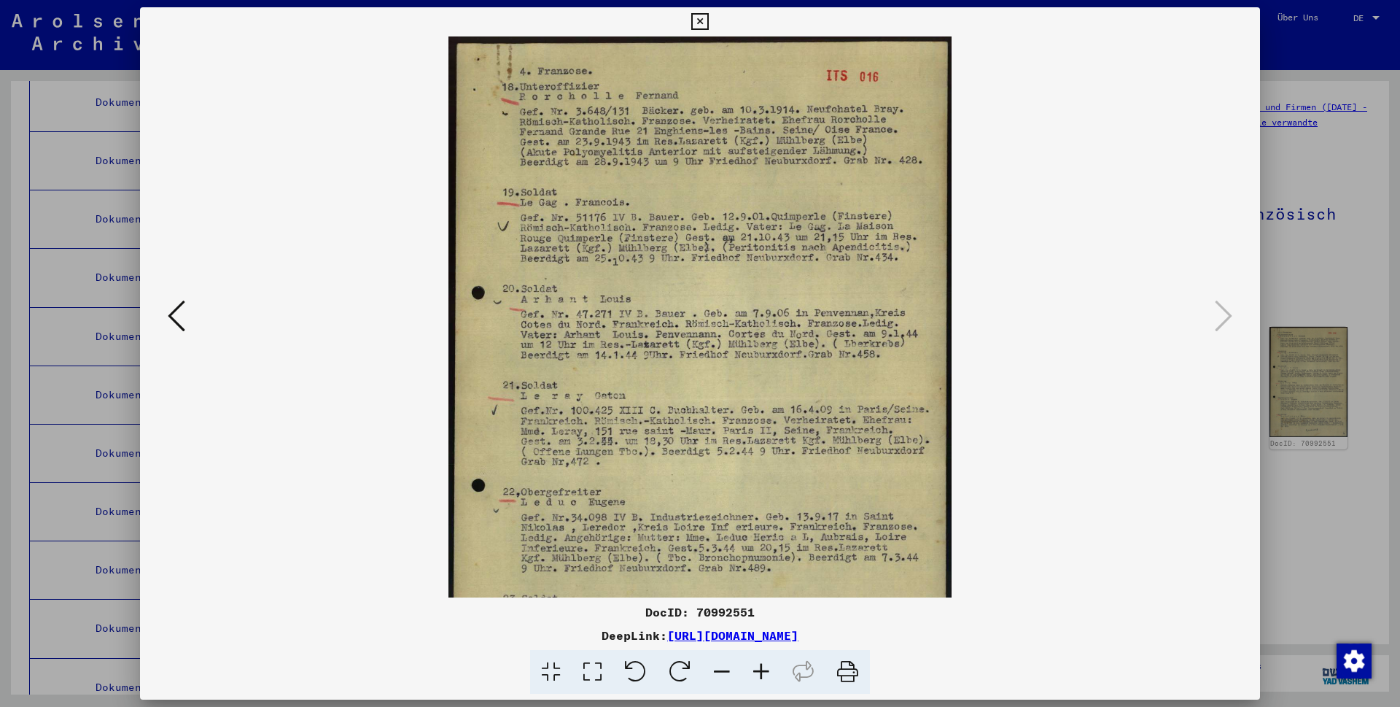
click at [711, 395] on icon at bounding box center [761, 672] width 39 height 44
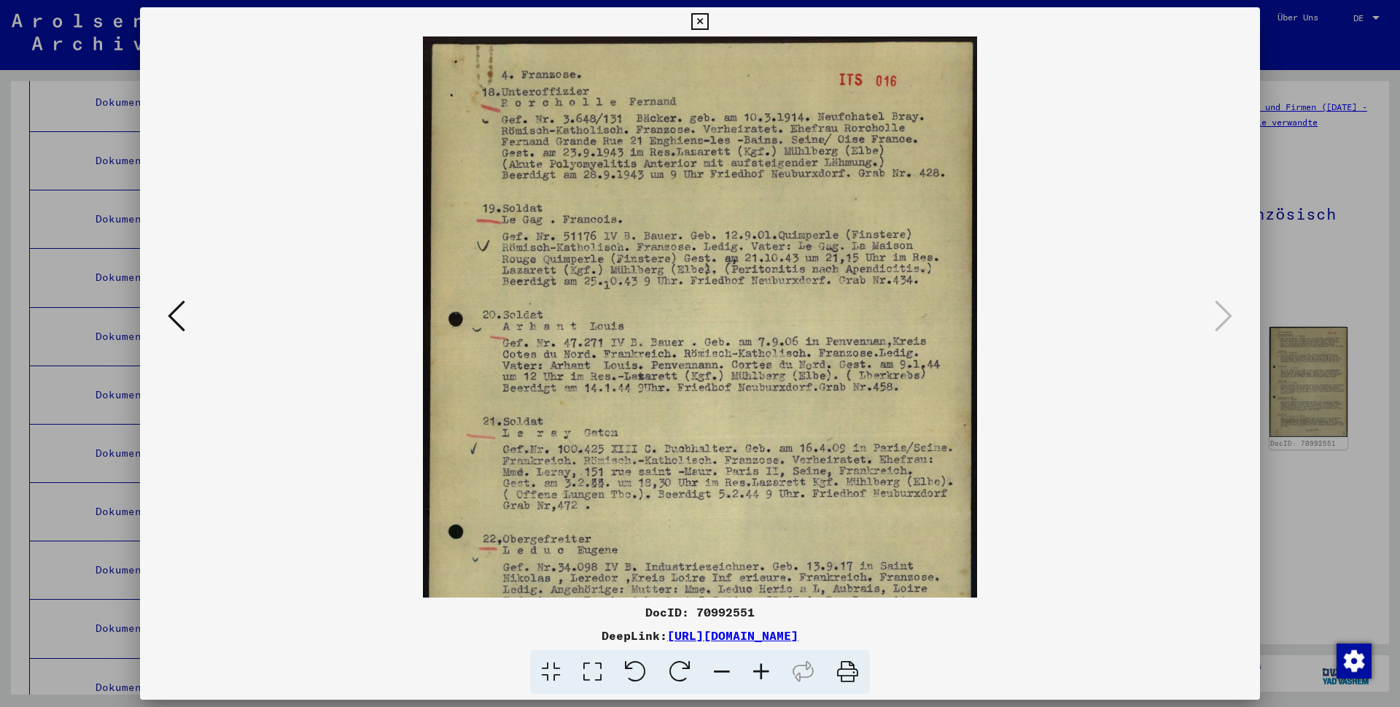
click at [711, 395] on icon at bounding box center [761, 672] width 39 height 44
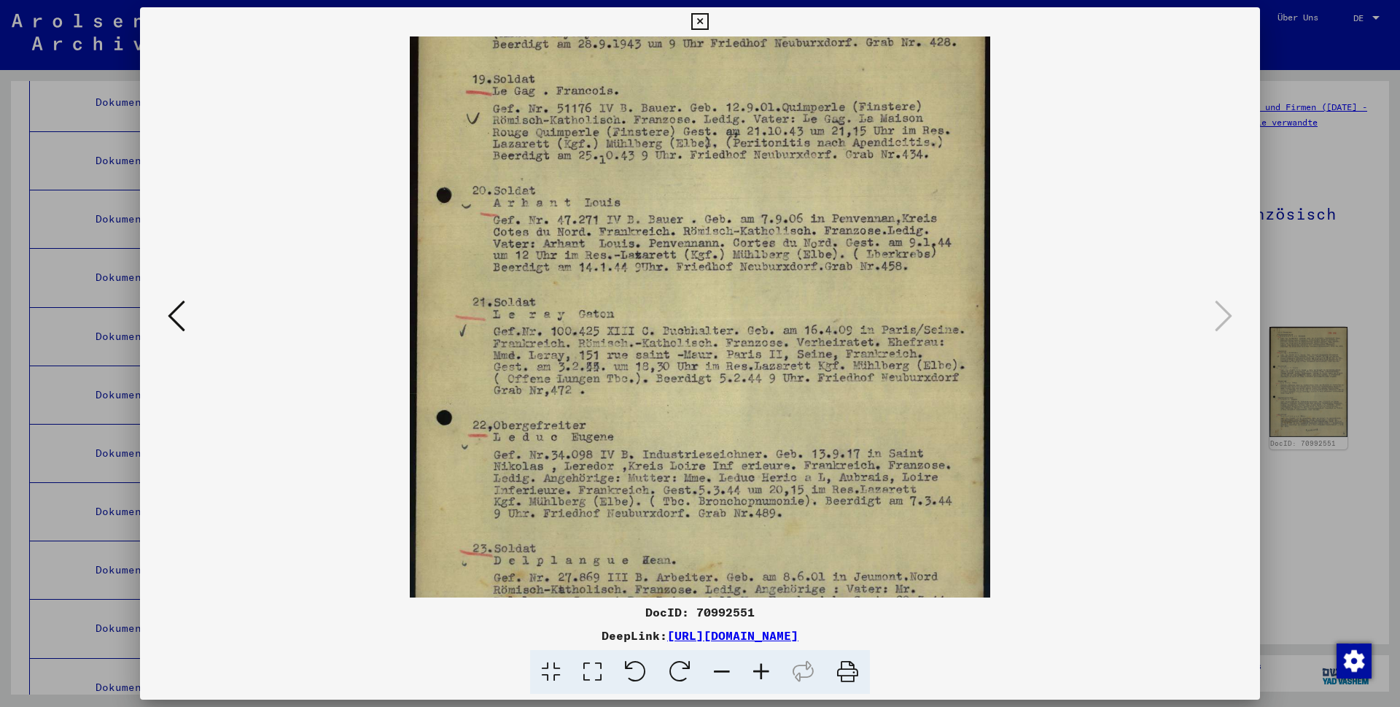
scroll to position [139, 0]
drag, startPoint x: 740, startPoint y: 405, endPoint x: 737, endPoint y: 278, distance: 126.9
click at [711, 278] on img at bounding box center [700, 305] width 581 height 816
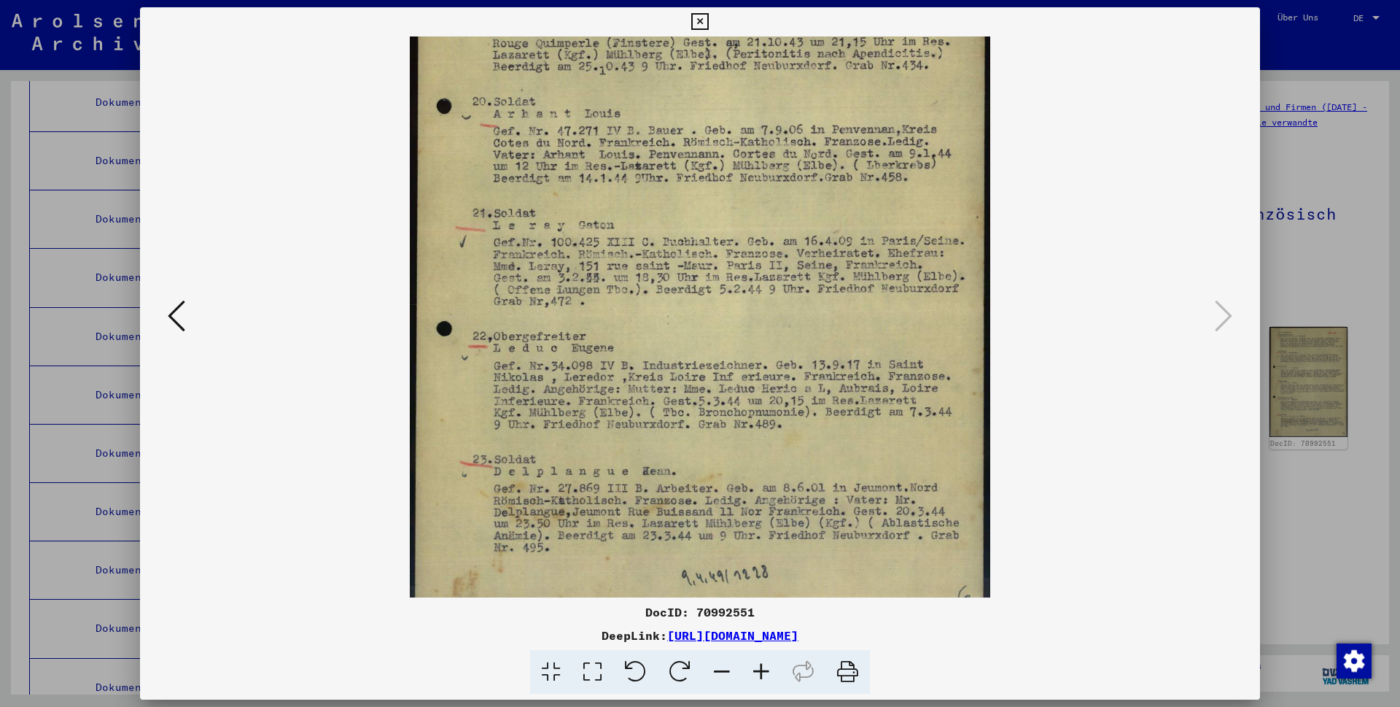
scroll to position [255, 0]
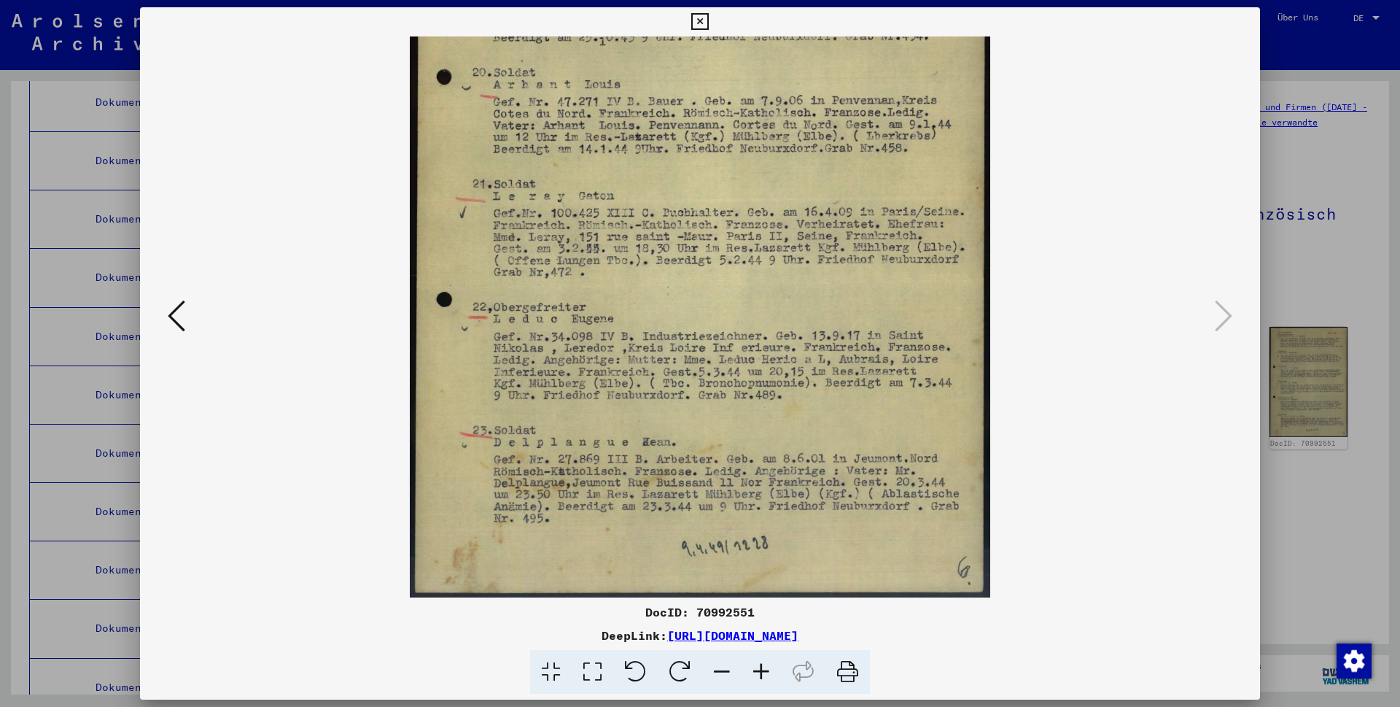
drag, startPoint x: 656, startPoint y: 405, endPoint x: 653, endPoint y: 176, distance: 229.0
click at [653, 176] on img at bounding box center [700, 189] width 581 height 816
click at [708, 24] on icon at bounding box center [699, 22] width 17 height 18
